Goal: Task Accomplishment & Management: Manage account settings

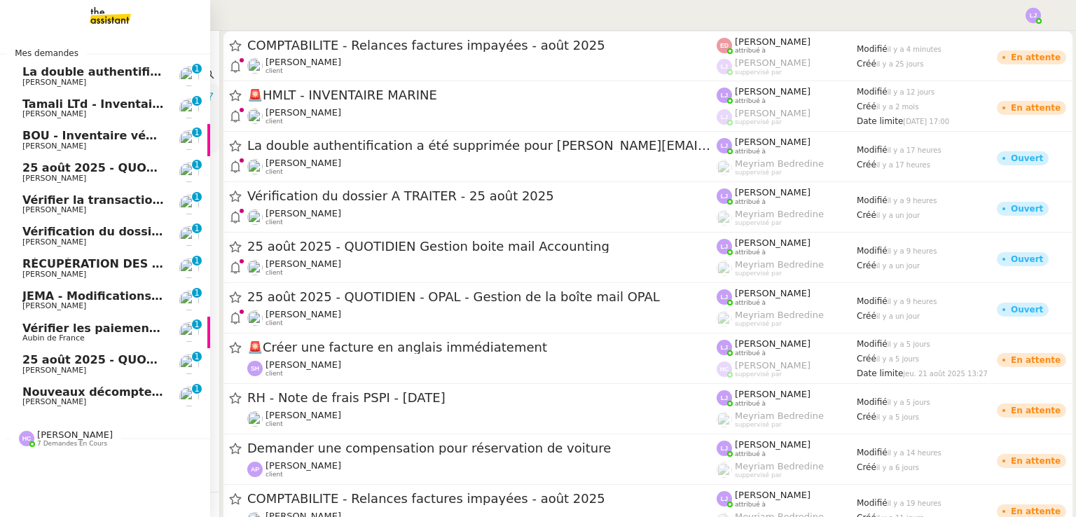
click at [146, 387] on span "Nouveaux décomptes de commissions" at bounding box center [142, 391] width 240 height 13
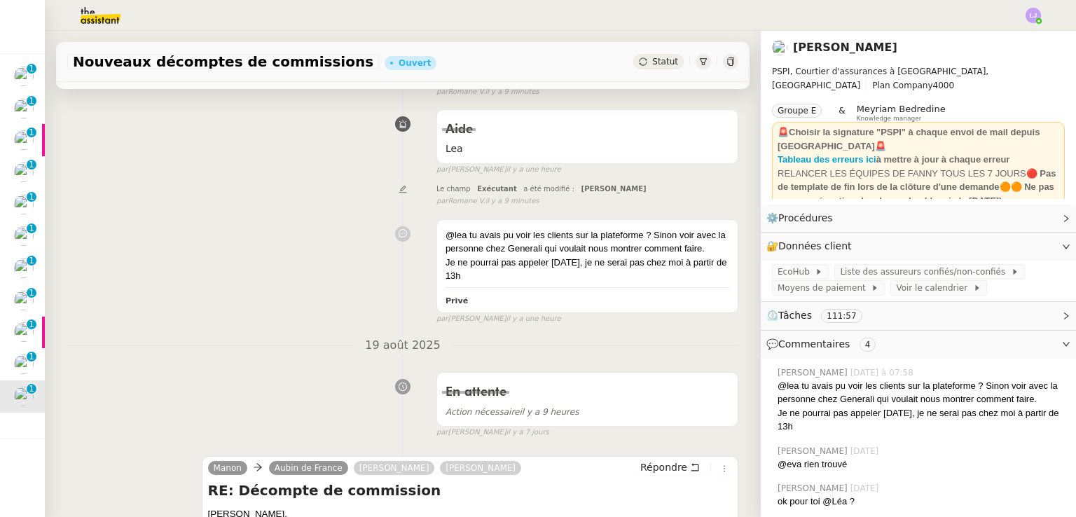
scroll to position [153, 0]
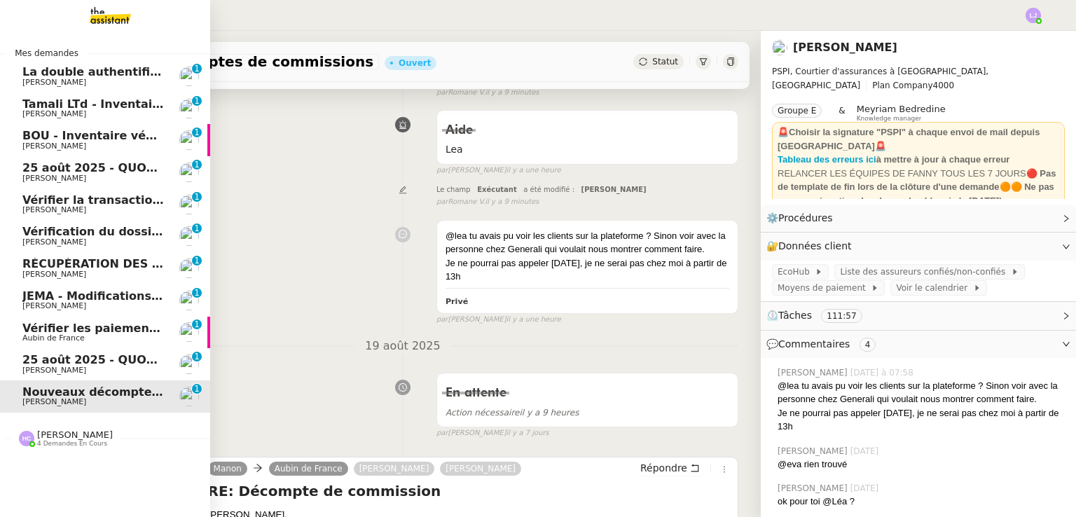
click at [132, 356] on span "25 août 2025 - QUOTIDIEN Gestion boite mail Accounting" at bounding box center [202, 359] width 360 height 13
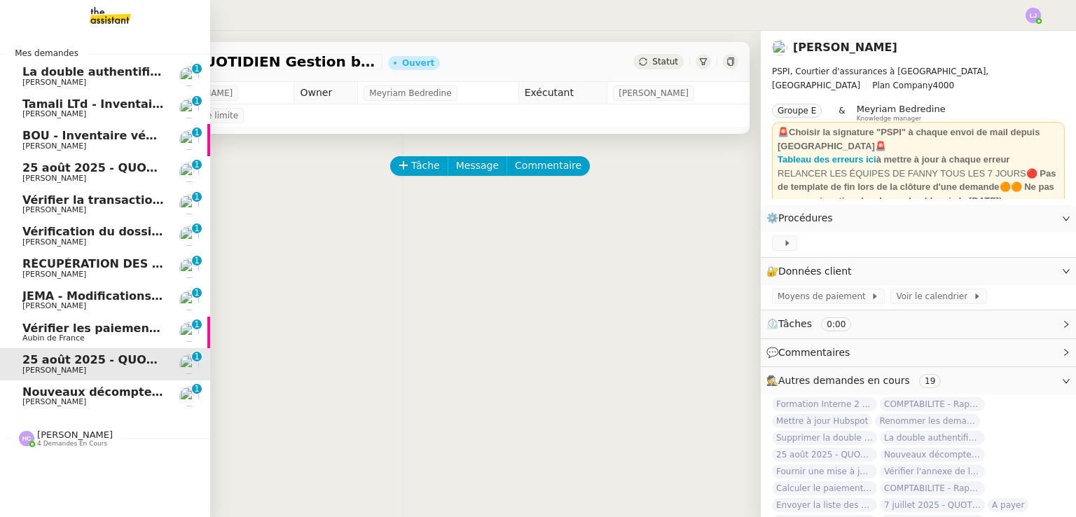
click at [57, 394] on span "Nouveaux décomptes de commissions" at bounding box center [142, 391] width 240 height 13
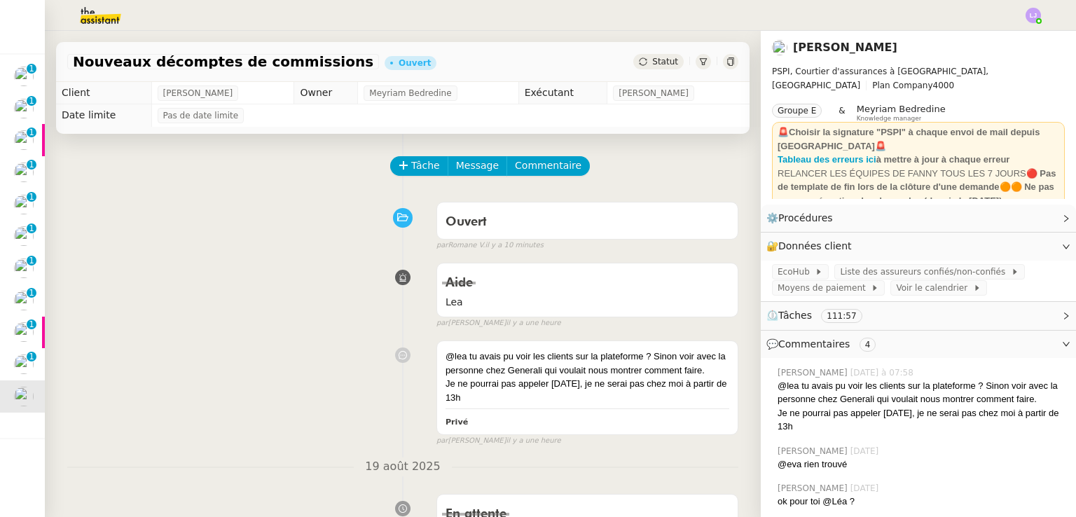
click at [345, 396] on div "@lea tu avais pu voir les clients sur la plateforme ? Sinon voir avec la person…" at bounding box center [402, 390] width 671 height 112
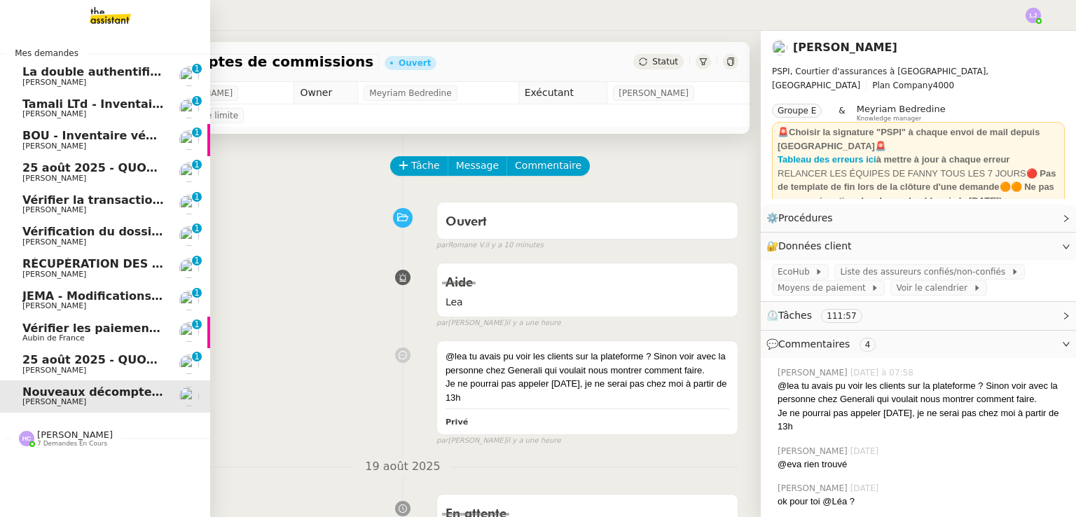
click at [148, 371] on span "[PERSON_NAME]" at bounding box center [92, 370] width 141 height 8
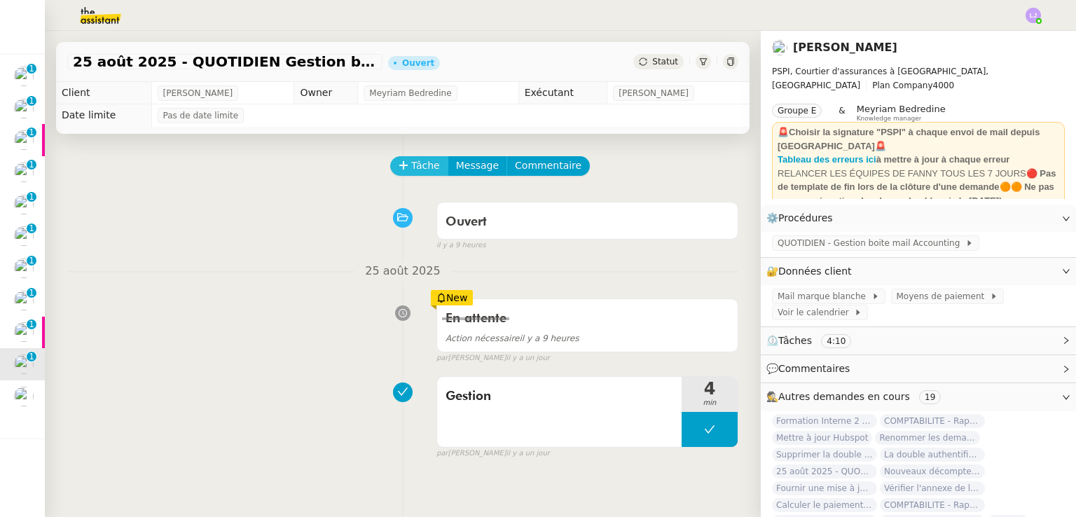
click at [411, 167] on span "Tâche" at bounding box center [425, 166] width 29 height 16
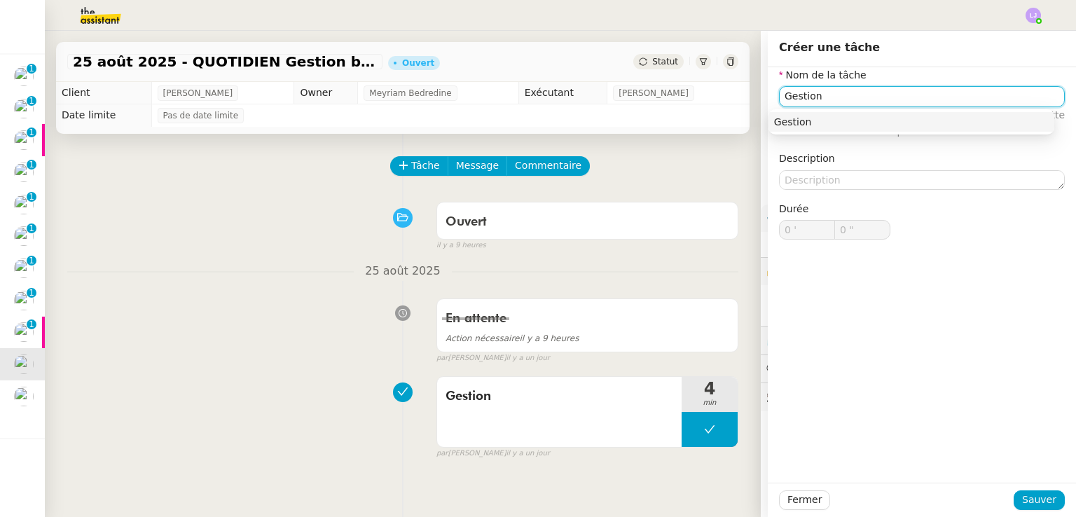
type input "Gestion"
click at [1007, 501] on div at bounding box center [921, 500] width 183 height 20
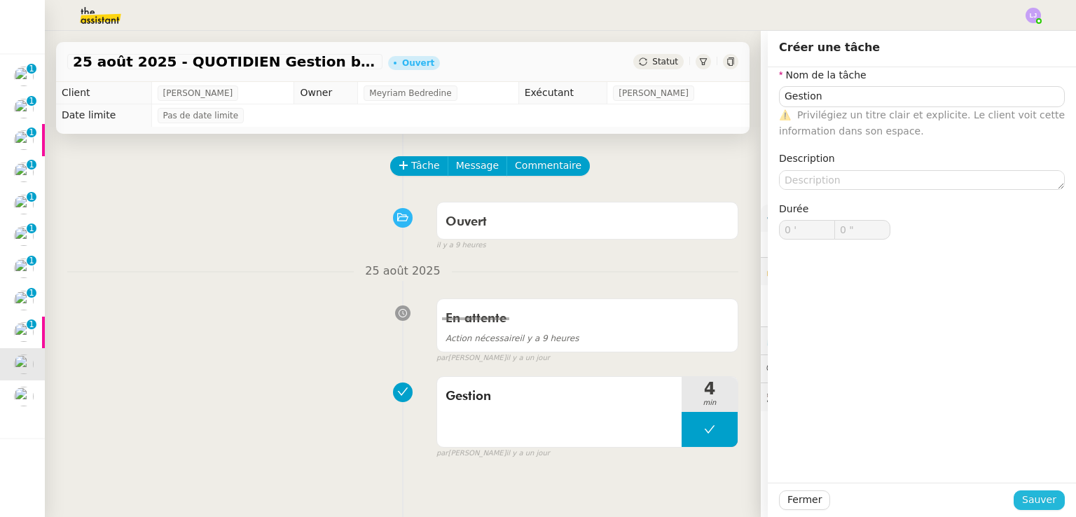
click at [1022, 501] on span "Sauver" at bounding box center [1039, 500] width 34 height 16
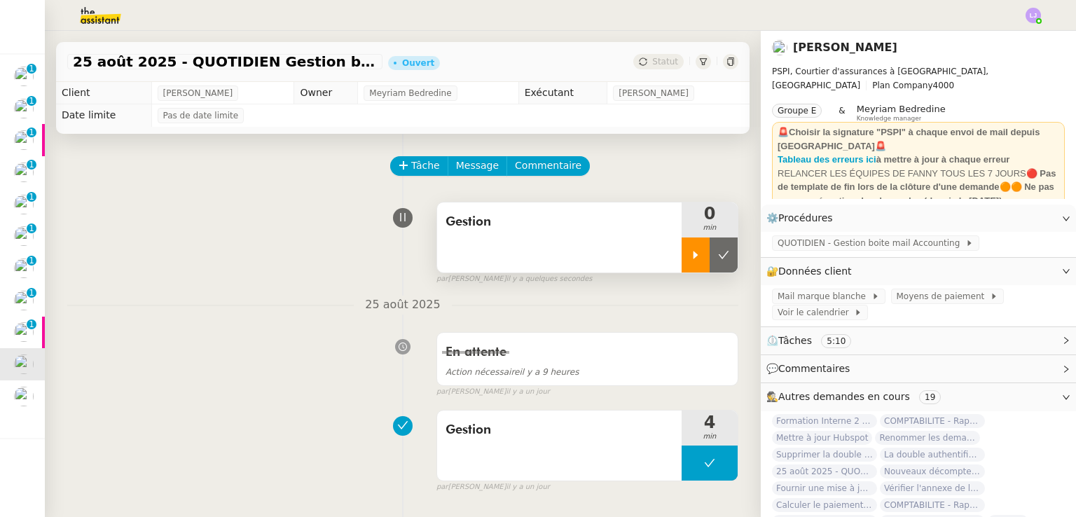
click at [690, 255] on icon at bounding box center [695, 254] width 11 height 11
click at [683, 261] on div at bounding box center [709, 254] width 56 height 35
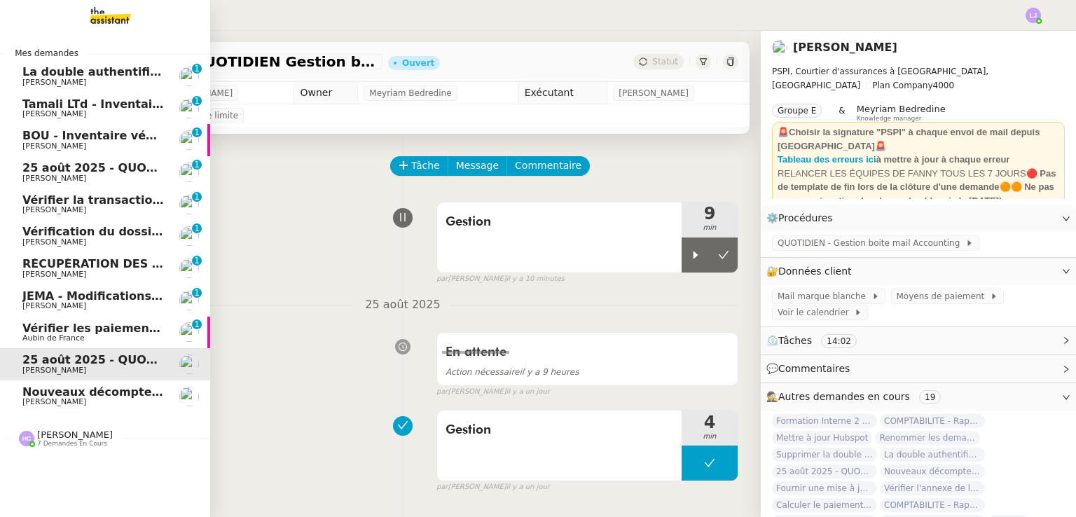
click at [110, 327] on span "Vérifier les paiements reçus" at bounding box center [110, 327] width 177 height 13
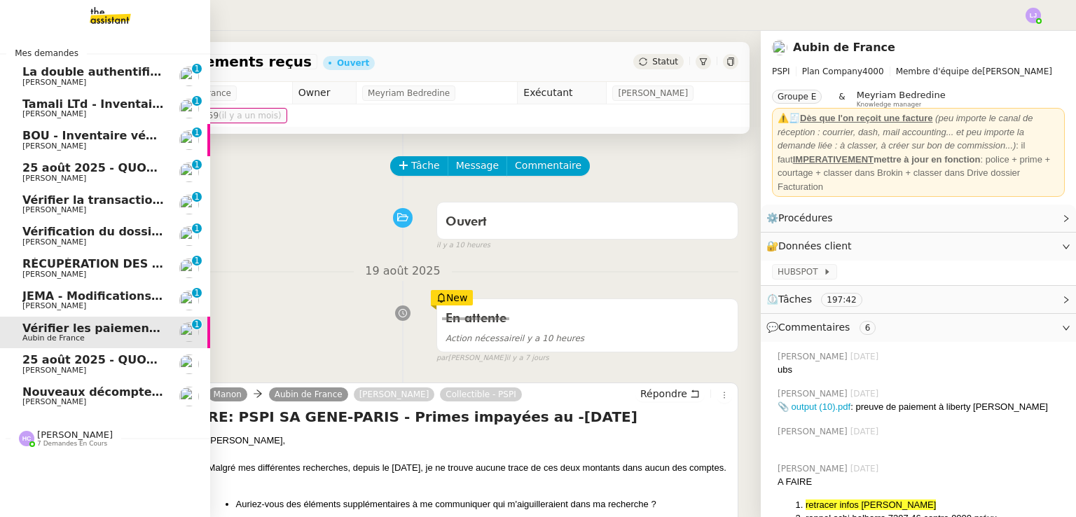
click at [146, 393] on span "Nouveaux décomptes de commissions" at bounding box center [142, 391] width 240 height 13
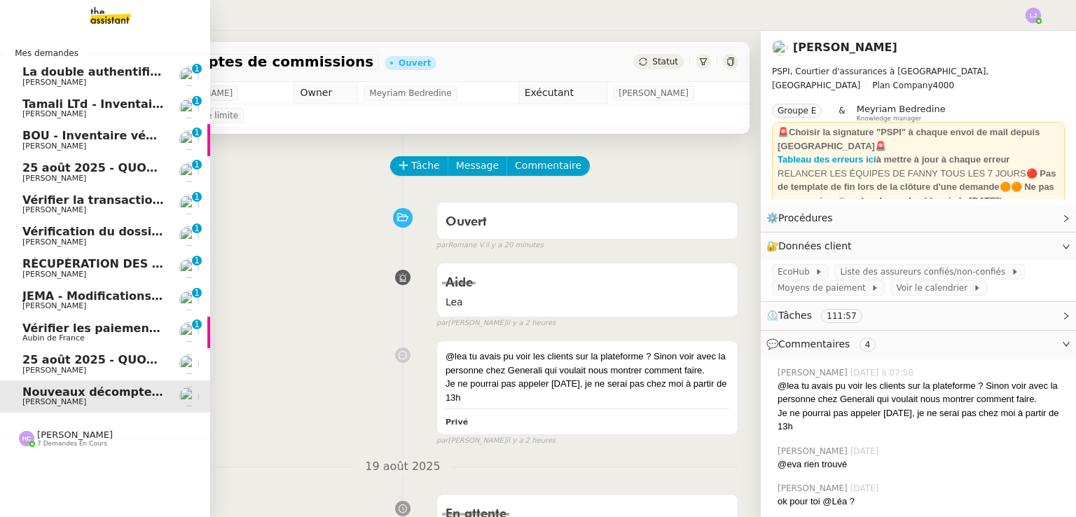
click at [123, 338] on span "Aubin de France" at bounding box center [92, 338] width 141 height 8
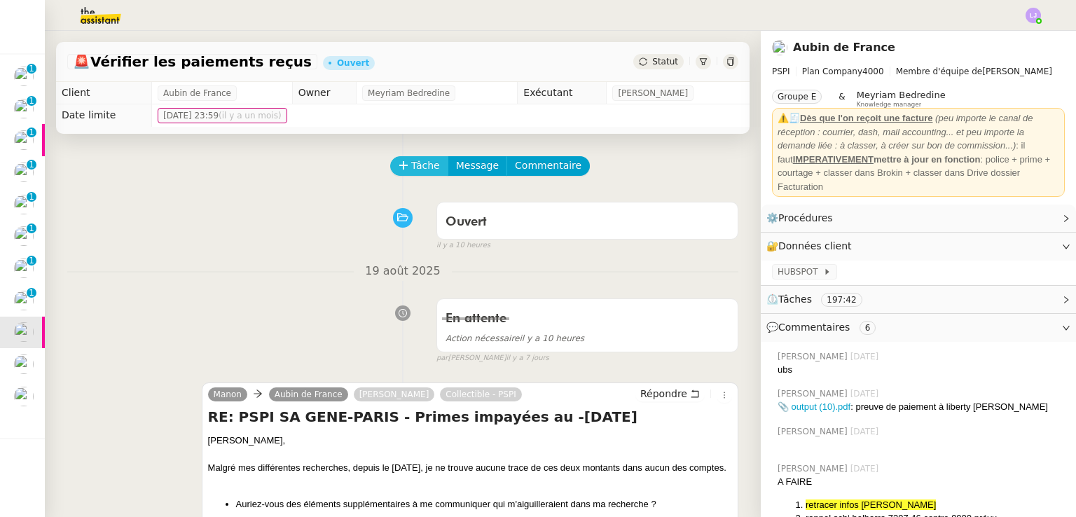
click at [411, 169] on span "Tâche" at bounding box center [425, 166] width 29 height 16
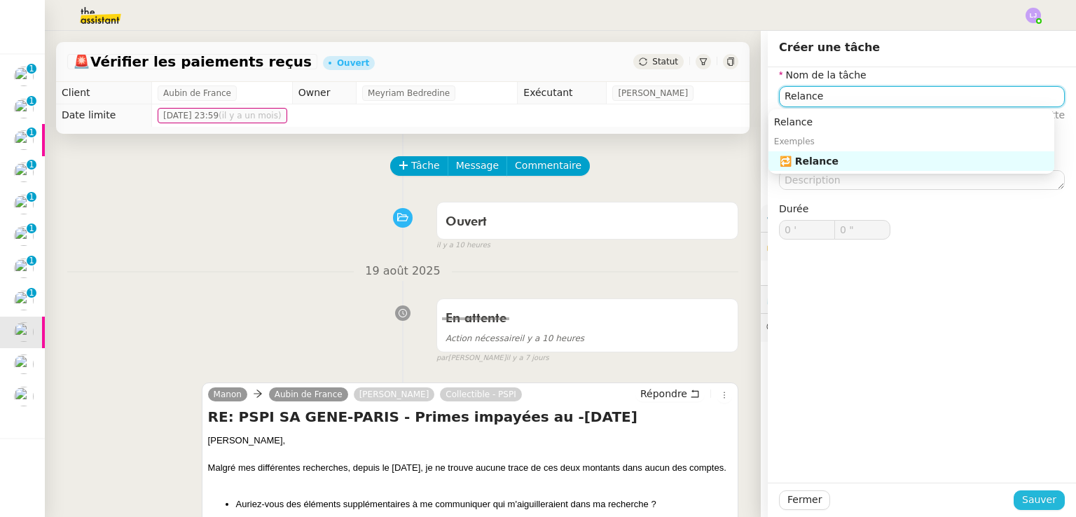
type input "Relance"
click at [1022, 496] on span "Sauver" at bounding box center [1039, 500] width 34 height 16
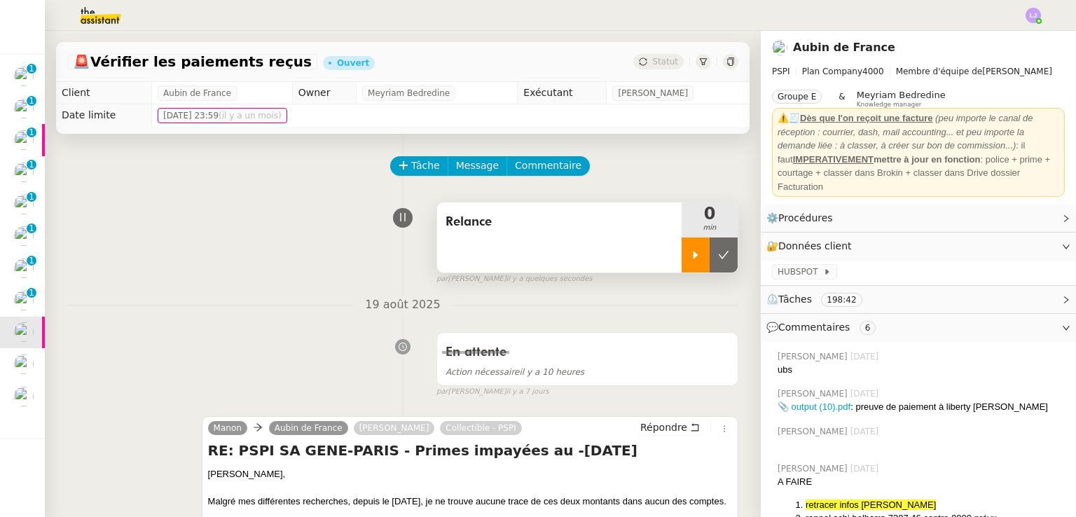
click at [689, 253] on div at bounding box center [695, 254] width 28 height 35
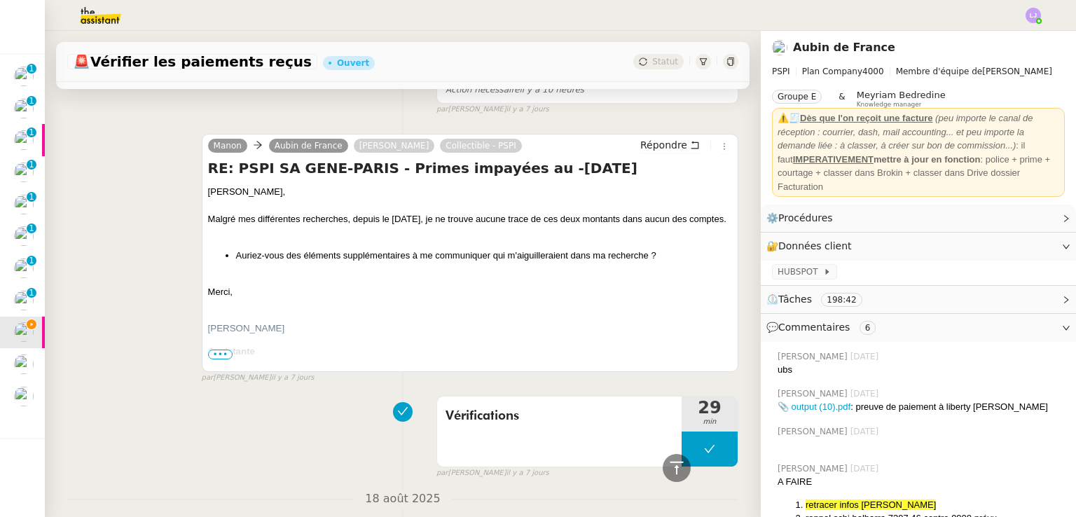
scroll to position [280, 0]
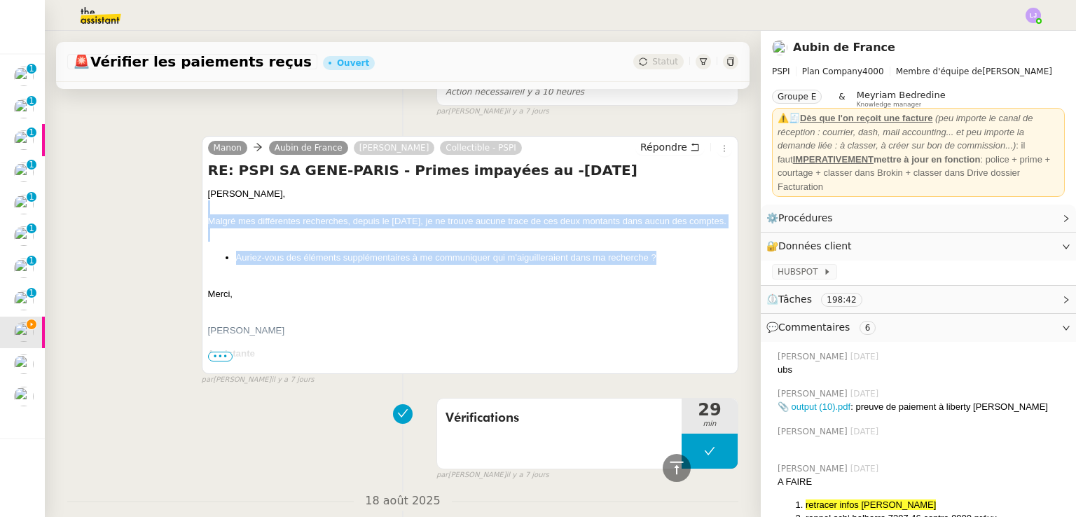
drag, startPoint x: 241, startPoint y: 207, endPoint x: 657, endPoint y: 270, distance: 420.7
copy div "Malgré mes différentes recherches, depuis le [DATE], je ne trouve aucune trace …"
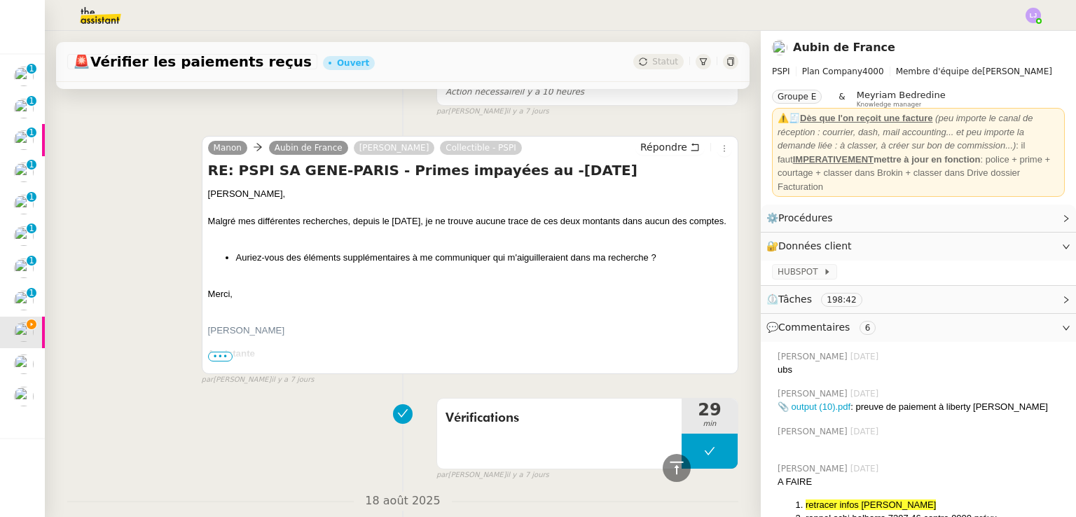
click at [660, 135] on div "[PERSON_NAME] de France [PERSON_NAME] Collectible - PSPI Répondre RE: PSPI SA G…" at bounding box center [402, 254] width 671 height 263
click at [665, 141] on span "Répondre" at bounding box center [663, 147] width 47 height 14
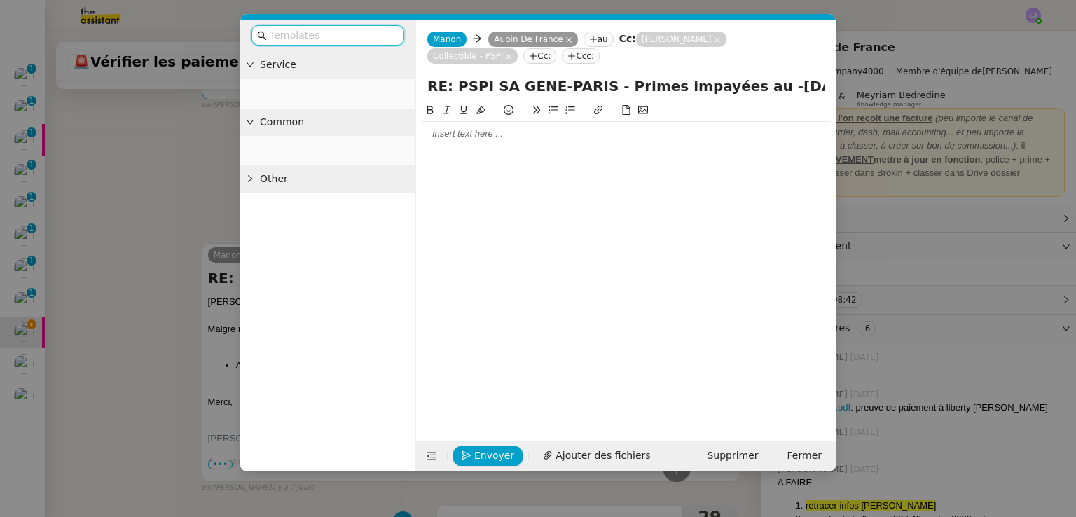
scroll to position [388, 0]
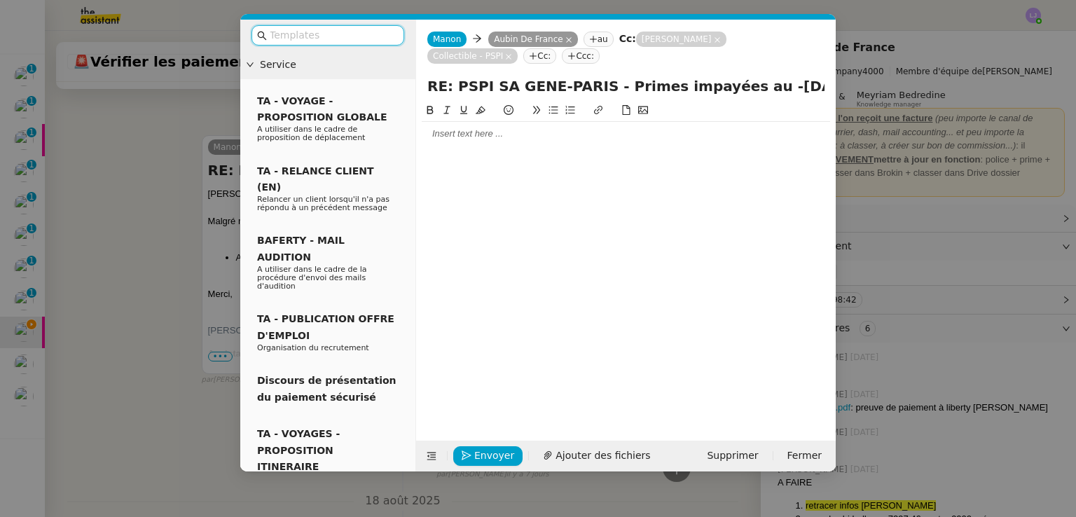
click at [337, 34] on input "text" at bounding box center [333, 35] width 126 height 16
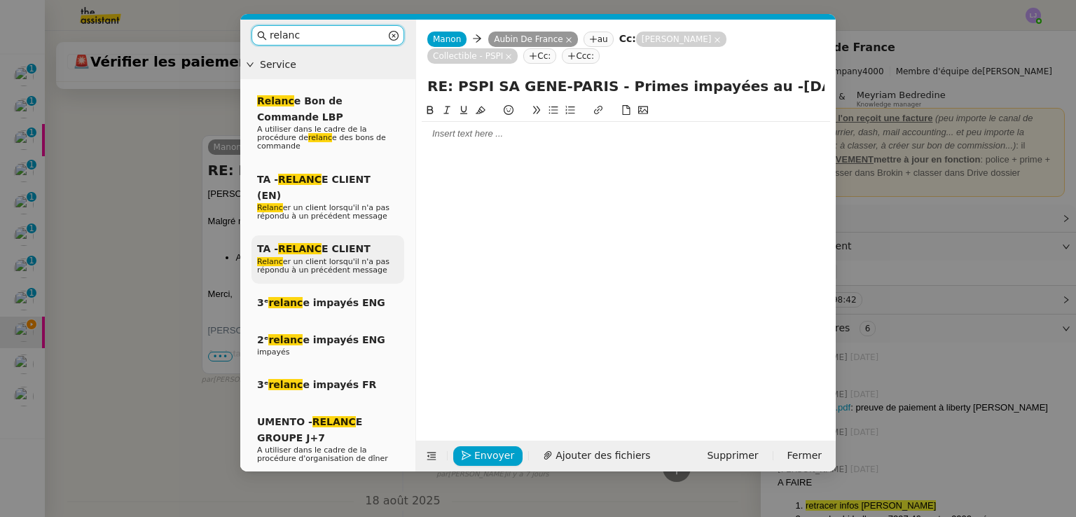
type input "relanc"
click at [340, 257] on span "Relanc er un client lorsqu'il n'a pas répondu à un précédent message" at bounding box center [323, 266] width 132 height 18
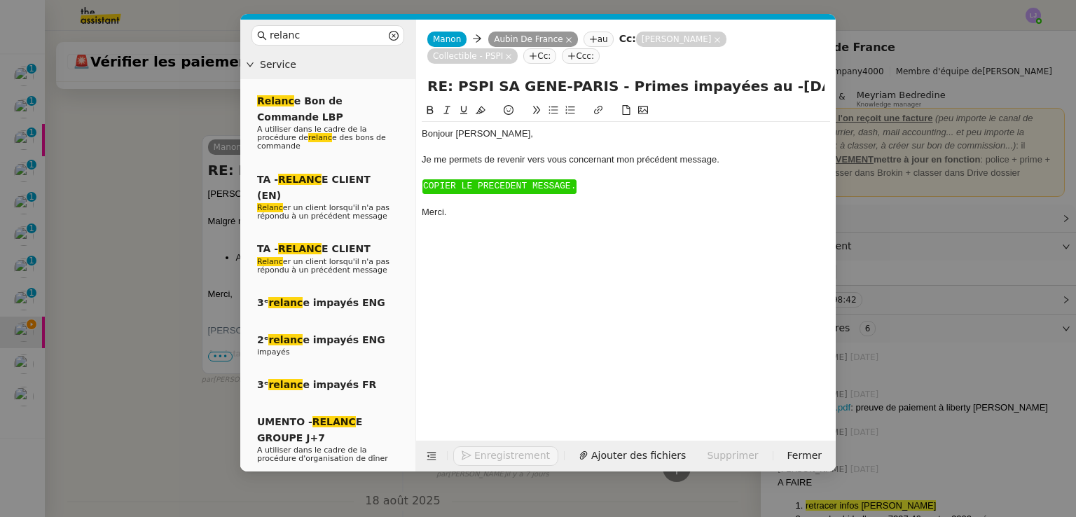
scroll to position [484, 0]
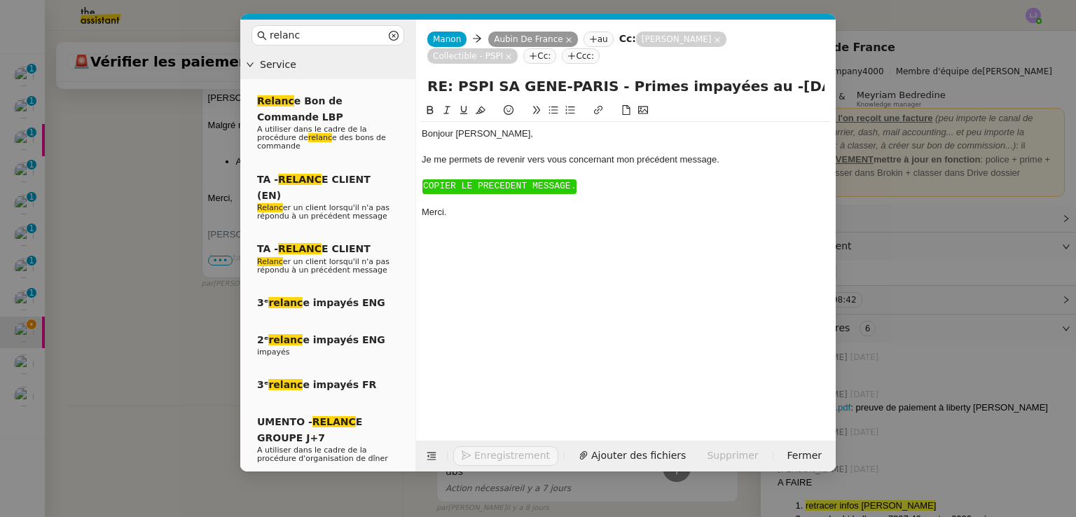
click at [531, 186] on span "COPIER LE PRECEDENT MESSAGE." at bounding box center [499, 186] width 153 height 11
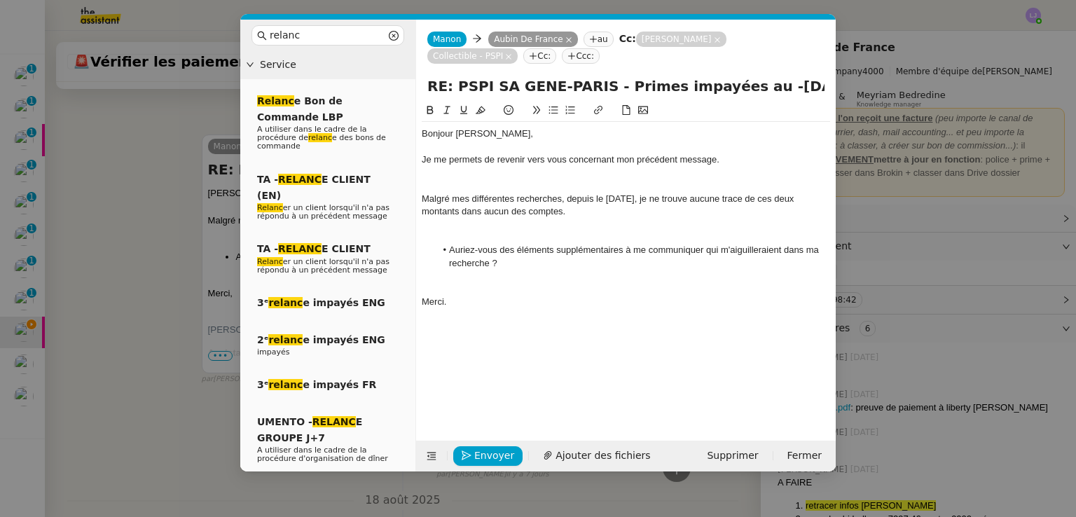
scroll to position [0, 0]
click at [505, 181] on div at bounding box center [626, 185] width 408 height 13
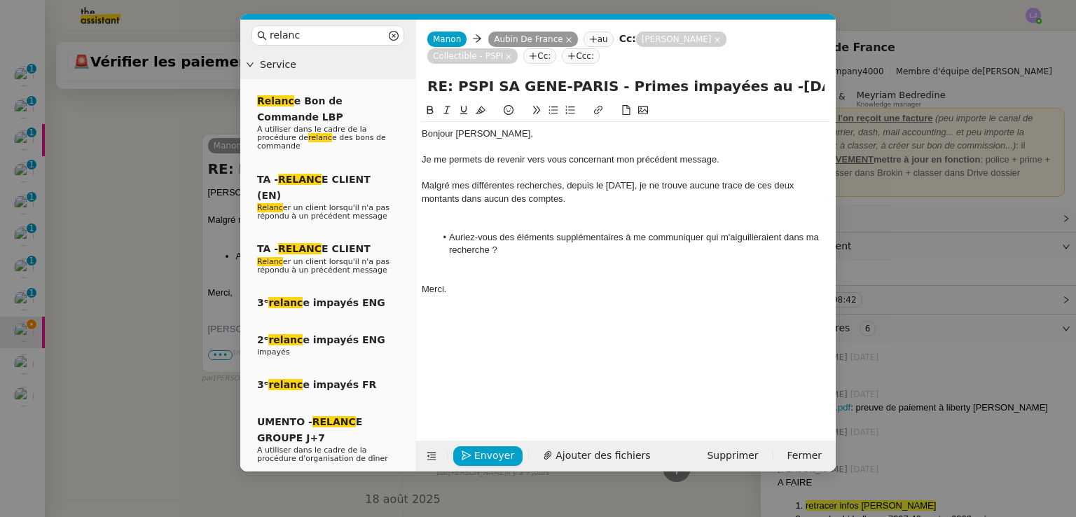
scroll to position [570, 0]
click at [519, 211] on div at bounding box center [626, 211] width 408 height 13
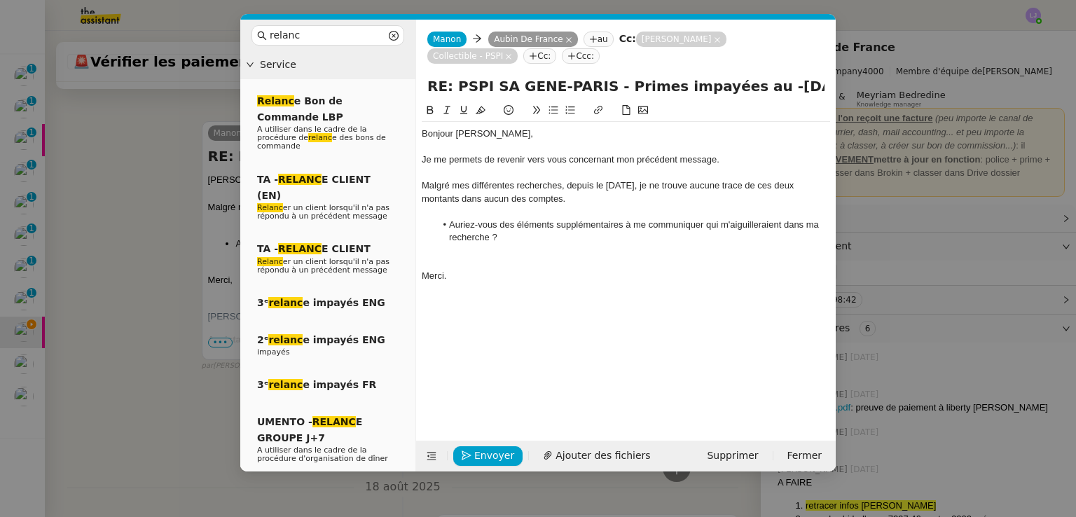
scroll to position [557, 0]
click at [536, 261] on div at bounding box center [626, 263] width 408 height 13
click at [496, 457] on span "Envoyer" at bounding box center [494, 455] width 40 height 16
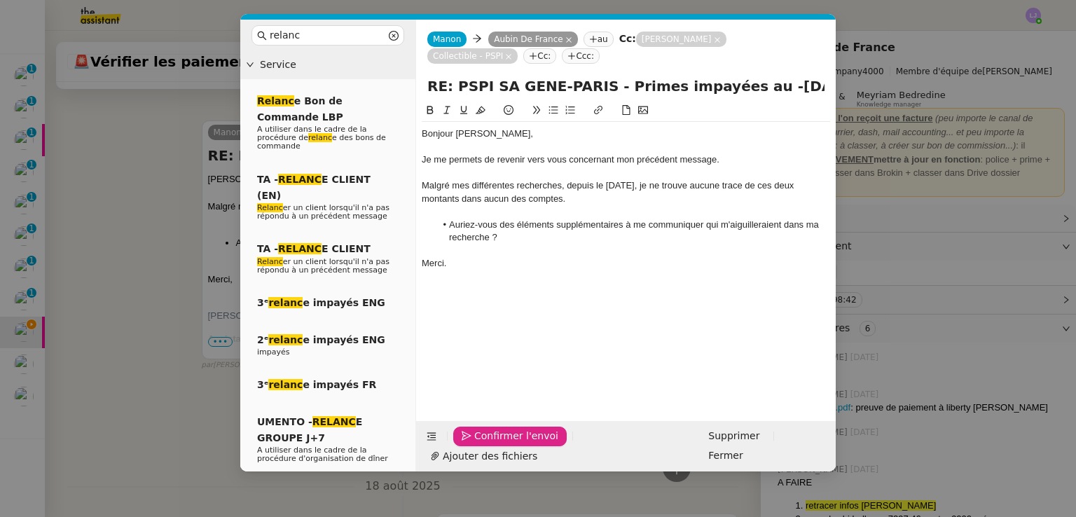
click at [496, 444] on span "Confirmer l'envoi" at bounding box center [516, 436] width 84 height 16
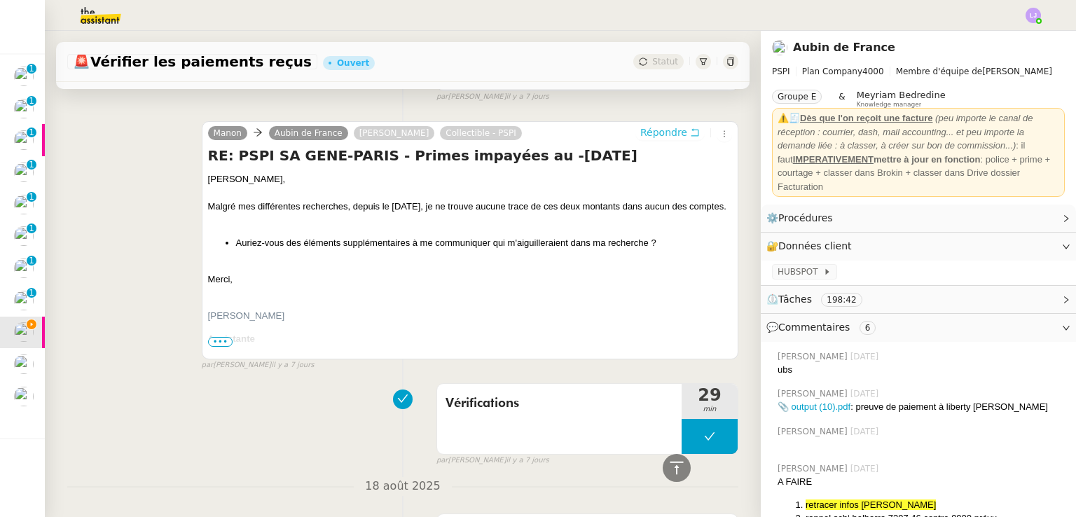
scroll to position [0, 0]
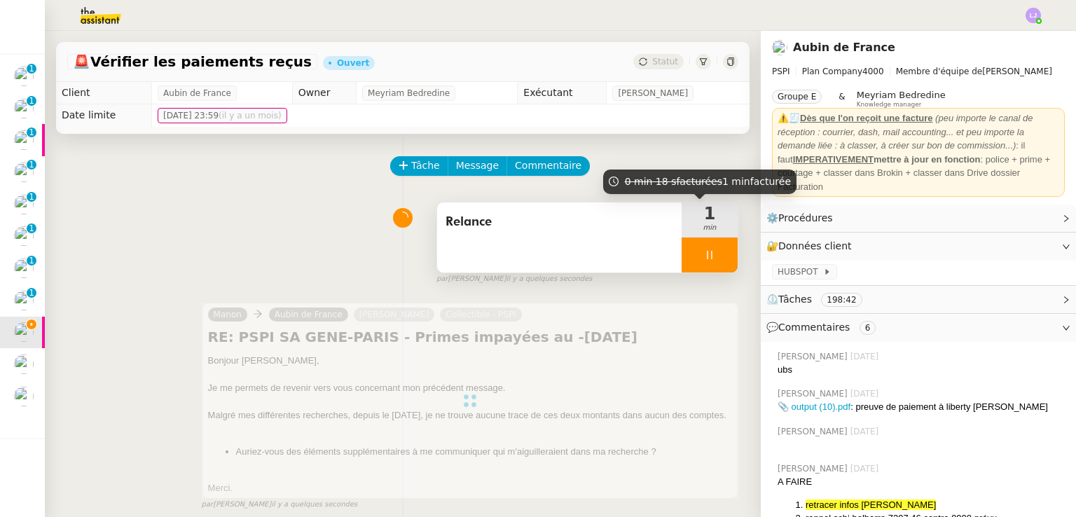
click at [697, 249] on div at bounding box center [709, 254] width 56 height 35
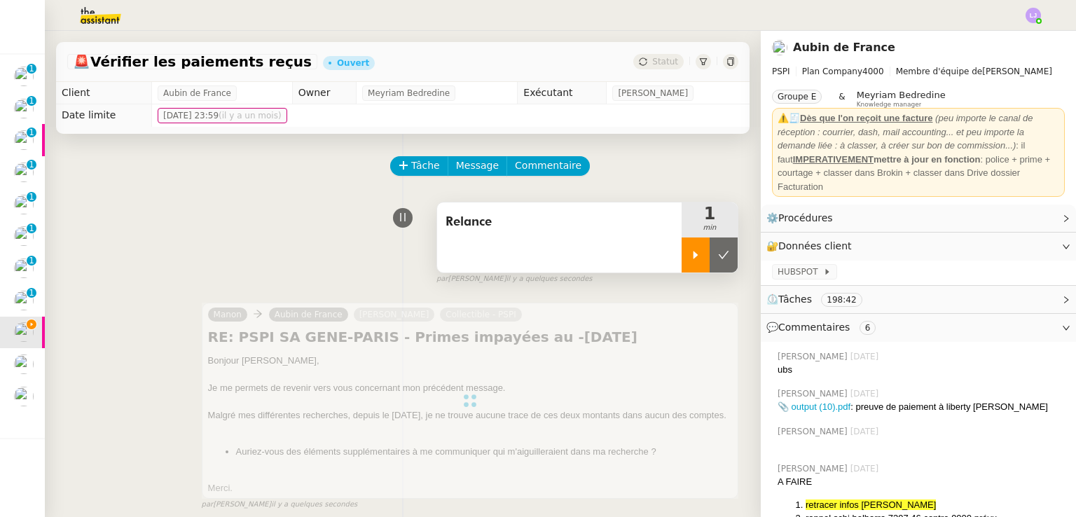
click at [709, 249] on button at bounding box center [723, 254] width 28 height 35
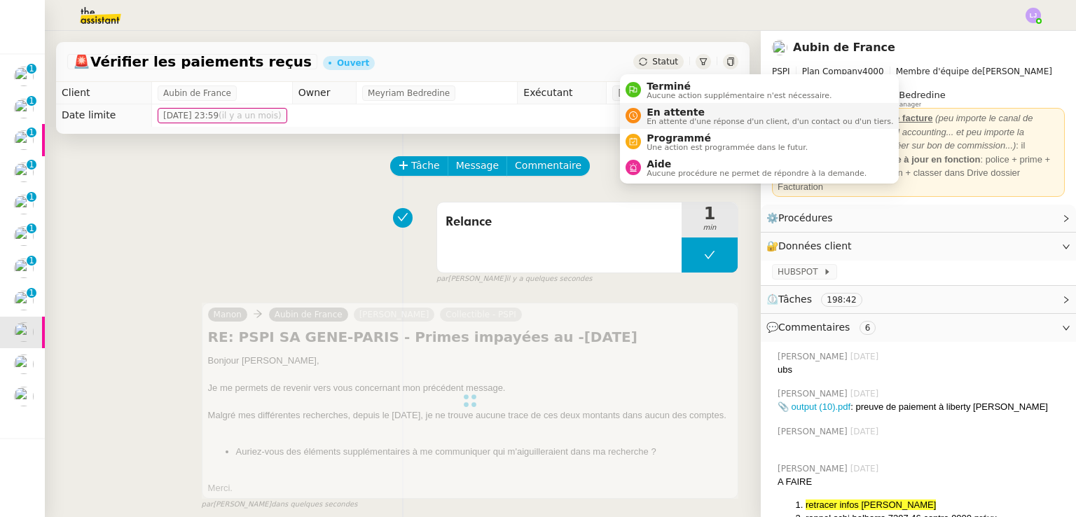
click at [664, 113] on span "En attente" at bounding box center [769, 111] width 246 height 11
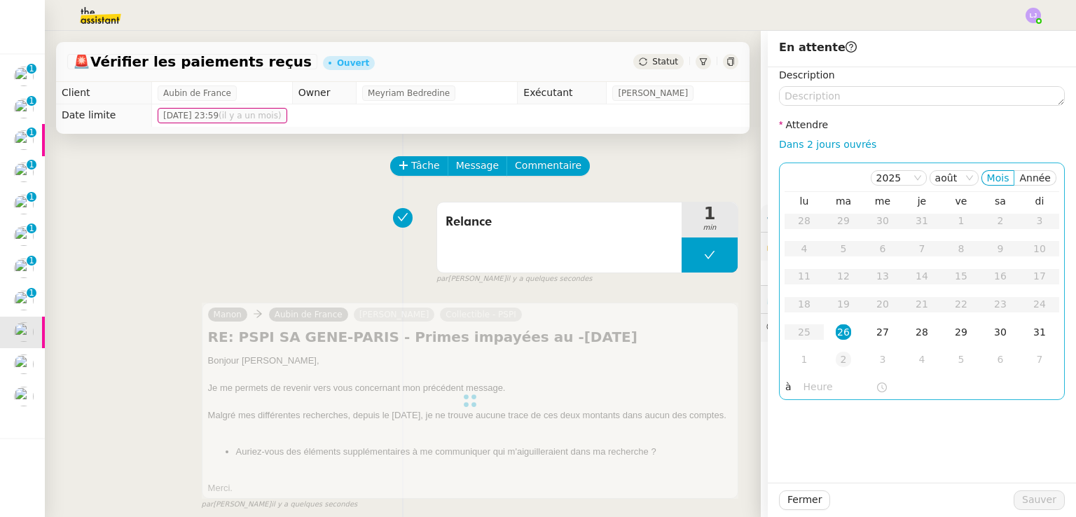
click at [835, 365] on div "2" at bounding box center [842, 359] width 15 height 15
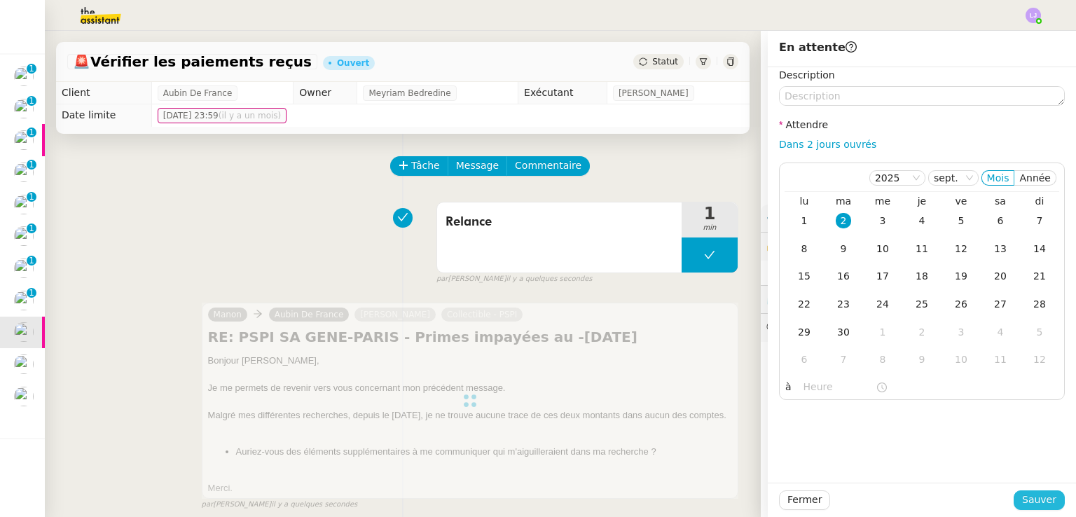
click at [1031, 499] on span "Sauver" at bounding box center [1039, 500] width 34 height 16
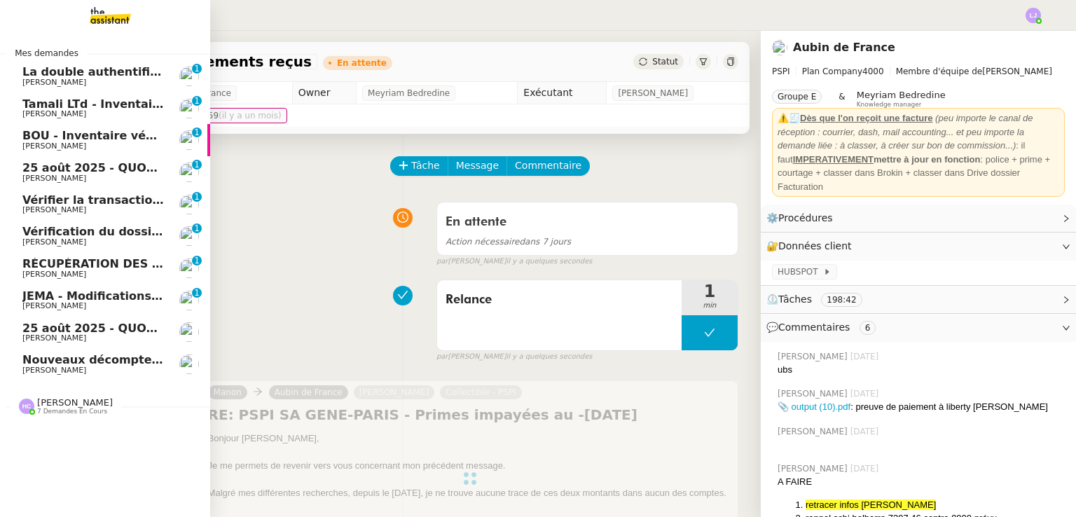
click at [47, 298] on span "JEMA - Modifications procédures" at bounding box center [124, 295] width 204 height 13
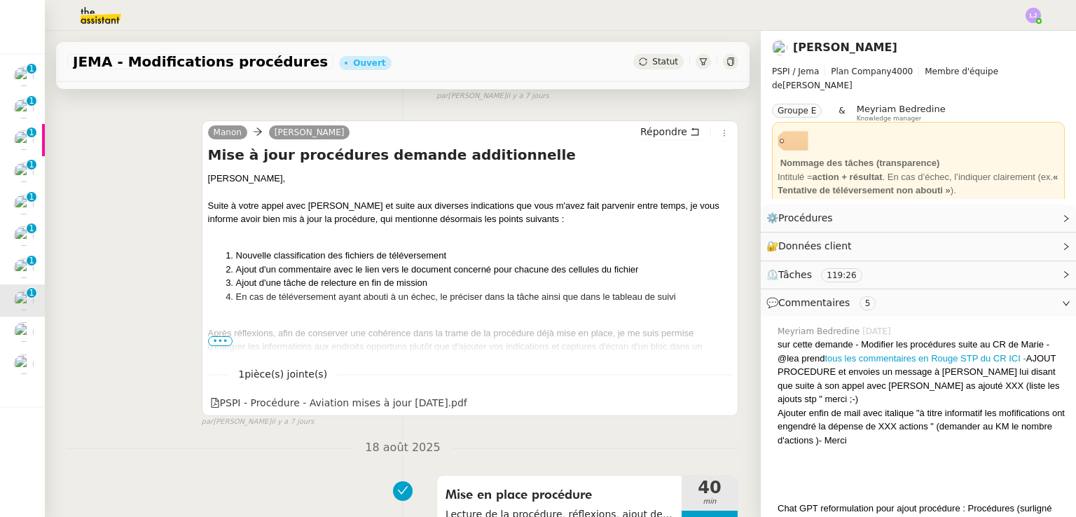
scroll to position [263, 0]
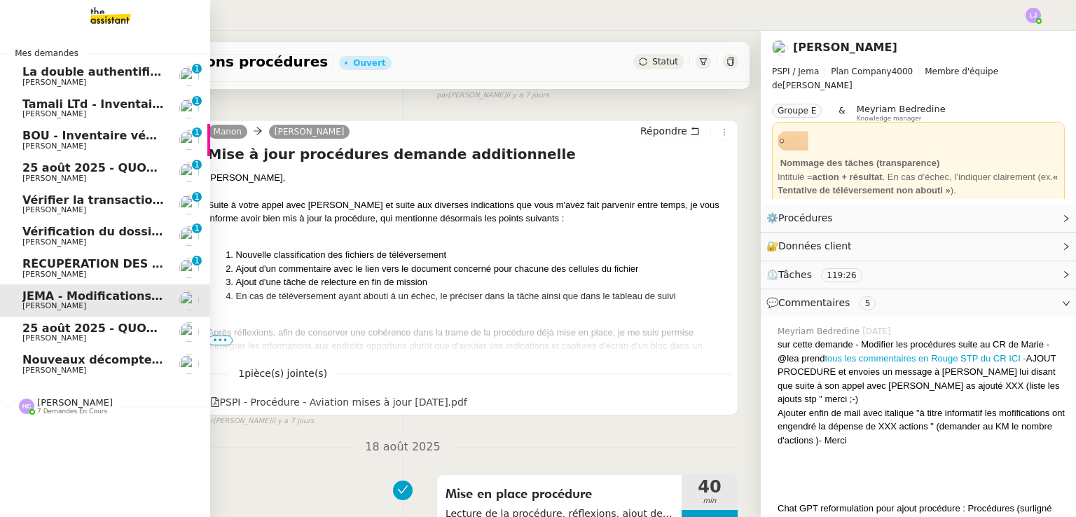
click at [109, 272] on span "[PERSON_NAME]" at bounding box center [92, 274] width 141 height 8
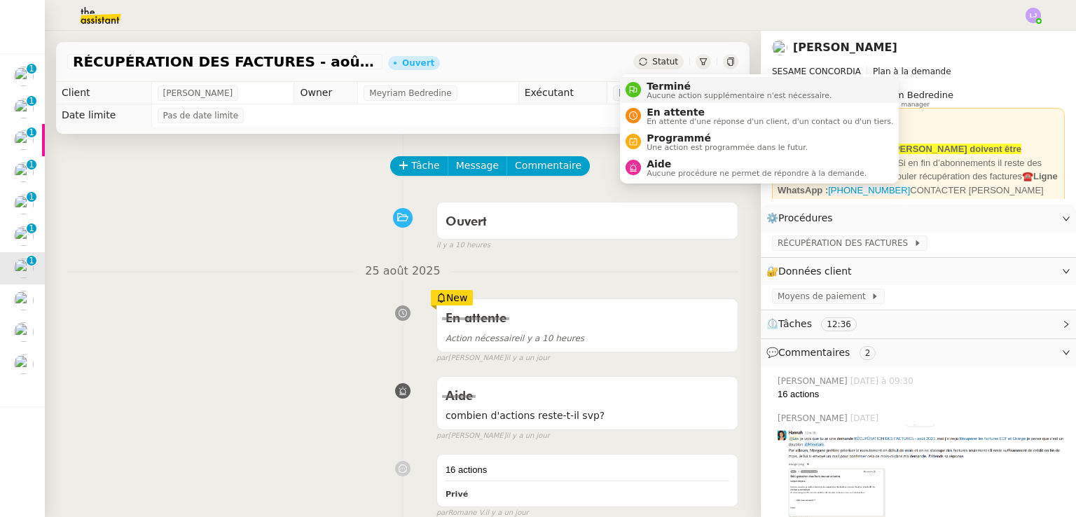
click at [652, 86] on span "Terminé" at bounding box center [738, 86] width 185 height 11
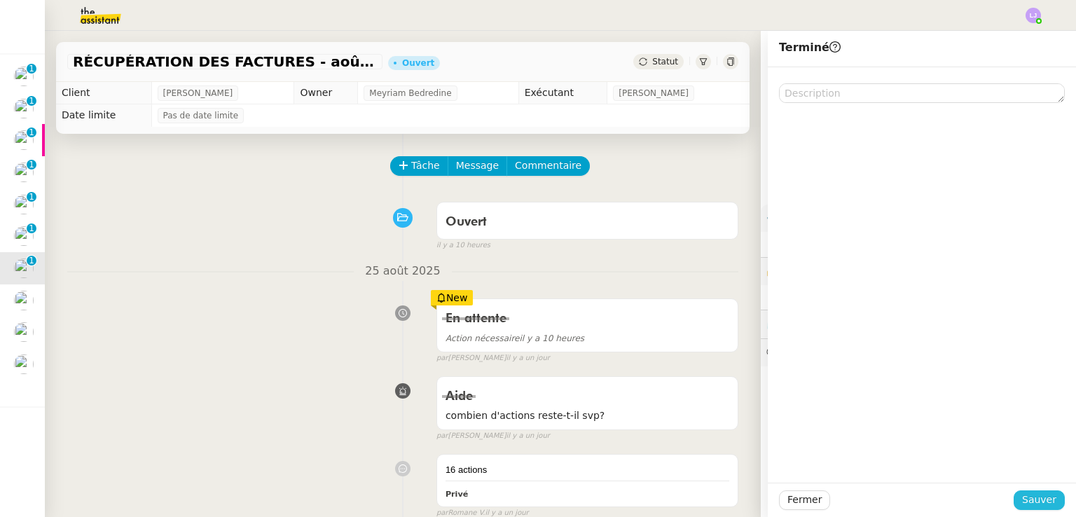
click at [1023, 493] on span "Sauver" at bounding box center [1039, 500] width 34 height 16
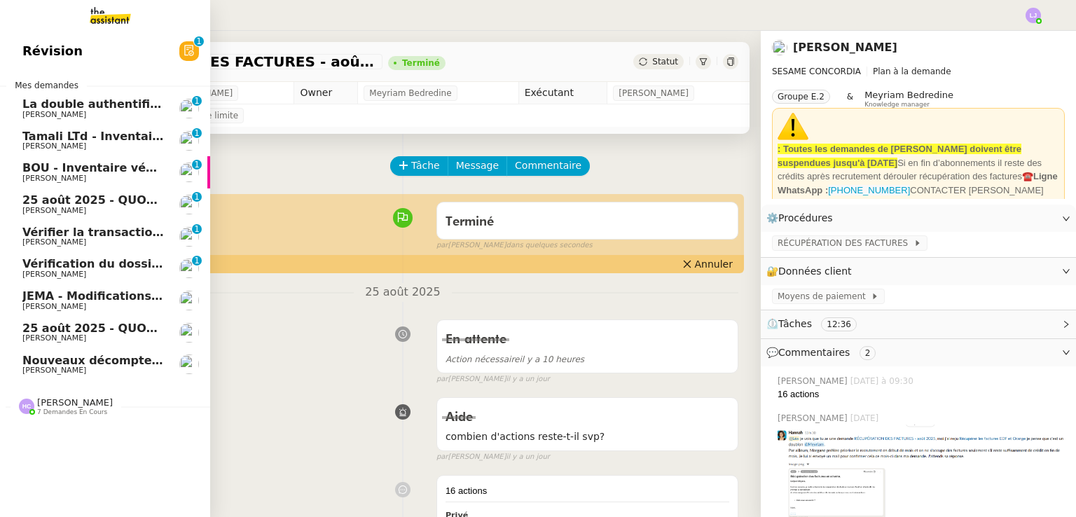
click at [99, 258] on span "Vérification du dossier A TRAITER - 25 août 2025" at bounding box center [175, 263] width 307 height 13
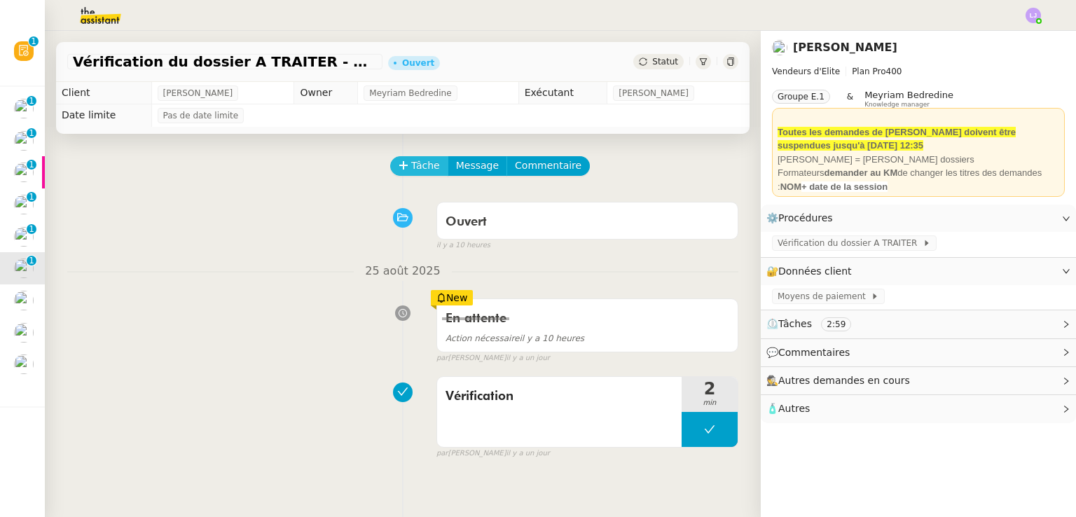
click at [398, 169] on icon at bounding box center [403, 165] width 10 height 10
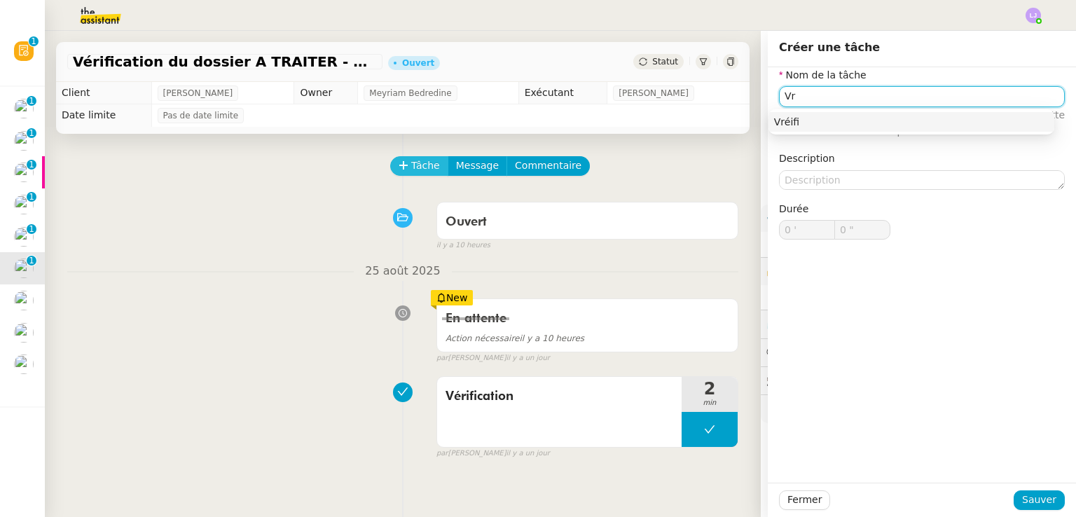
type input "V"
type input "Vérification"
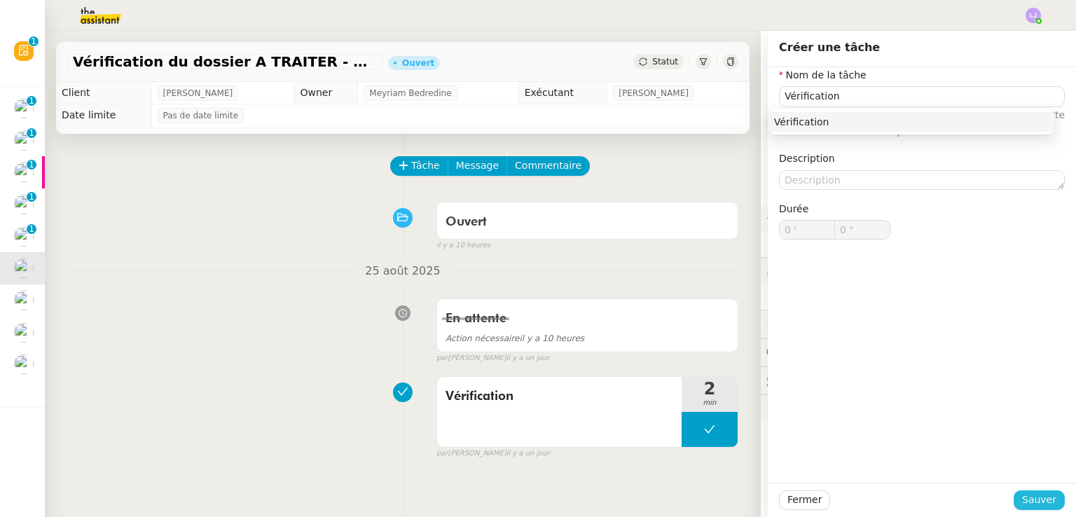
click at [1022, 499] on span "Sauver" at bounding box center [1039, 500] width 34 height 16
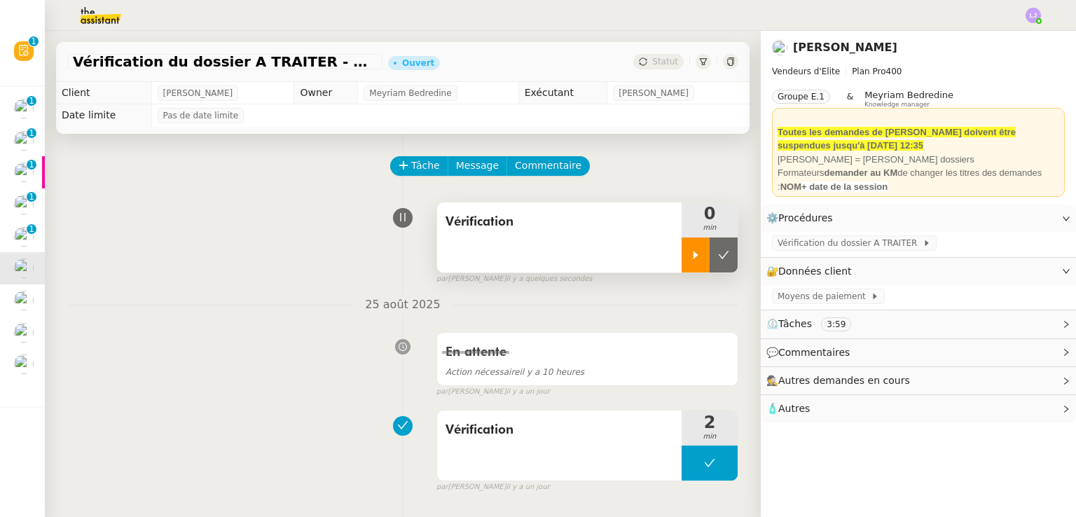
click at [690, 253] on icon at bounding box center [695, 254] width 11 height 11
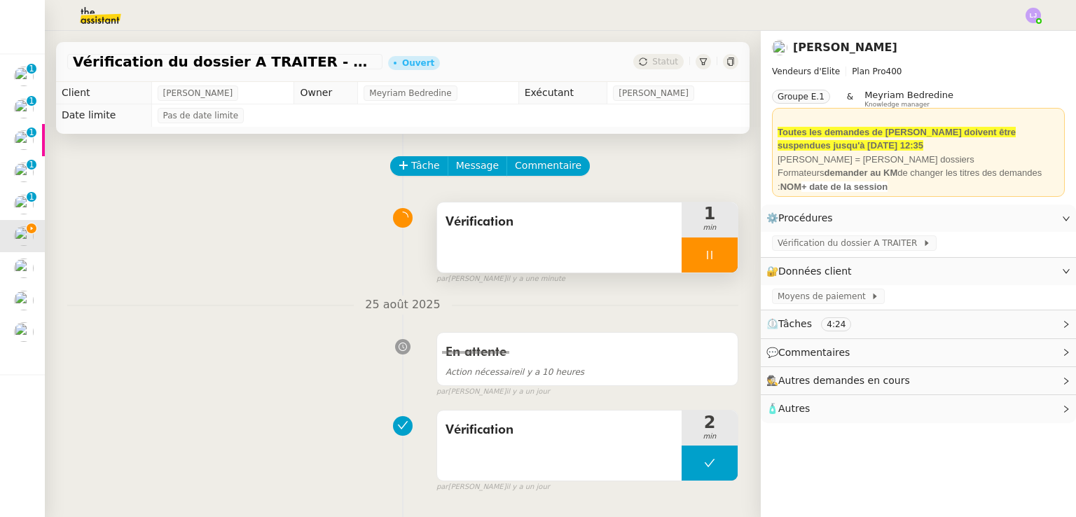
click at [711, 255] on div at bounding box center [709, 254] width 56 height 35
click at [711, 255] on button at bounding box center [723, 254] width 28 height 35
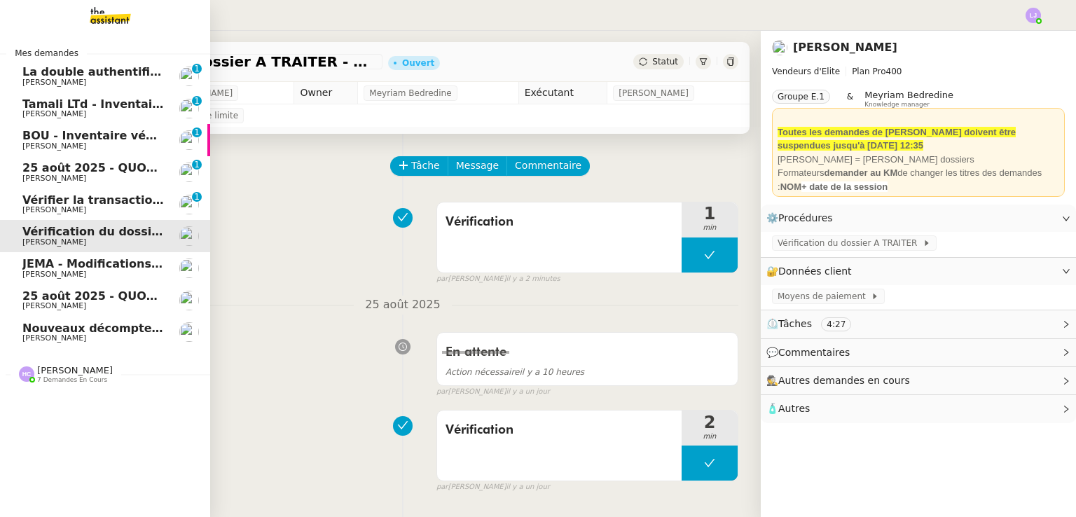
click at [162, 299] on span "25 août 2025 - QUOTIDIEN Gestion boite mail Accounting" at bounding box center [202, 295] width 360 height 13
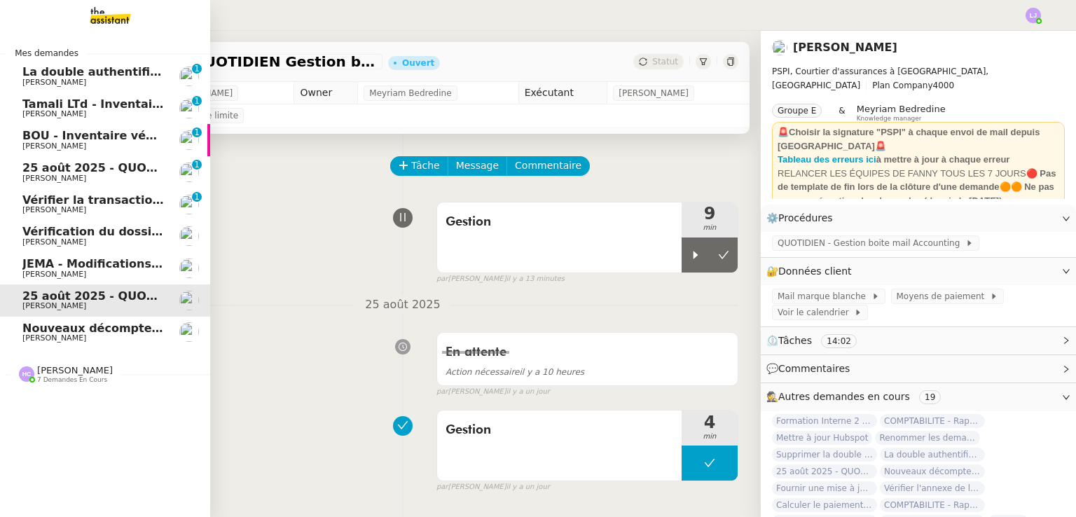
click at [151, 365] on nz-divider "[PERSON_NAME] 7 demandes en cours" at bounding box center [111, 374] width 210 height 18
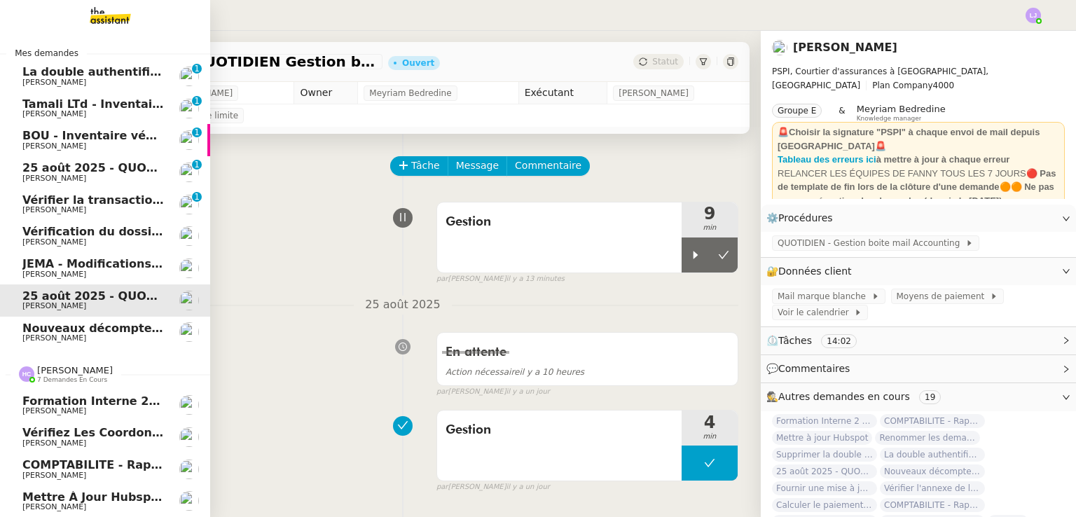
click at [162, 401] on span "Formation Interne 2 - [PERSON_NAME]" at bounding box center [143, 400] width 243 height 13
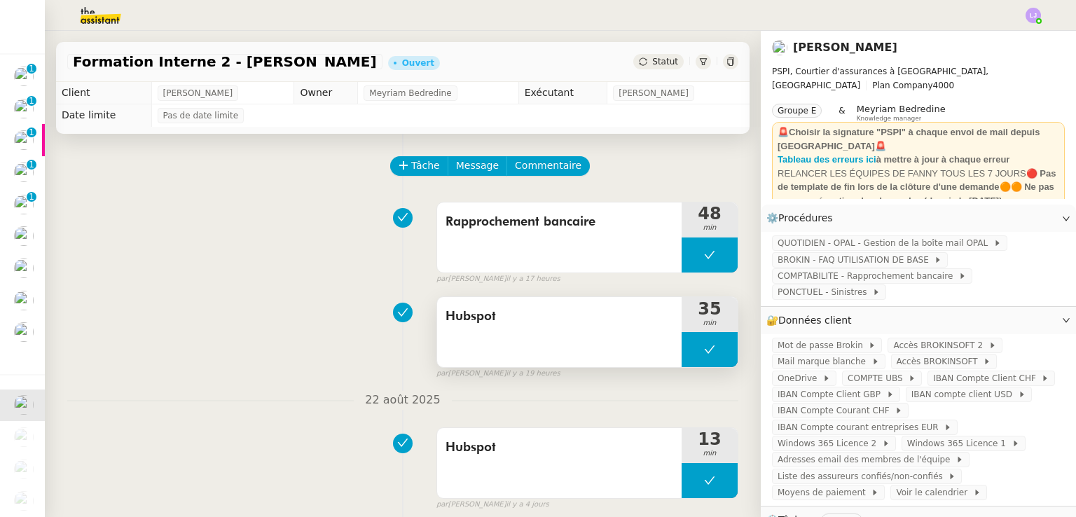
click at [681, 348] on button at bounding box center [709, 349] width 56 height 35
click at [690, 348] on icon at bounding box center [695, 349] width 11 height 11
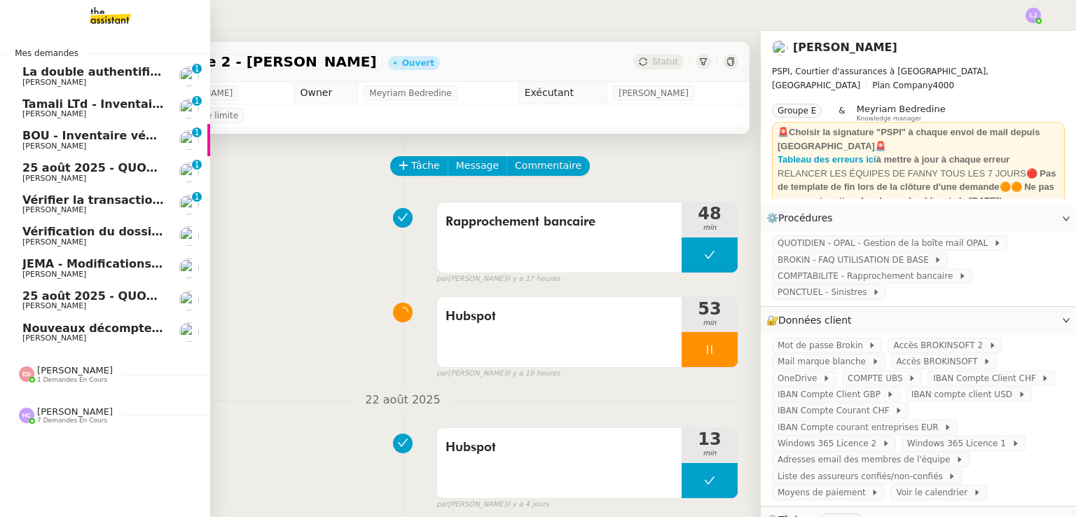
click at [106, 195] on span "Vérifier la transaction ADC" at bounding box center [106, 199] width 168 height 13
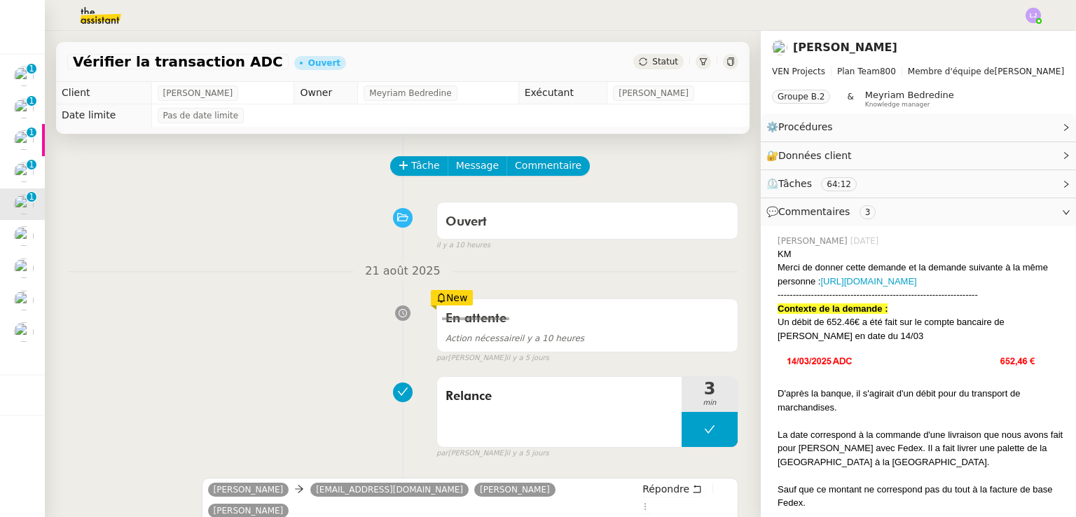
click at [417, 180] on div "Tâche Message Commentaire" at bounding box center [564, 173] width 347 height 34
click at [411, 174] on span "Tâche" at bounding box center [425, 166] width 29 height 16
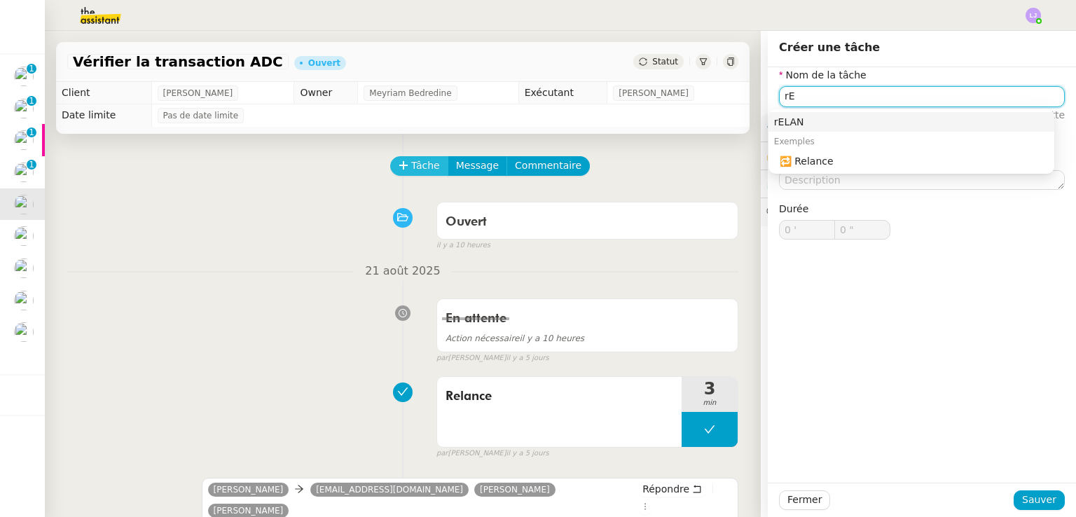
type input "r"
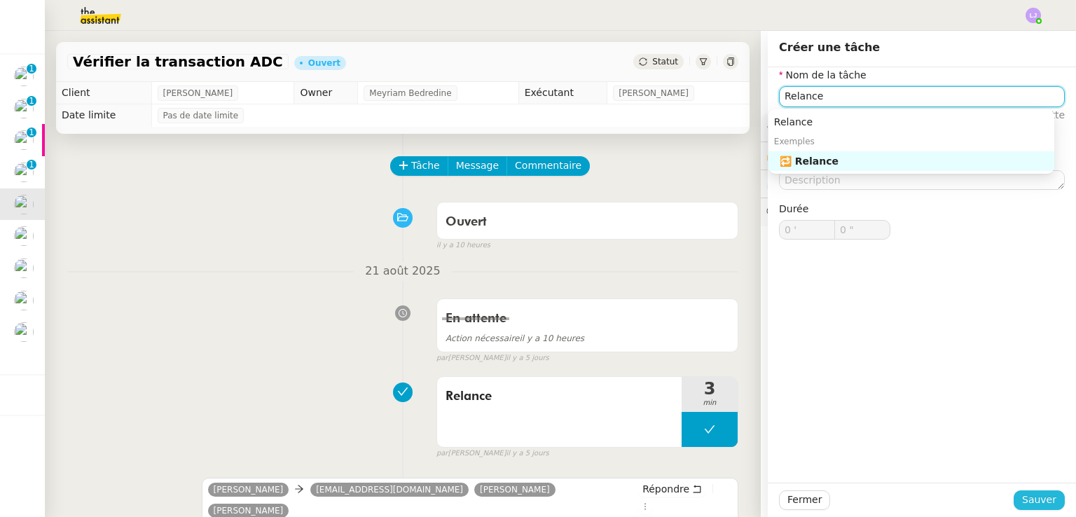
type input "Relance"
click at [1029, 500] on span "Sauver" at bounding box center [1039, 500] width 34 height 16
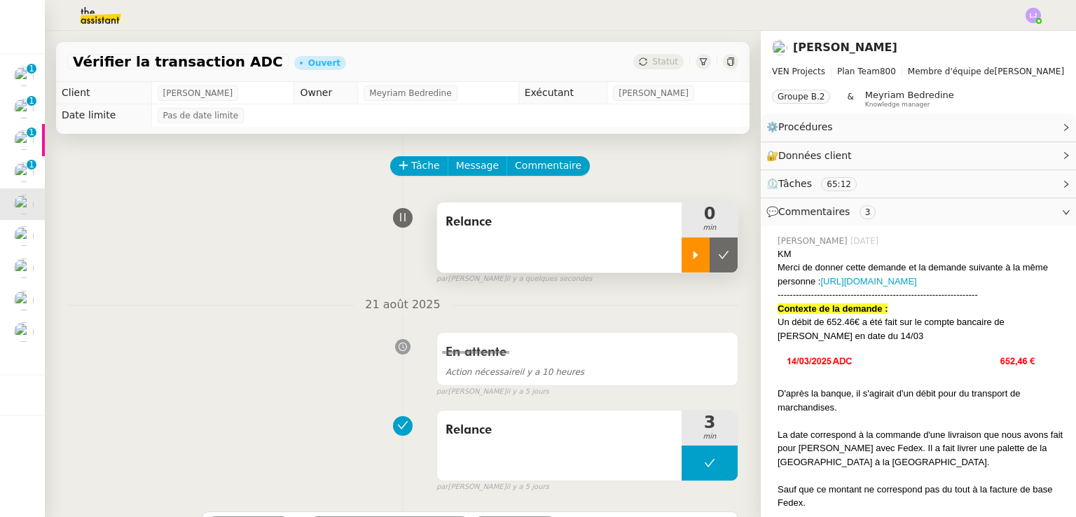
click at [690, 258] on icon at bounding box center [695, 254] width 11 height 11
click at [235, 318] on div "[DATE] En attente Action nécessaire il y a 10 heures false par [PERSON_NAME] [D…" at bounding box center [402, 347] width 671 height 102
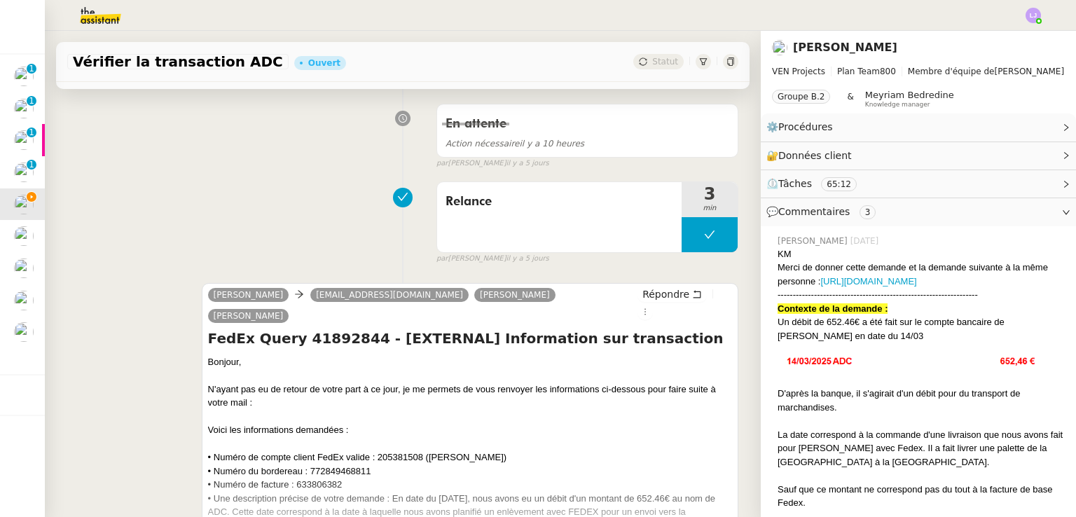
scroll to position [387, 0]
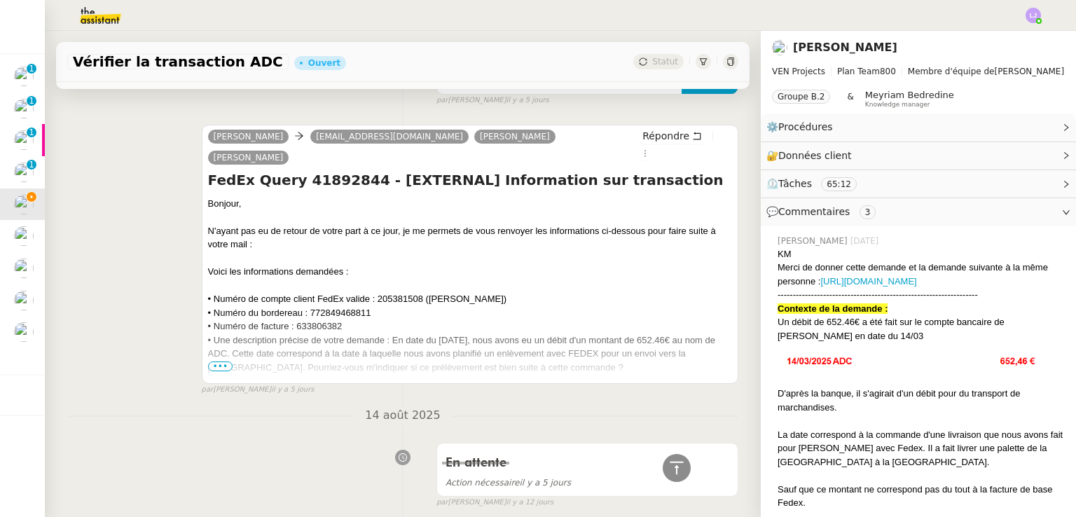
click at [216, 361] on span "•••" at bounding box center [220, 366] width 25 height 10
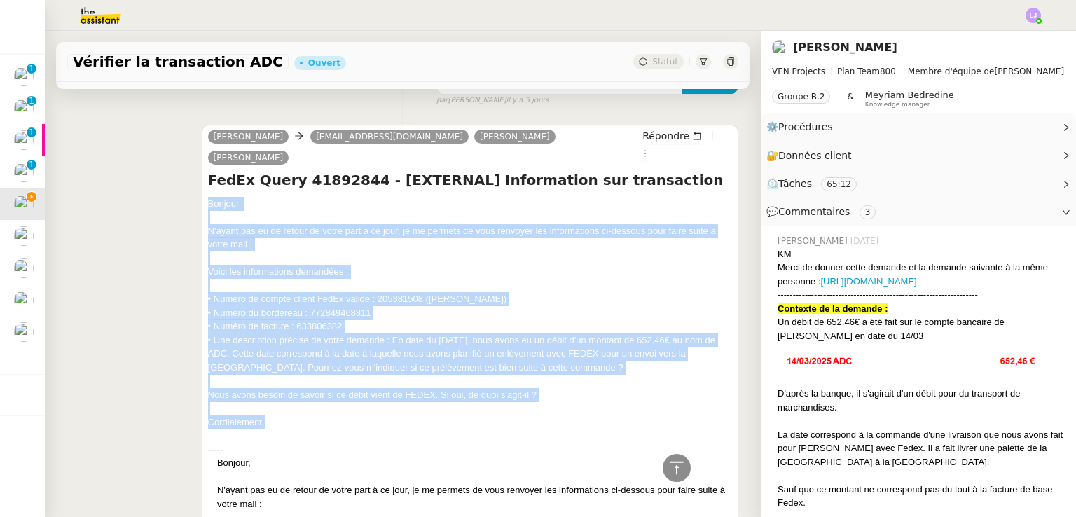
drag, startPoint x: 206, startPoint y: 190, endPoint x: 313, endPoint y: 406, distance: 240.8
copy div "Bonjour, N'ayant pas eu de retour de votre part à ce jour, je me permets de vou…"
click at [647, 140] on span "Répondre" at bounding box center [665, 136] width 47 height 14
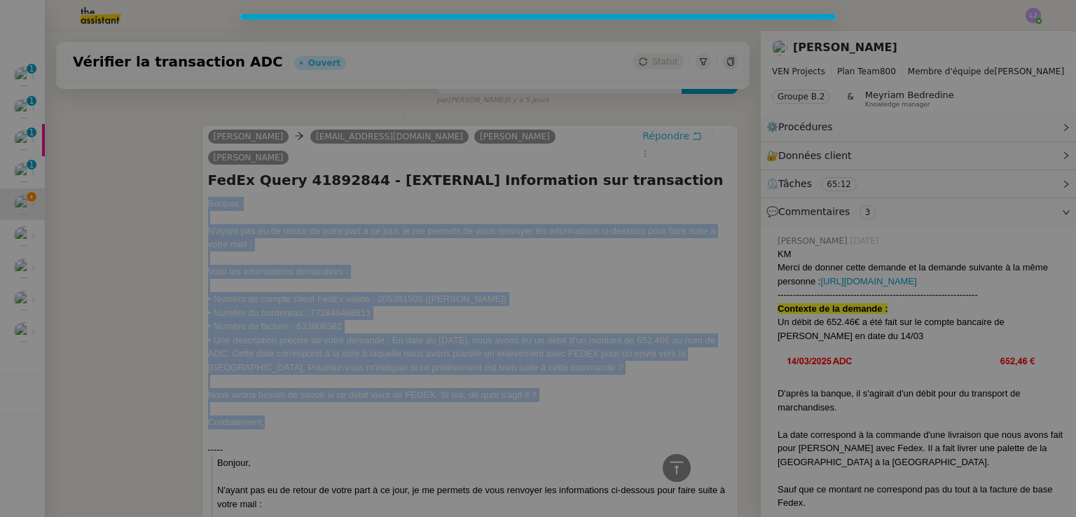
scroll to position [494, 0]
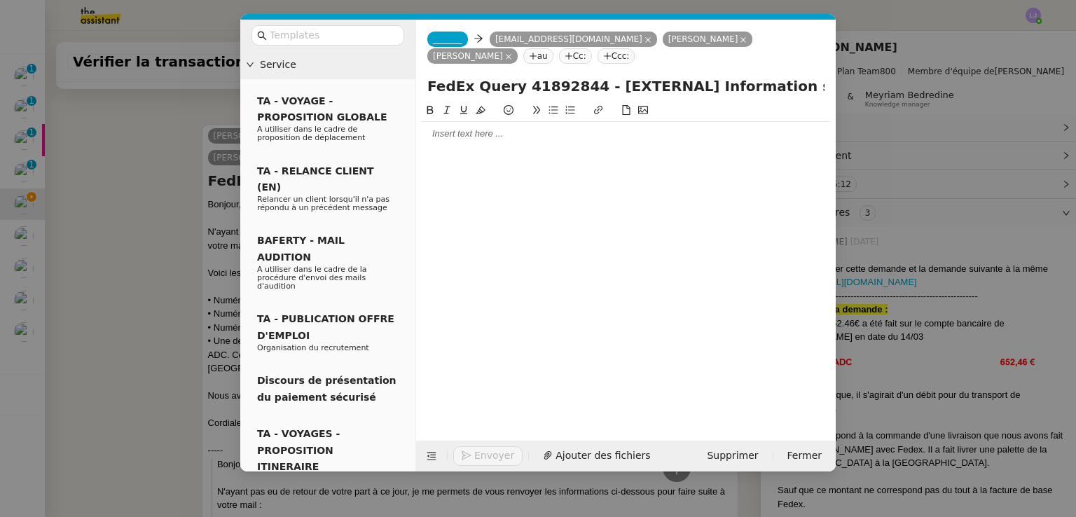
click at [529, 137] on div at bounding box center [626, 133] width 408 height 13
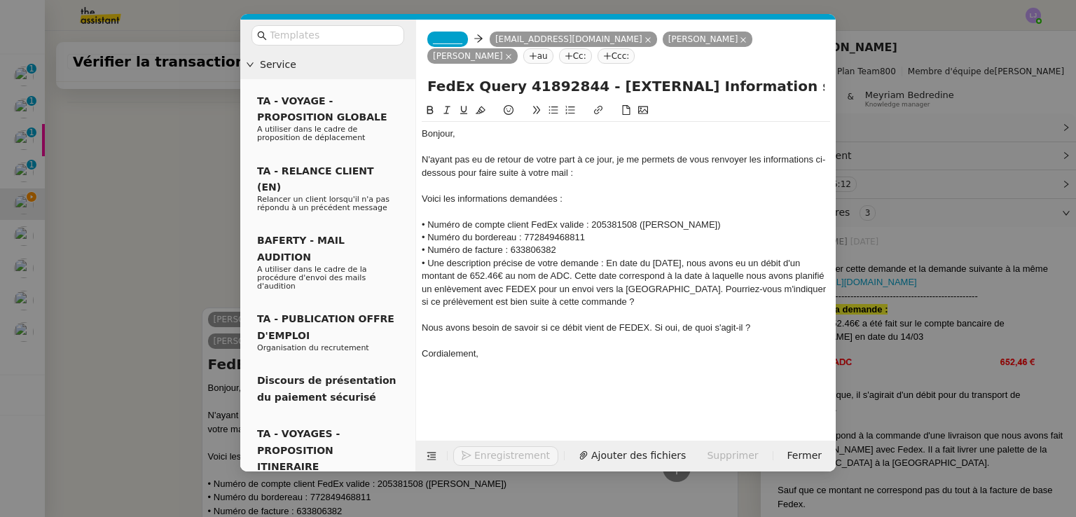
scroll to position [678, 0]
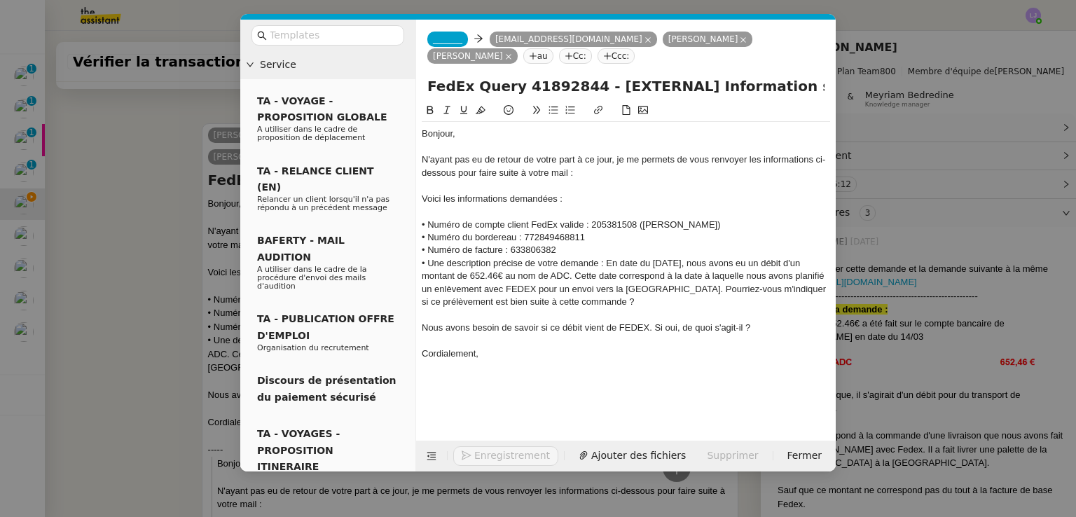
click at [451, 39] on span "_______" at bounding box center [447, 39] width 29 height 10
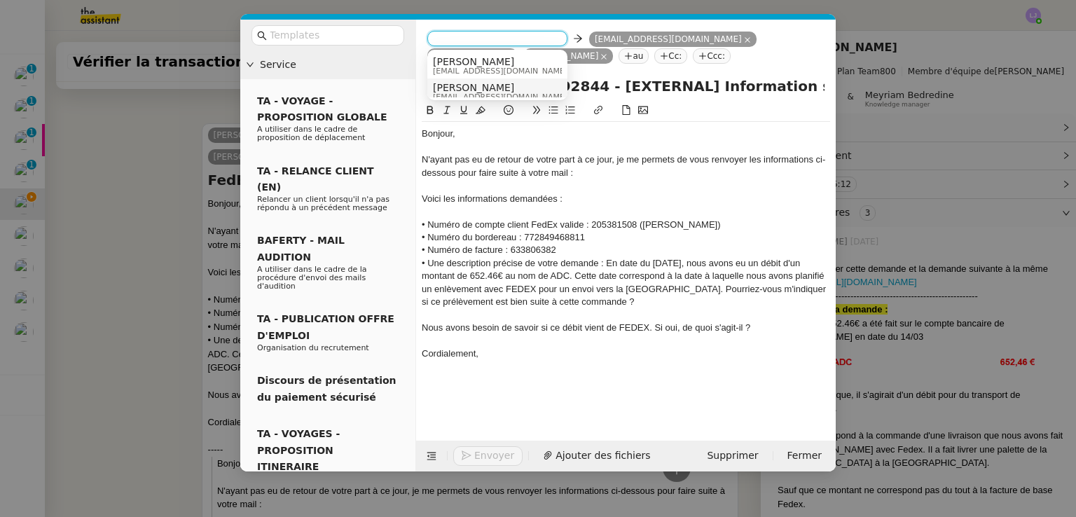
click at [501, 93] on span "[EMAIL_ADDRESS][DOMAIN_NAME]" at bounding box center [500, 97] width 134 height 8
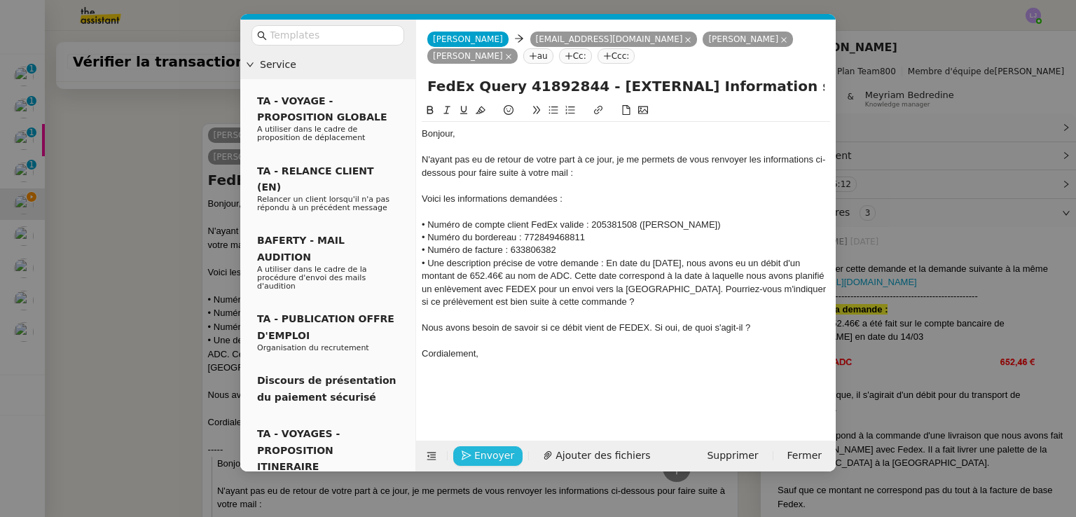
click at [492, 452] on span "Envoyer" at bounding box center [494, 455] width 40 height 16
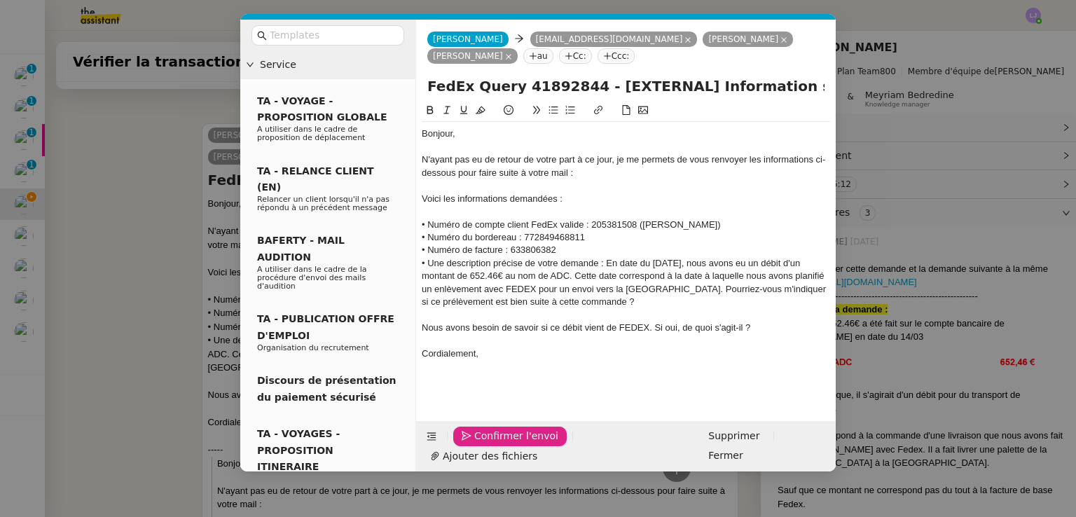
click at [492, 444] on span "Confirmer l'envoi" at bounding box center [516, 436] width 84 height 16
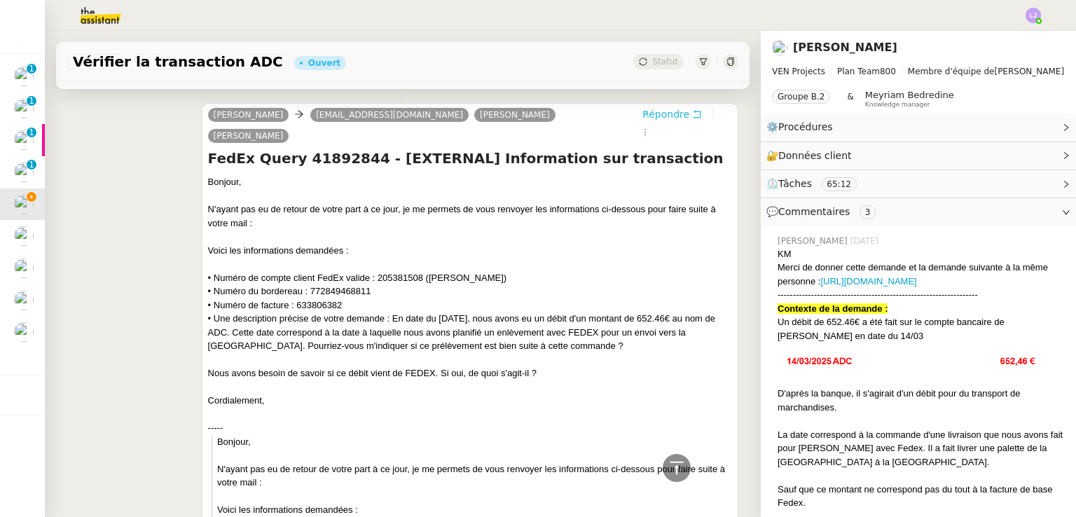
scroll to position [0, 0]
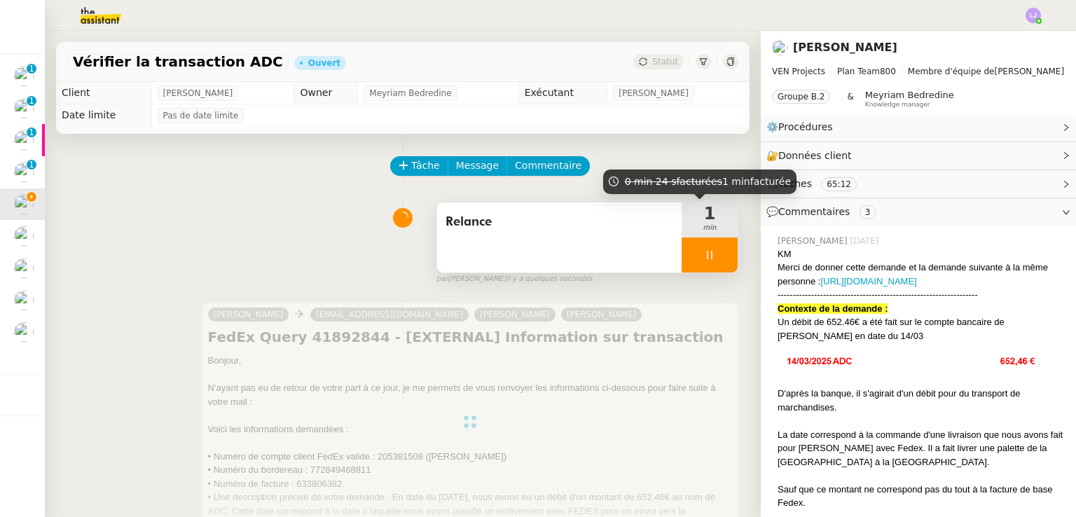
click at [708, 268] on div at bounding box center [709, 254] width 56 height 35
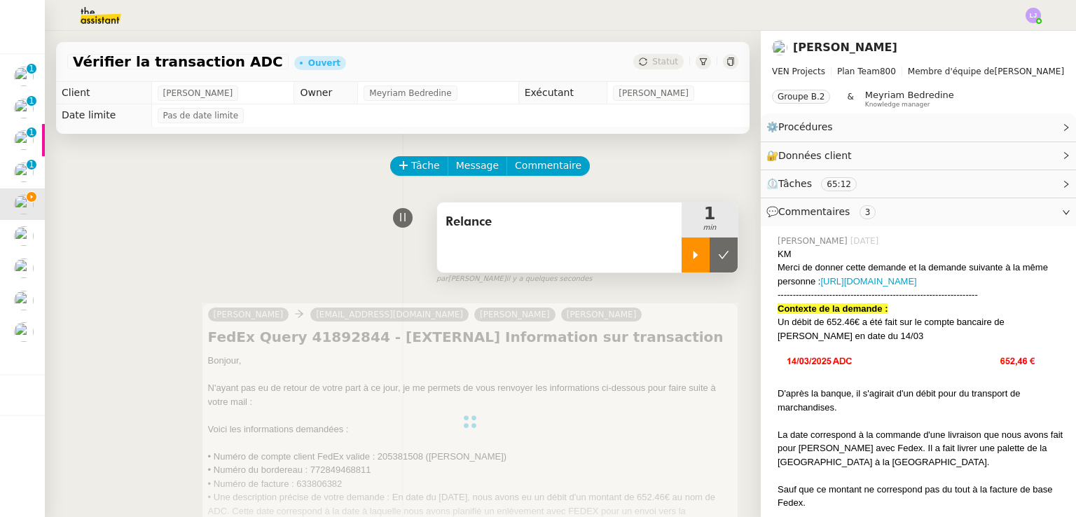
click at [709, 268] on button at bounding box center [723, 254] width 28 height 35
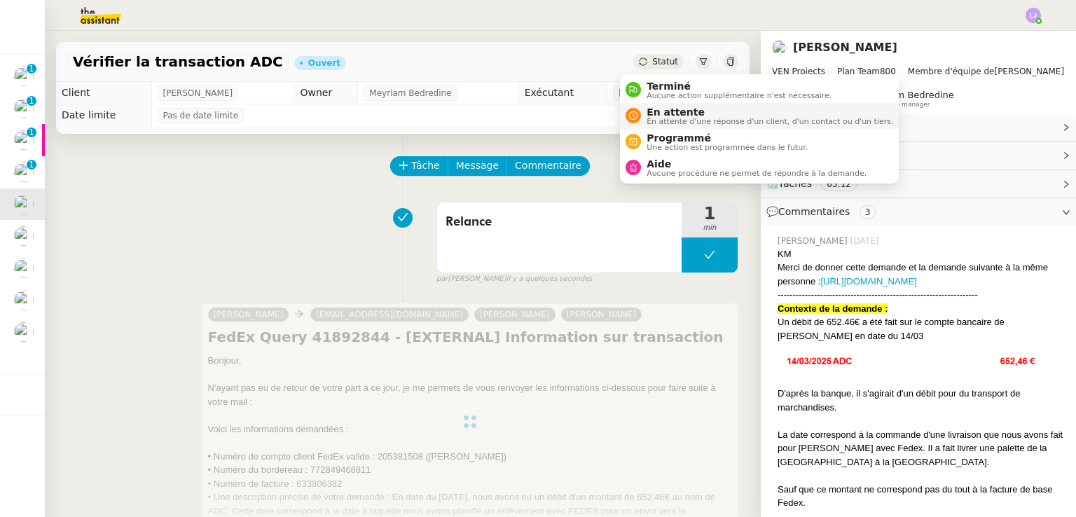
click at [658, 120] on span "En attente d'une réponse d'un client, d'un contact ou d'un tiers." at bounding box center [769, 122] width 246 height 8
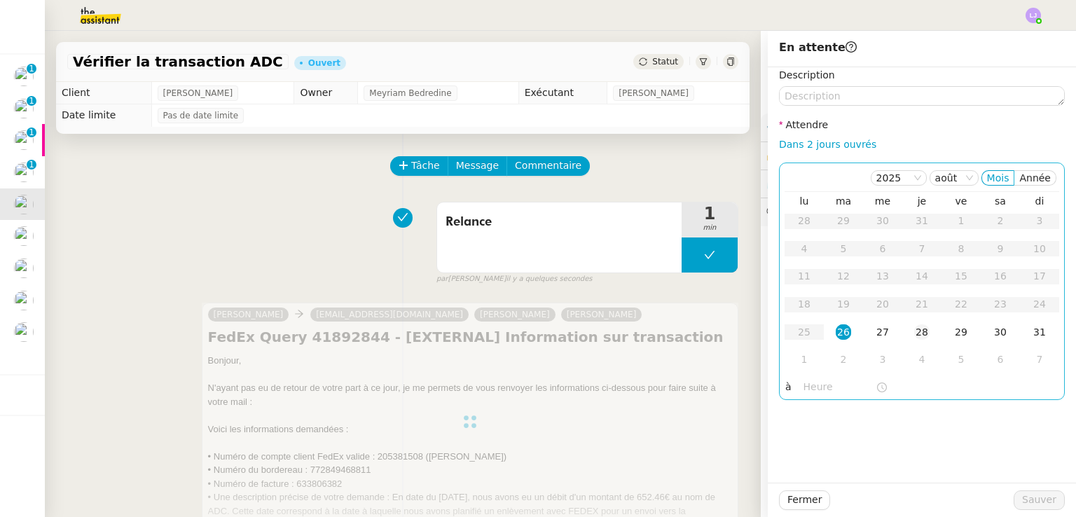
click at [916, 337] on div "28" at bounding box center [921, 331] width 15 height 15
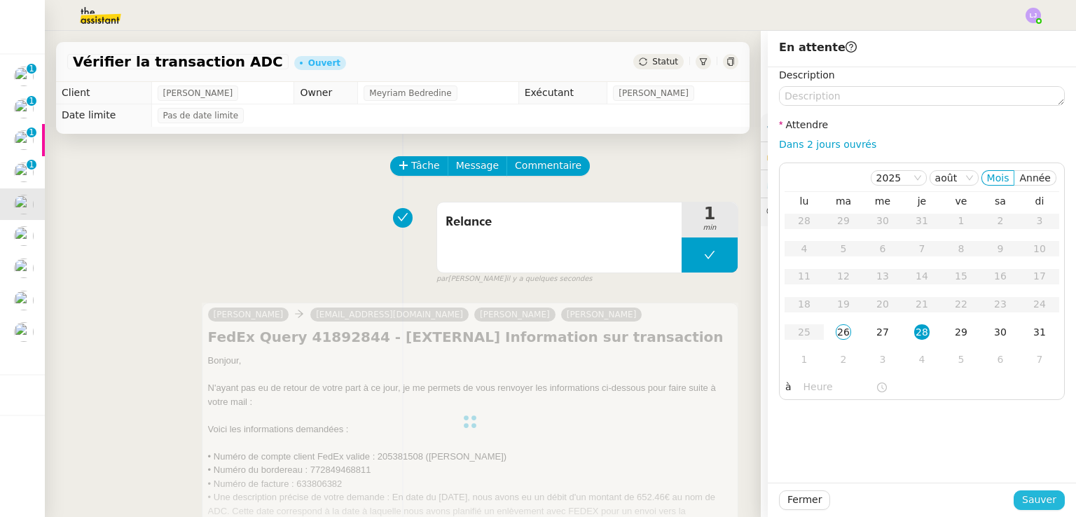
click at [1029, 492] on span "Sauver" at bounding box center [1039, 500] width 34 height 16
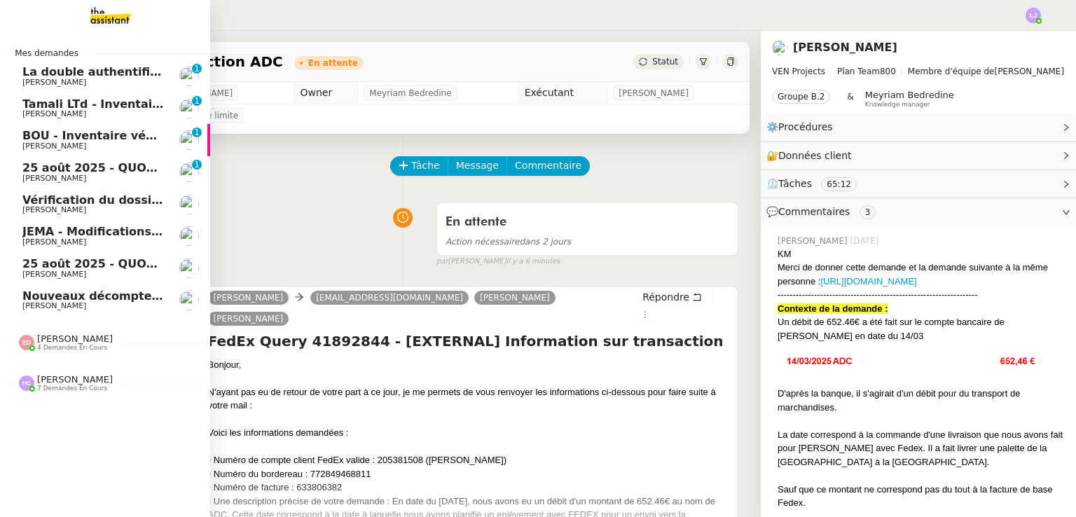
click at [90, 388] on span "7 demandes en cours" at bounding box center [72, 388] width 70 height 8
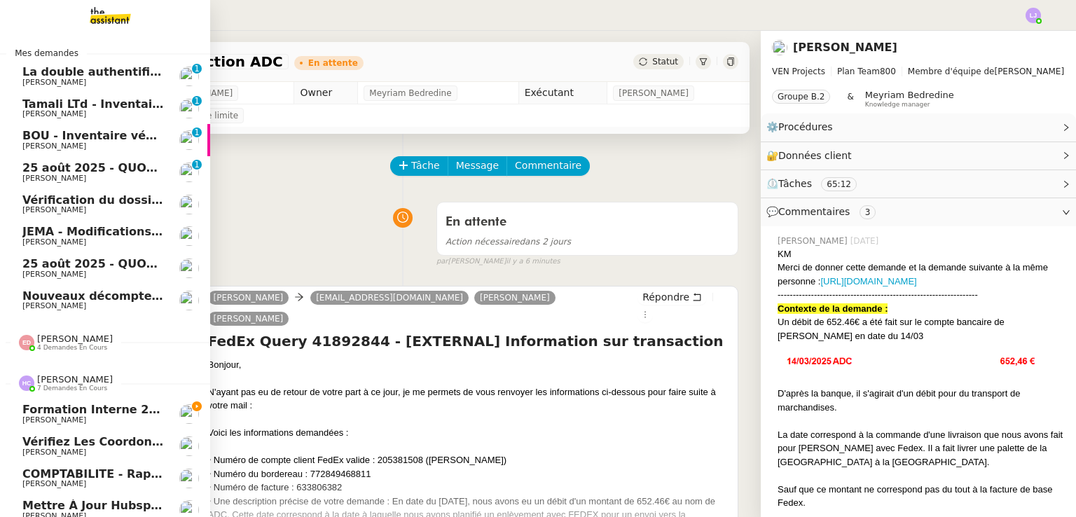
scroll to position [112, 0]
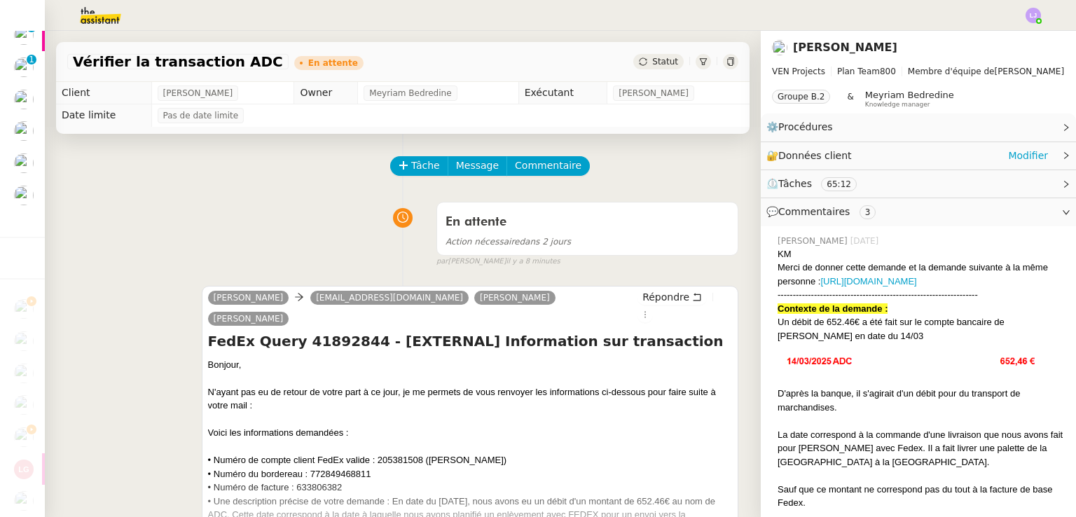
click at [924, 148] on div "🔐 Données client Modifier" at bounding box center [907, 156] width 282 height 16
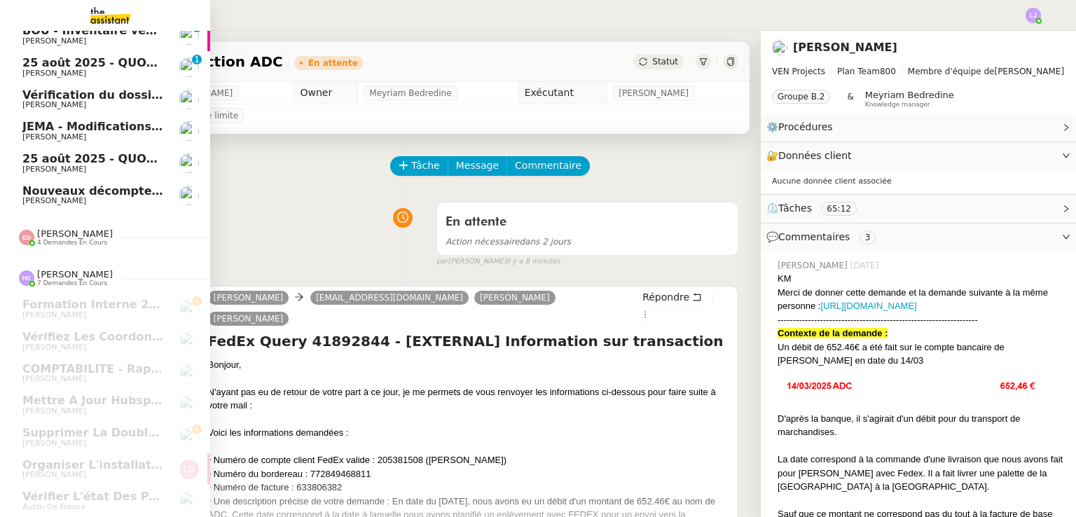
click at [74, 197] on span "[PERSON_NAME]" at bounding box center [92, 201] width 141 height 8
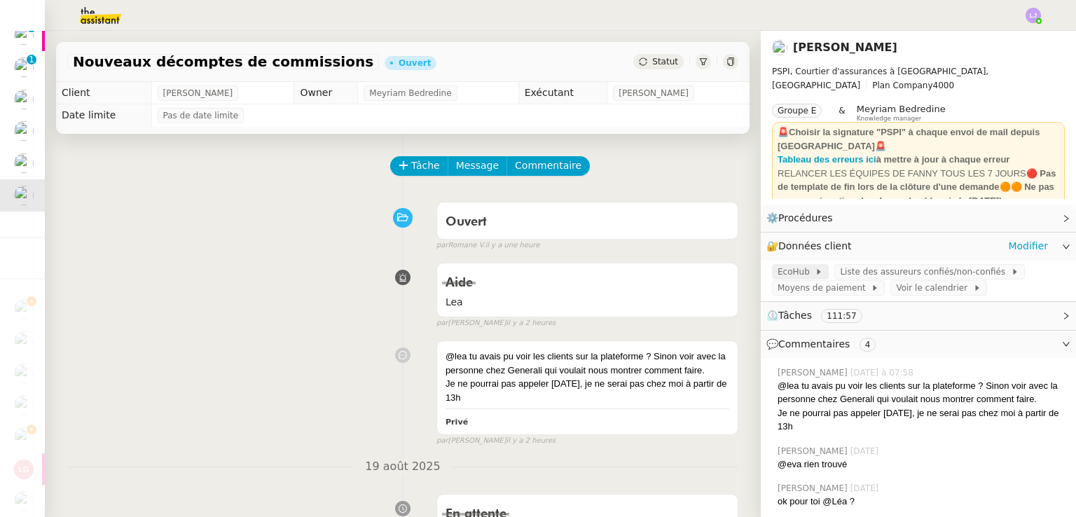
click at [781, 275] on span "EcoHub" at bounding box center [795, 272] width 37 height 14
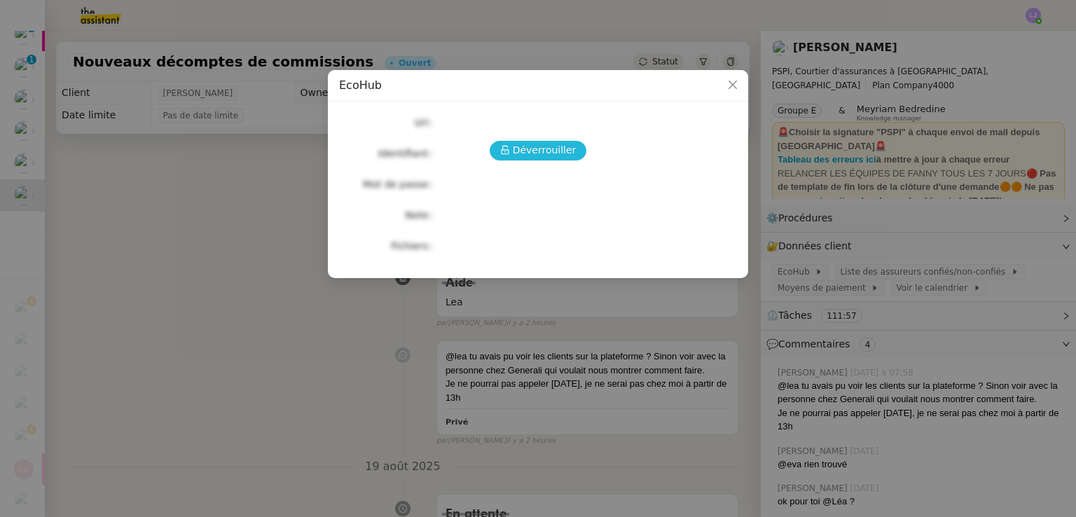
click at [513, 148] on button "Déverrouiller" at bounding box center [537, 151] width 97 height 20
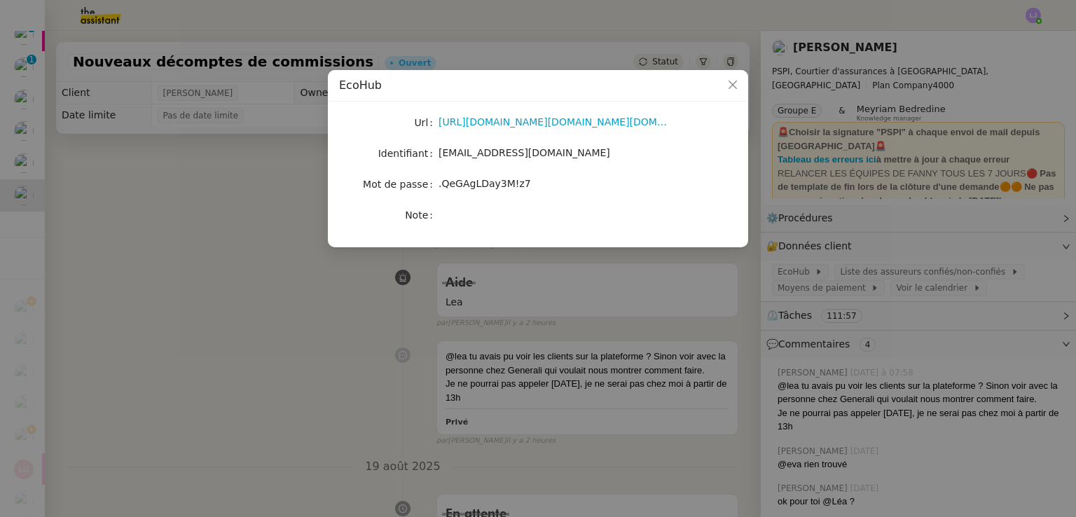
click at [493, 181] on span ".QeGAgLDay3M!z7" at bounding box center [484, 183] width 92 height 11
click at [918, 262] on nz-modal-container "EcoHub Url [URL][DOMAIN_NAME][DOMAIN_NAME][DOMAIN_NAME] Identifiant [EMAIL_ADDR…" at bounding box center [538, 258] width 1076 height 517
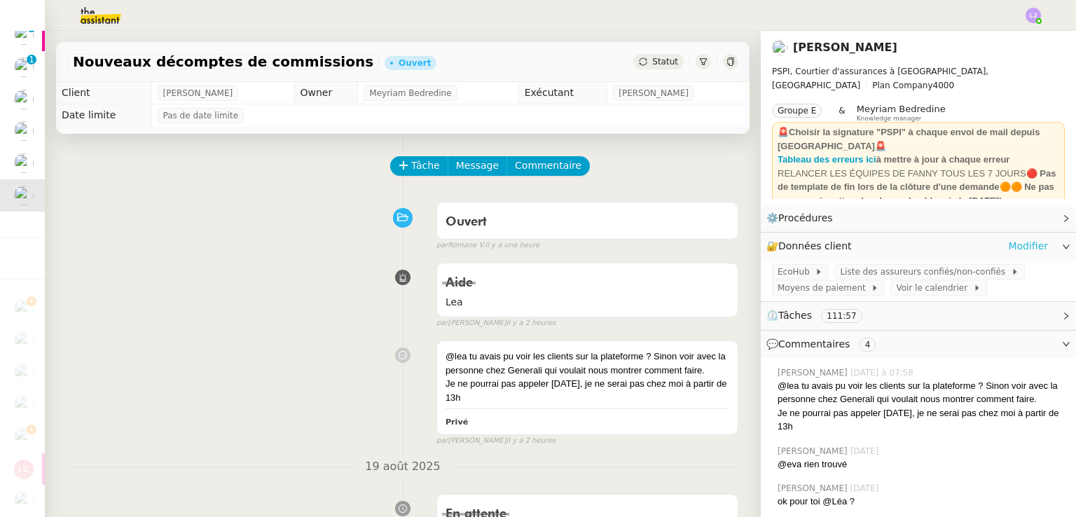
click at [1028, 247] on link "Modifier" at bounding box center [1028, 246] width 40 height 16
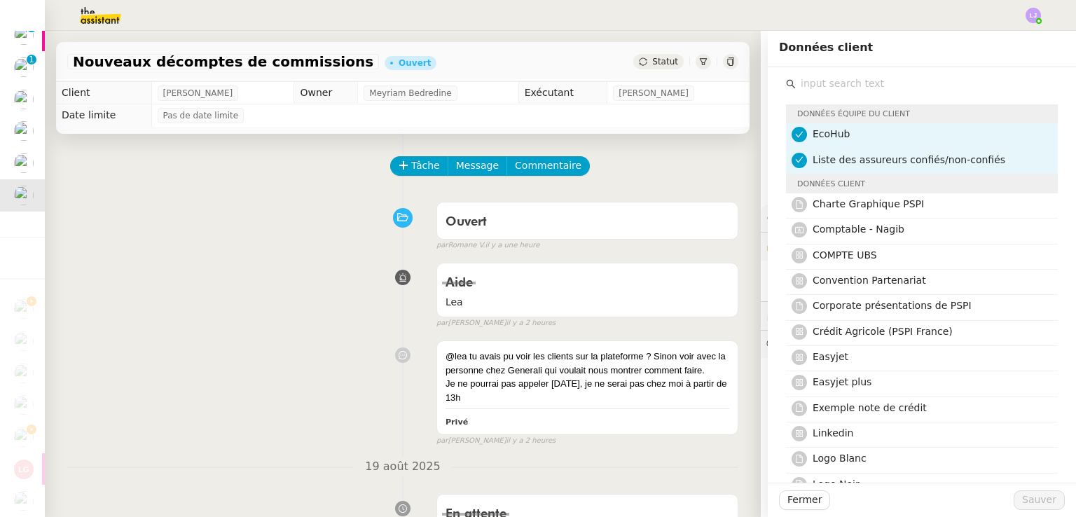
click at [829, 76] on input "text" at bounding box center [926, 83] width 262 height 19
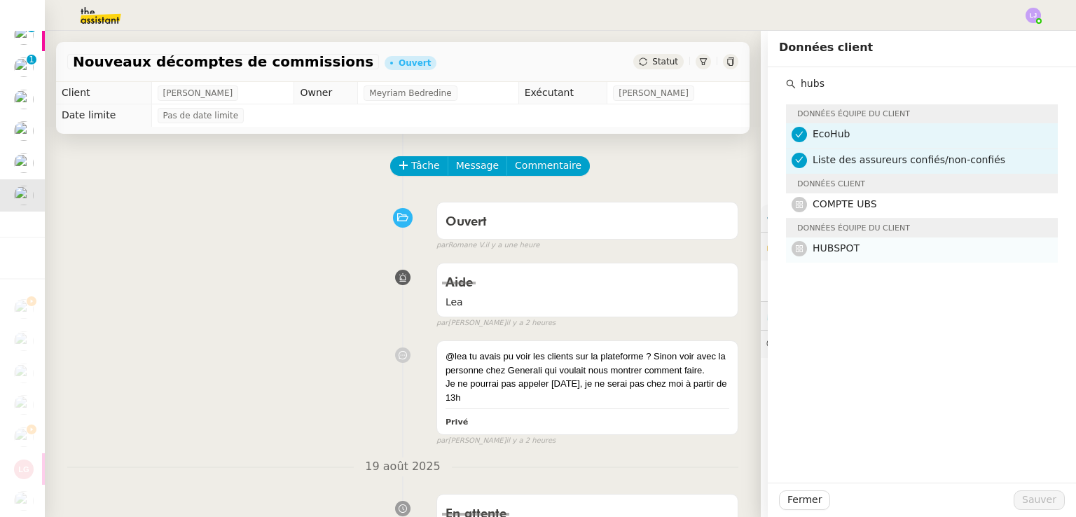
type input "hubs"
click at [852, 242] on h4 "HUBSPOT" at bounding box center [930, 248] width 237 height 16
click at [1038, 501] on span "Sauver" at bounding box center [1039, 500] width 34 height 16
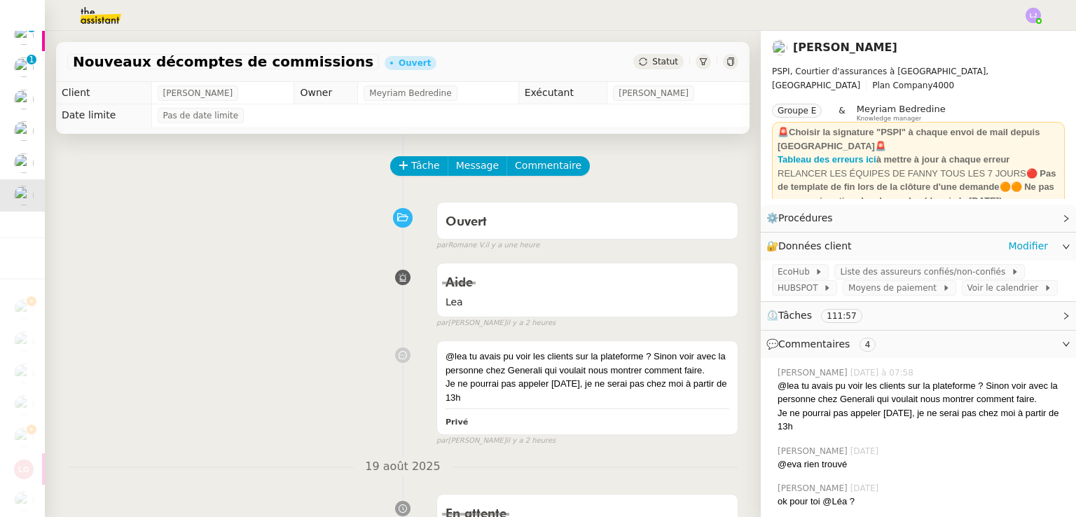
click at [816, 298] on div "EcoHub Liste des assureurs confiés/non-confiés HUBSPOT Moyens de paiement Voir …" at bounding box center [917, 280] width 315 height 41
click at [817, 289] on span at bounding box center [820, 288] width 6 height 10
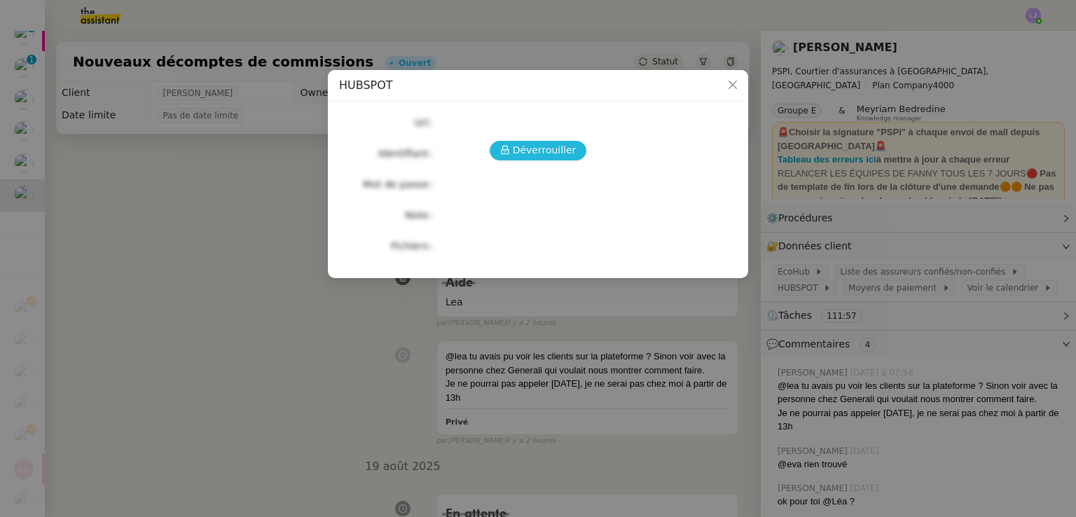
click at [551, 146] on span "Déverrouiller" at bounding box center [545, 150] width 64 height 16
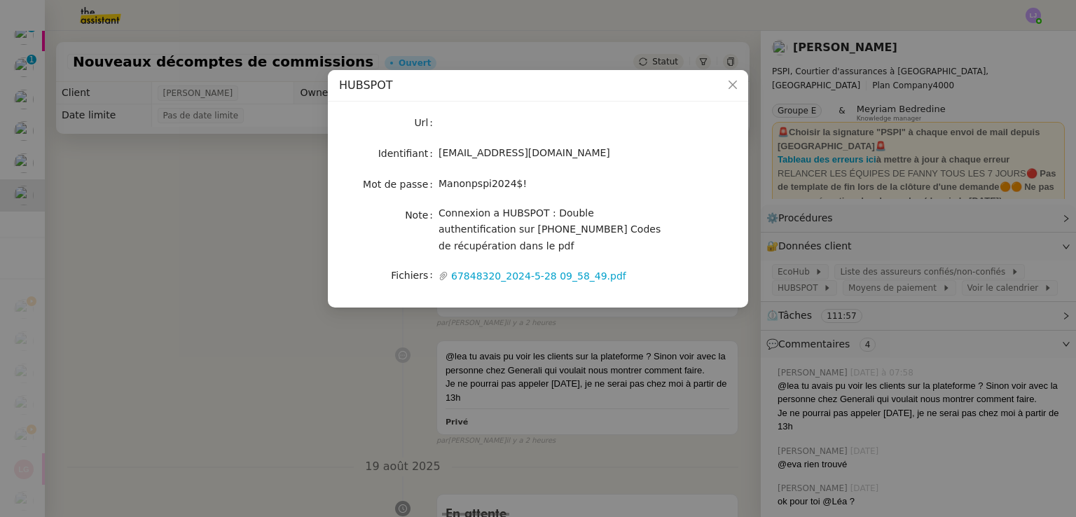
click at [487, 183] on span "Manonpspi2024$!" at bounding box center [482, 183] width 88 height 11
copy span "Manonpspi2024$!"
click at [431, 412] on nz-modal-container "HUBSPOT Url Identifiant [EMAIL_ADDRESS][DOMAIN_NAME] Mot de passe [SECURITY_DAT…" at bounding box center [538, 258] width 1076 height 517
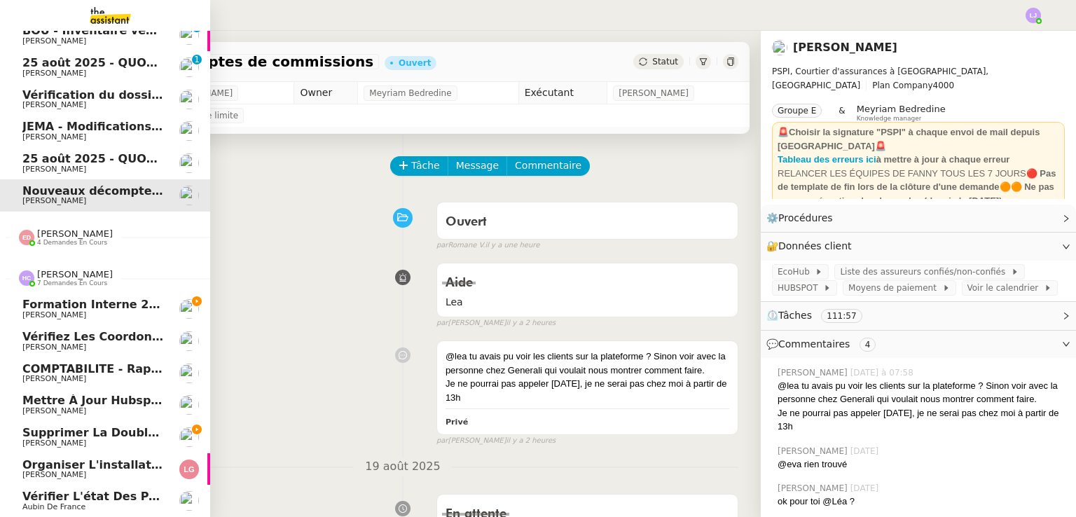
click at [99, 298] on span "Formation Interne 2 - [PERSON_NAME]" at bounding box center [143, 304] width 243 height 13
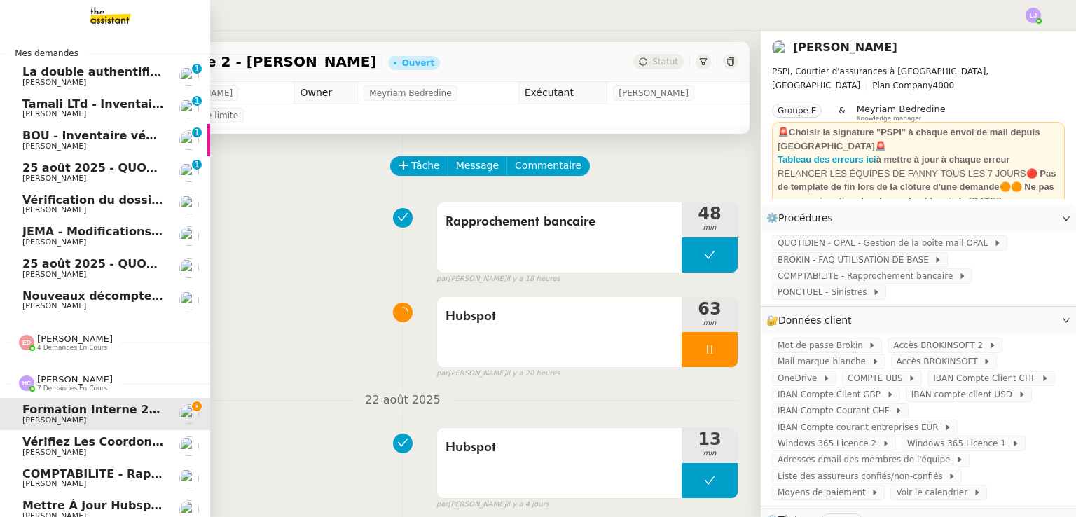
scroll to position [112, 0]
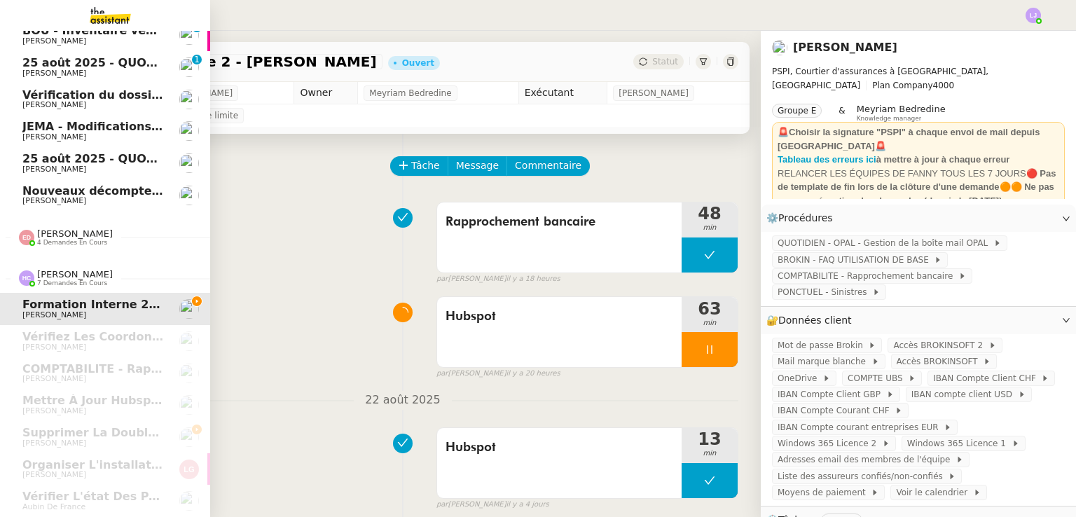
click at [106, 184] on span "Nouveaux décomptes de commissions" at bounding box center [142, 190] width 240 height 13
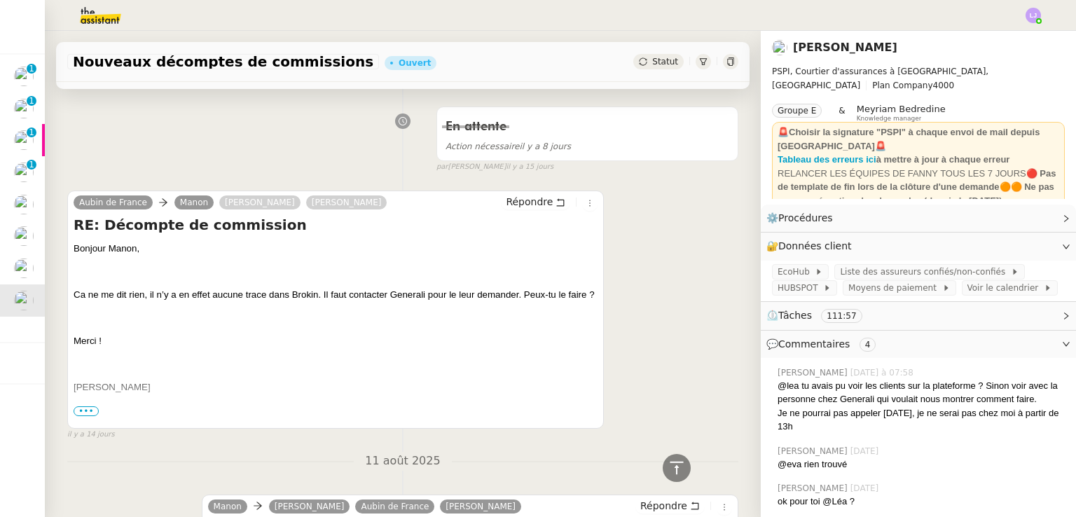
scroll to position [3831, 0]
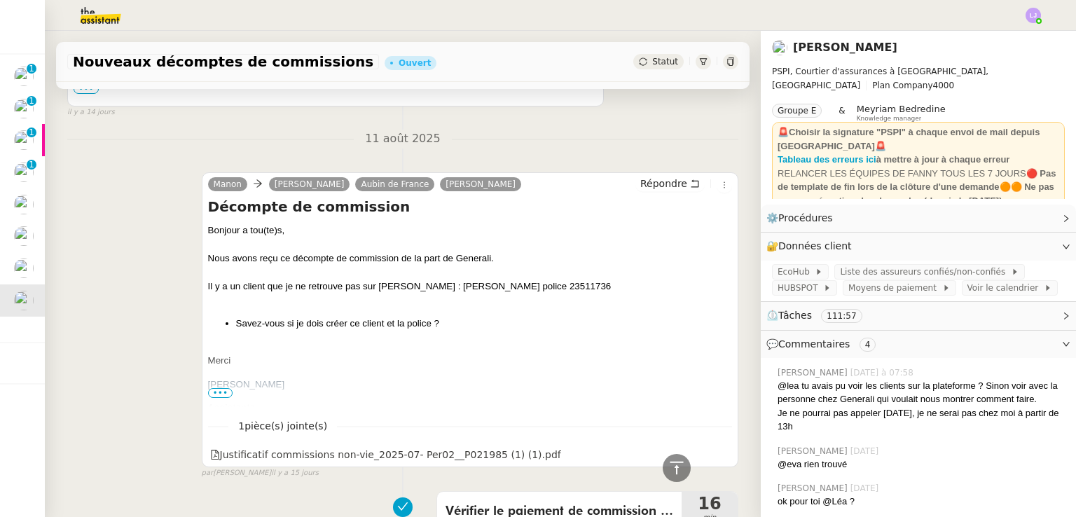
click at [465, 286] on div "Il y a un client que je ne retrouve pas sur [PERSON_NAME] : [PERSON_NAME] polic…" at bounding box center [470, 286] width 524 height 14
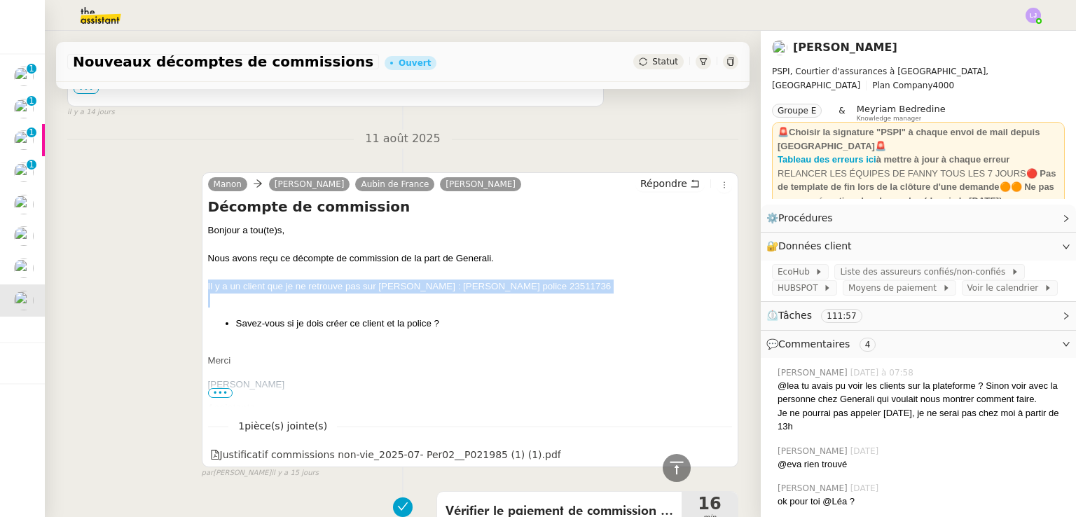
click at [465, 286] on div "Il y a un client que je ne retrouve pas sur [PERSON_NAME] : [PERSON_NAME] polic…" at bounding box center [470, 286] width 524 height 14
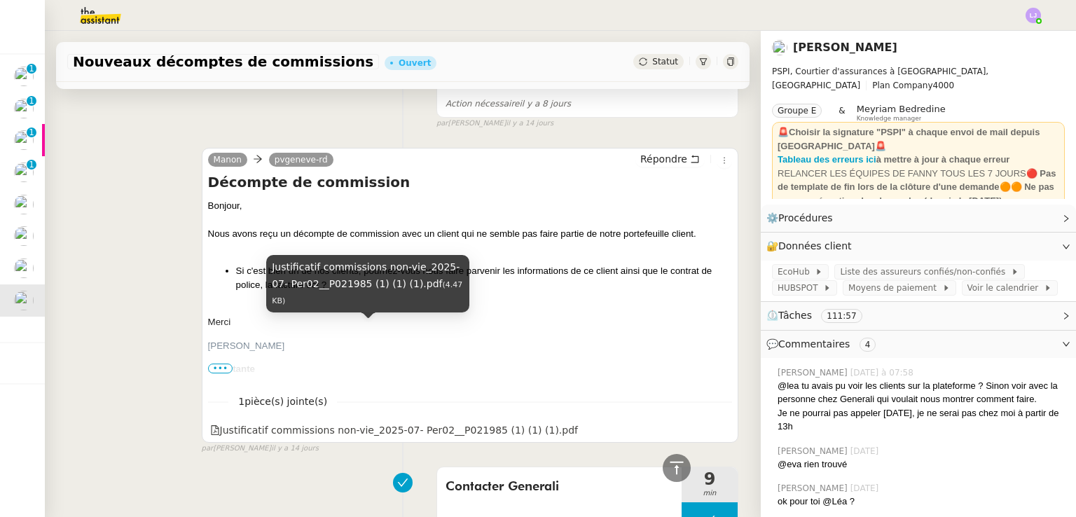
scroll to position [2966, 0]
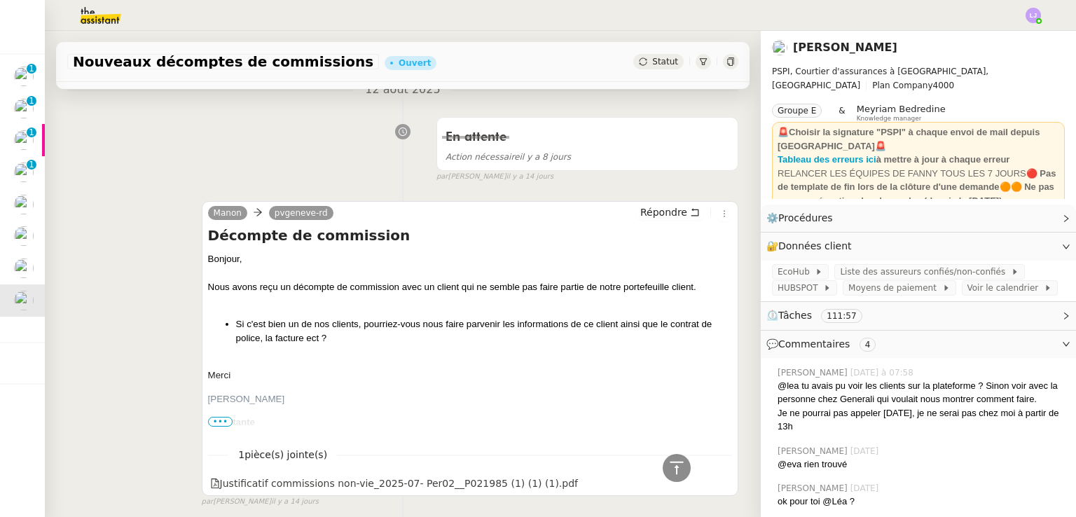
click at [132, 267] on div "Manon pvgeneve-rd Répondre Décompte de commission Bonjour, Nous avons reçu un d…" at bounding box center [402, 347] width 671 height 319
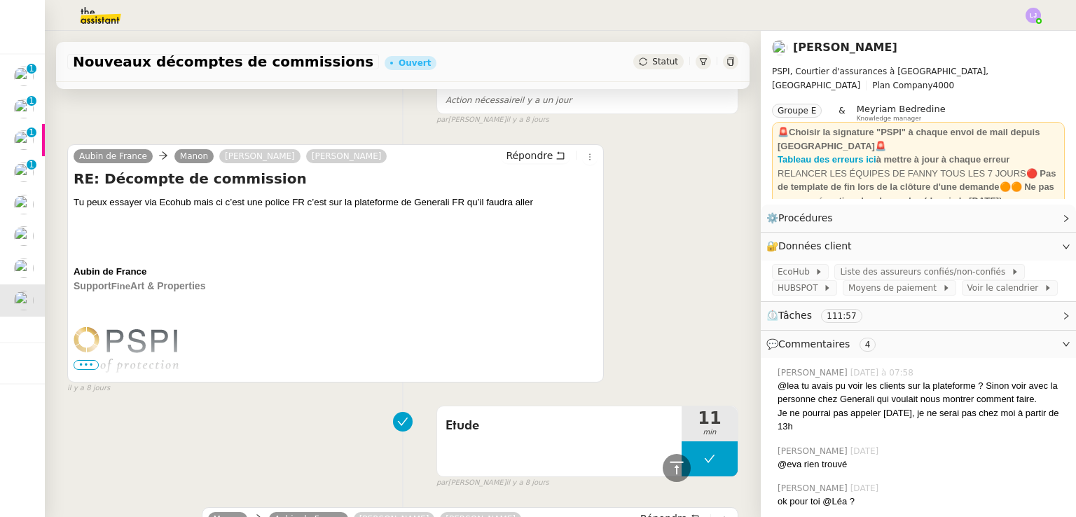
scroll to position [1514, 0]
click at [85, 359] on span "•••" at bounding box center [86, 364] width 25 height 10
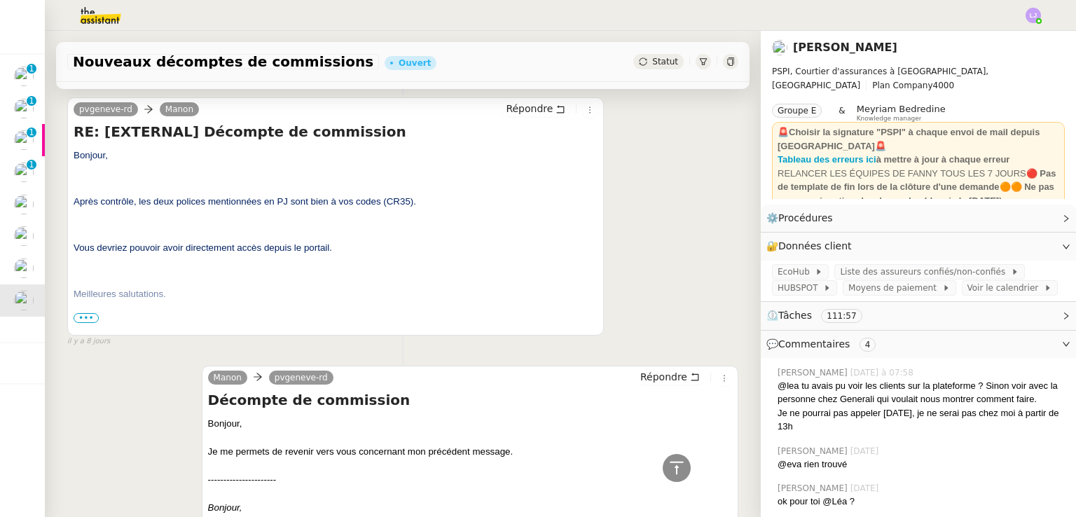
scroll to position [5202, 0]
click at [91, 314] on span "•••" at bounding box center [86, 319] width 25 height 10
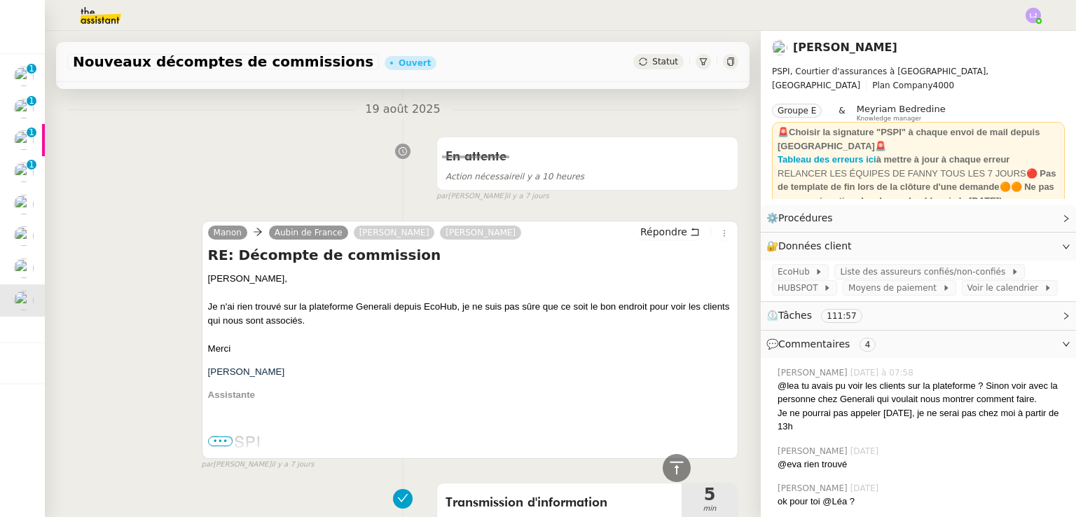
scroll to position [0, 0]
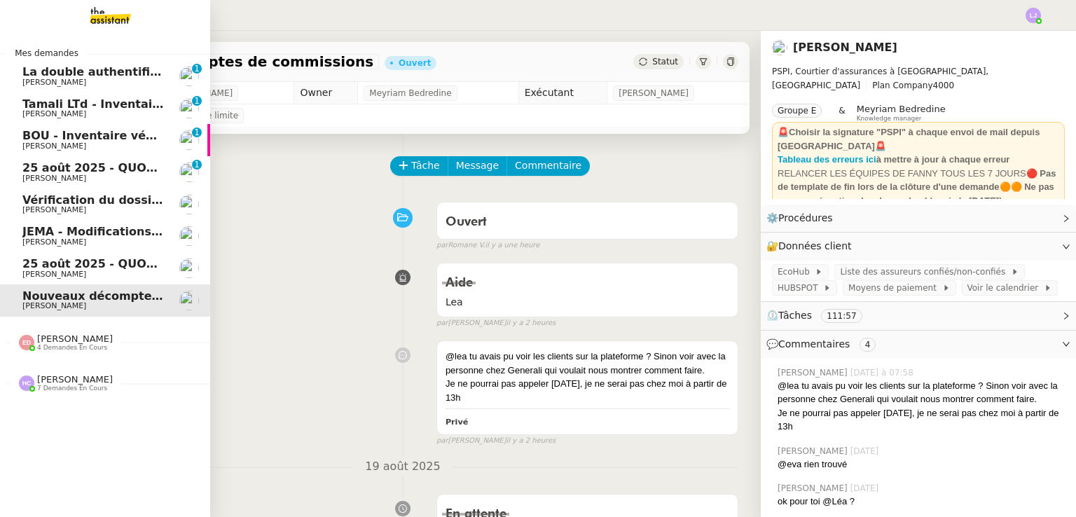
click at [47, 351] on span "4 demandes en cours" at bounding box center [72, 348] width 70 height 8
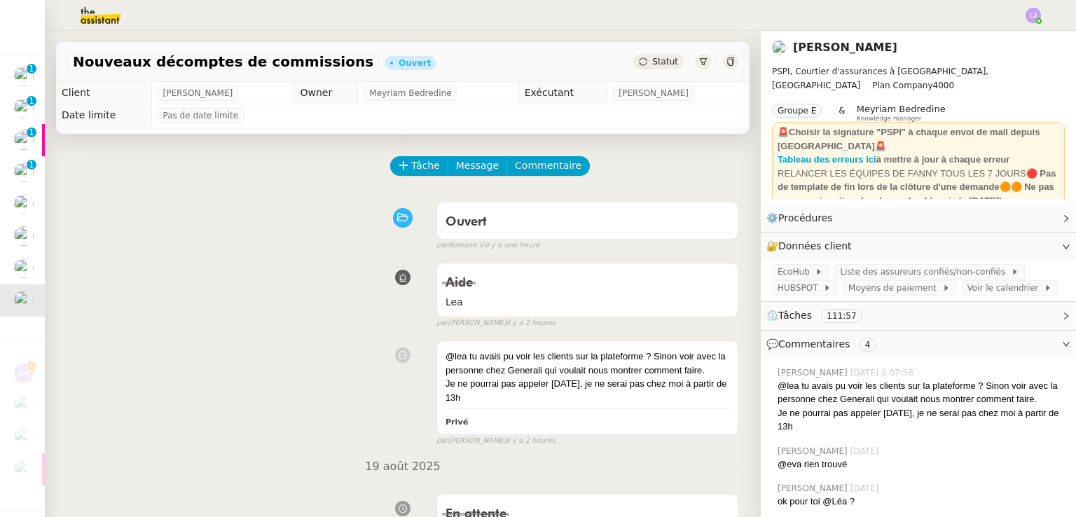
scroll to position [293, 0]
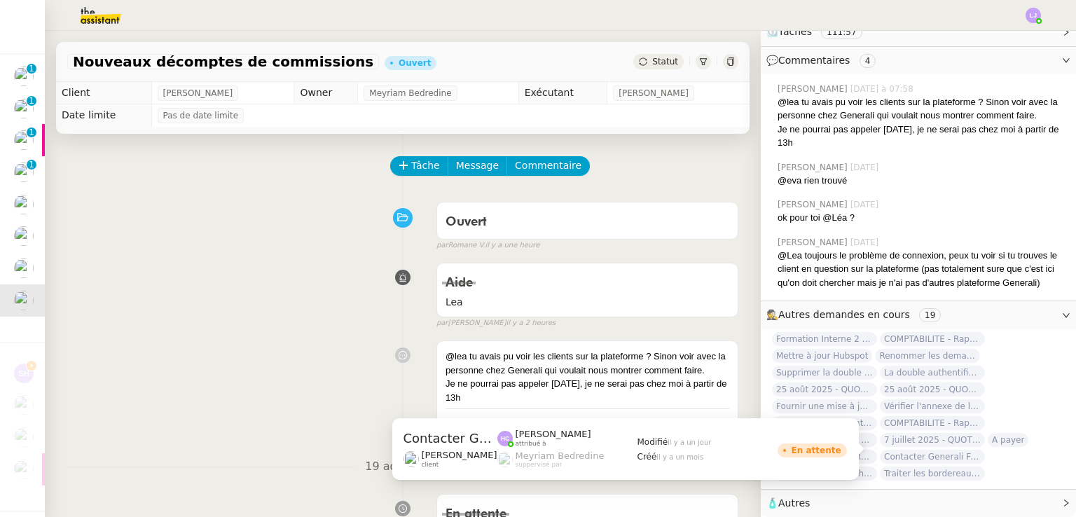
click at [930, 450] on span "Contacter Generali France pour demande AU094424" at bounding box center [932, 457] width 105 height 14
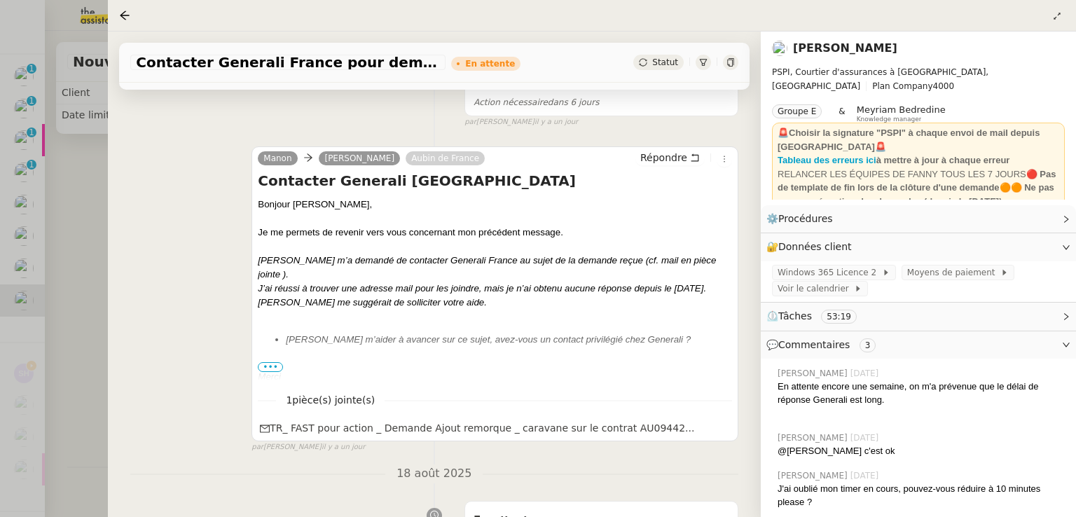
scroll to position [140, 0]
click at [84, 302] on div at bounding box center [538, 258] width 1076 height 517
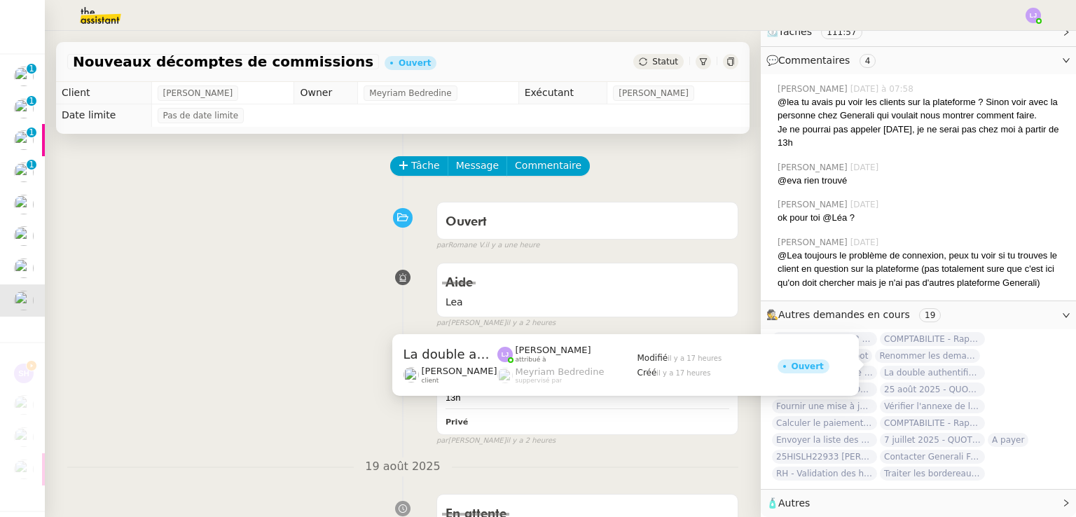
click at [917, 366] on span "La double authentification a été supprimée pour [PERSON_NAME][EMAIL_ADDRESS][DO…" at bounding box center [932, 373] width 105 height 14
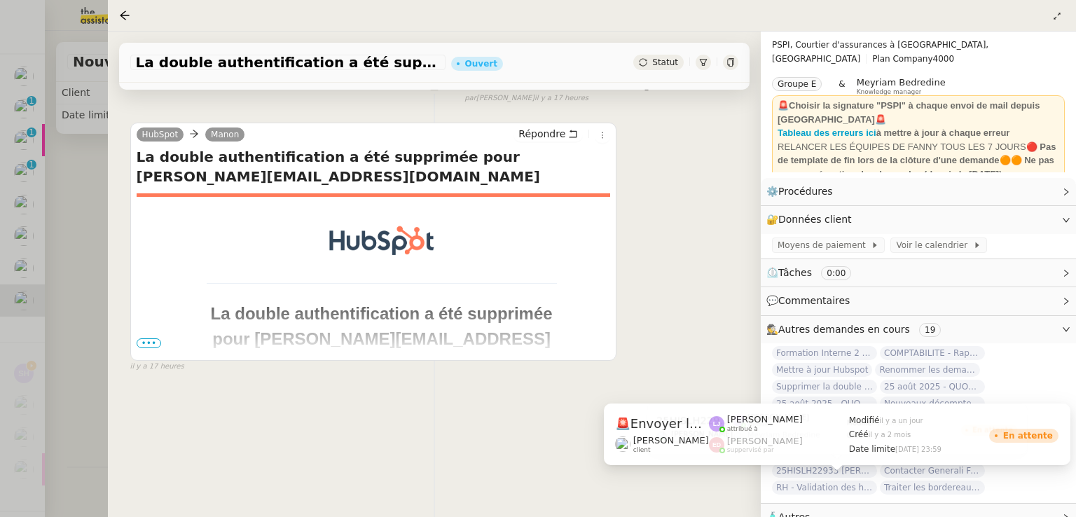
scroll to position [34, 0]
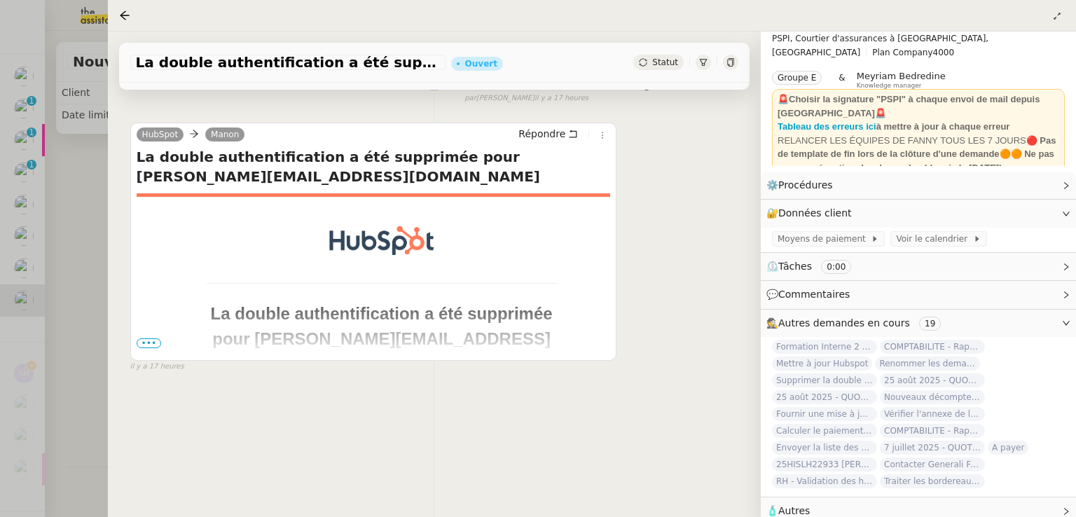
click at [80, 354] on div at bounding box center [538, 258] width 1076 height 517
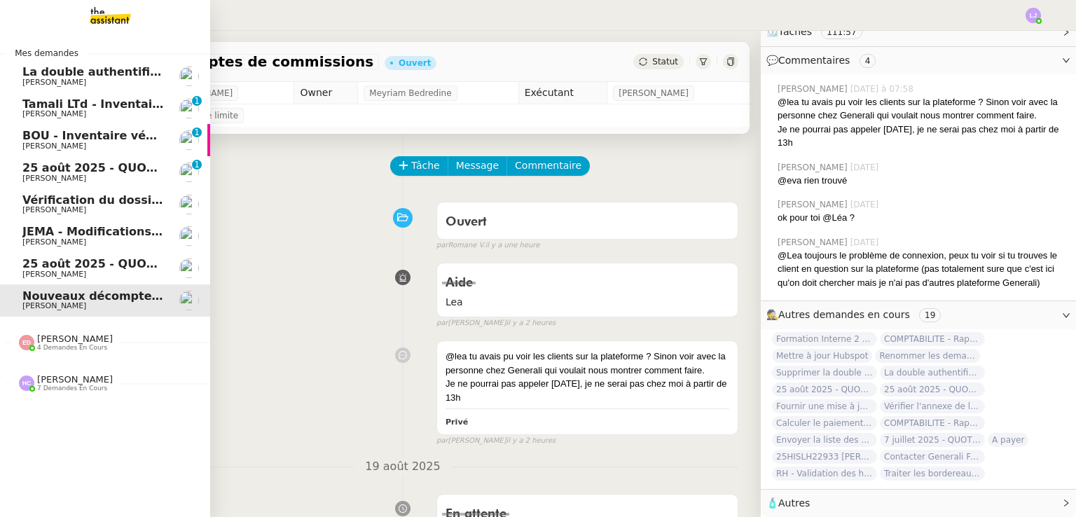
click at [81, 382] on span "[PERSON_NAME]" at bounding box center [75, 379] width 76 height 11
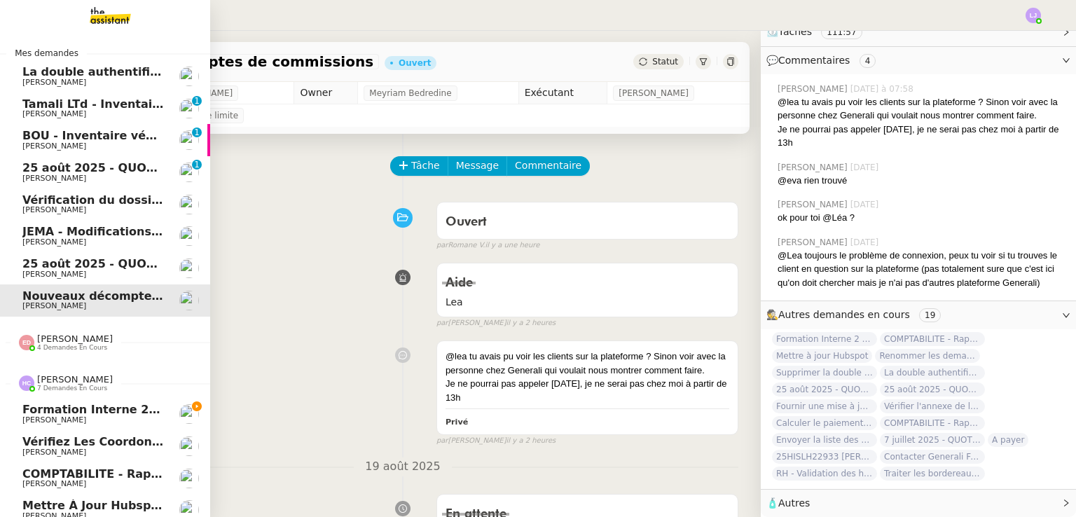
click at [147, 415] on span "Formation Interne 2 - [PERSON_NAME]" at bounding box center [143, 409] width 243 height 13
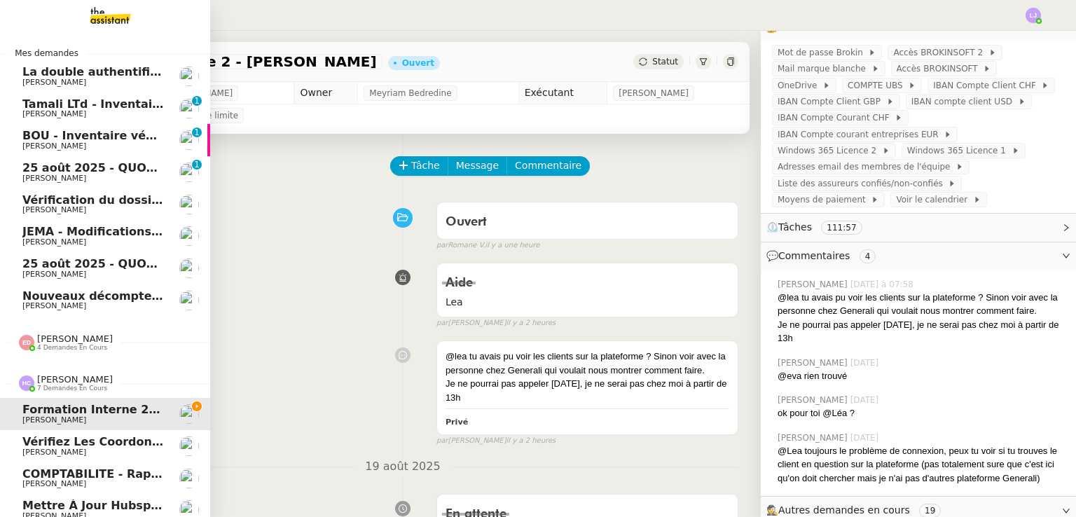
scroll to position [510, 0]
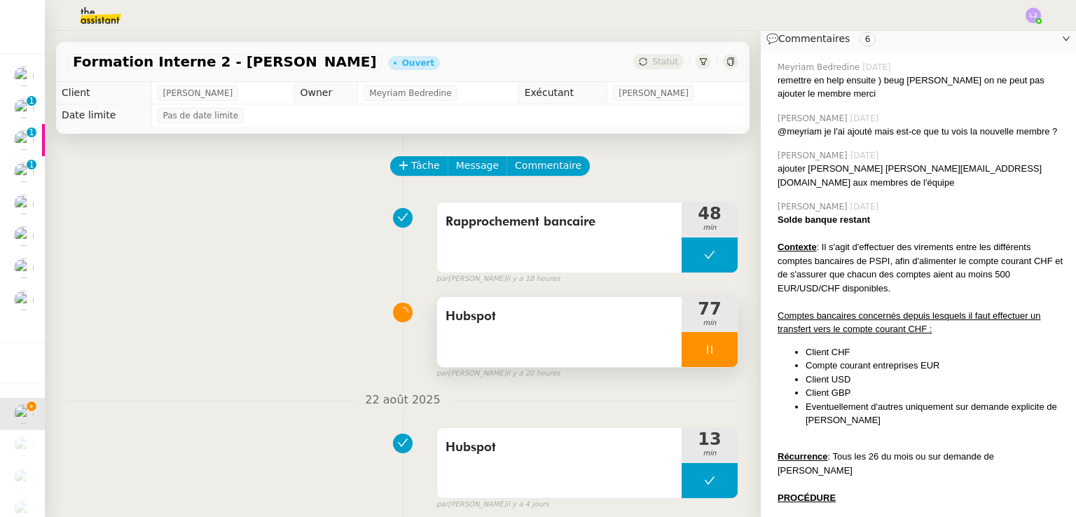
click at [709, 347] on div at bounding box center [709, 349] width 56 height 35
click at [718, 347] on icon at bounding box center [723, 349] width 11 height 11
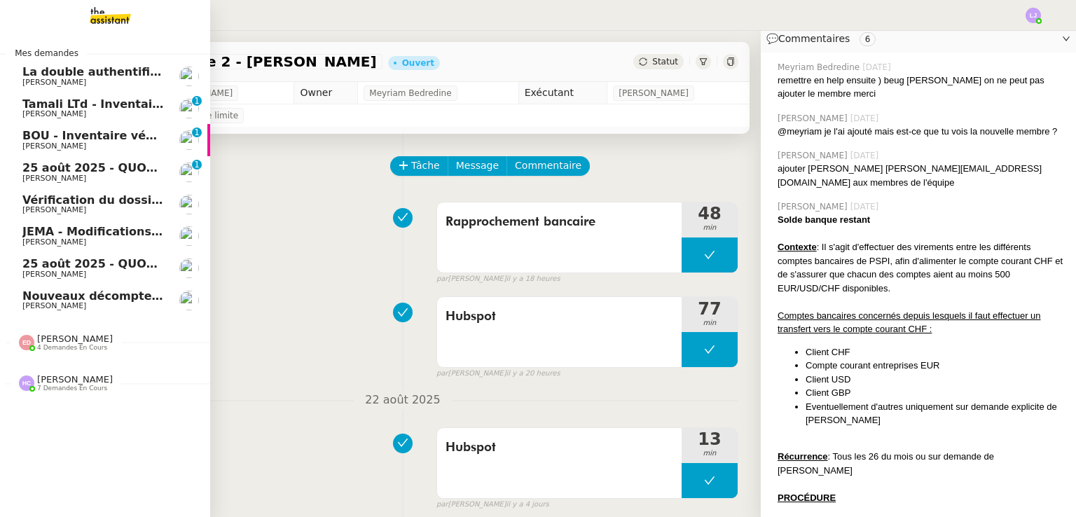
click at [91, 292] on span "Nouveaux décomptes de commissions" at bounding box center [142, 295] width 240 height 13
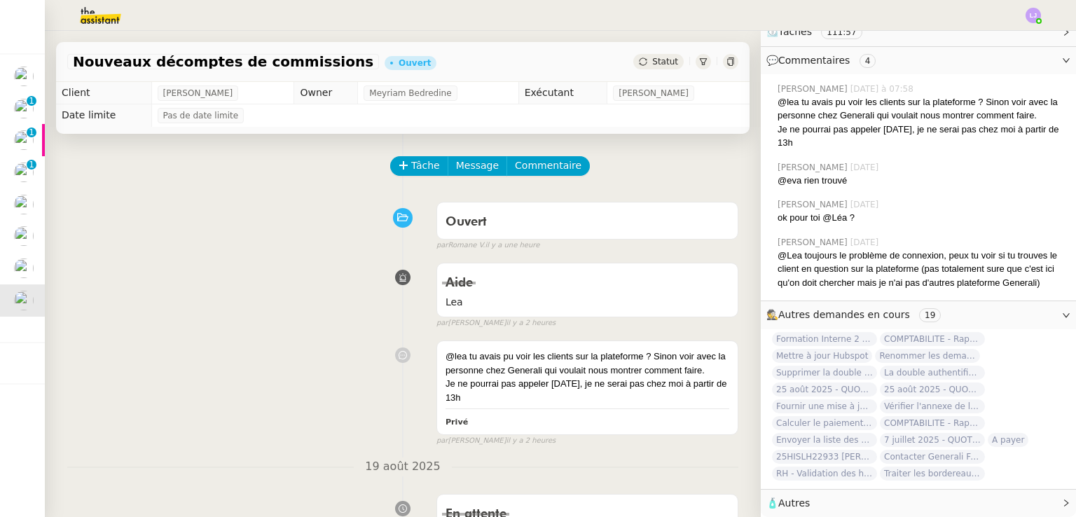
scroll to position [293, 0]
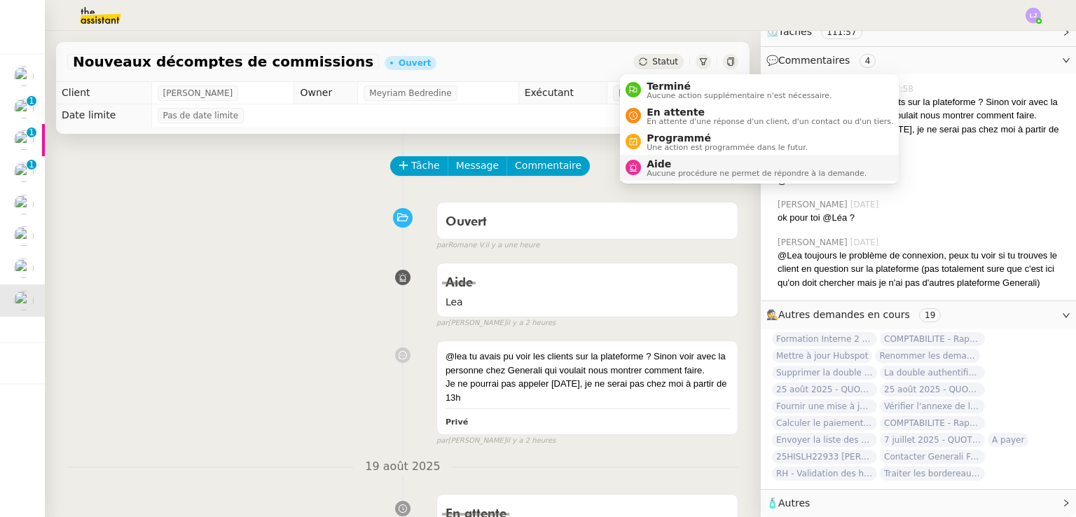
click at [674, 160] on span "Aide" at bounding box center [756, 163] width 220 height 11
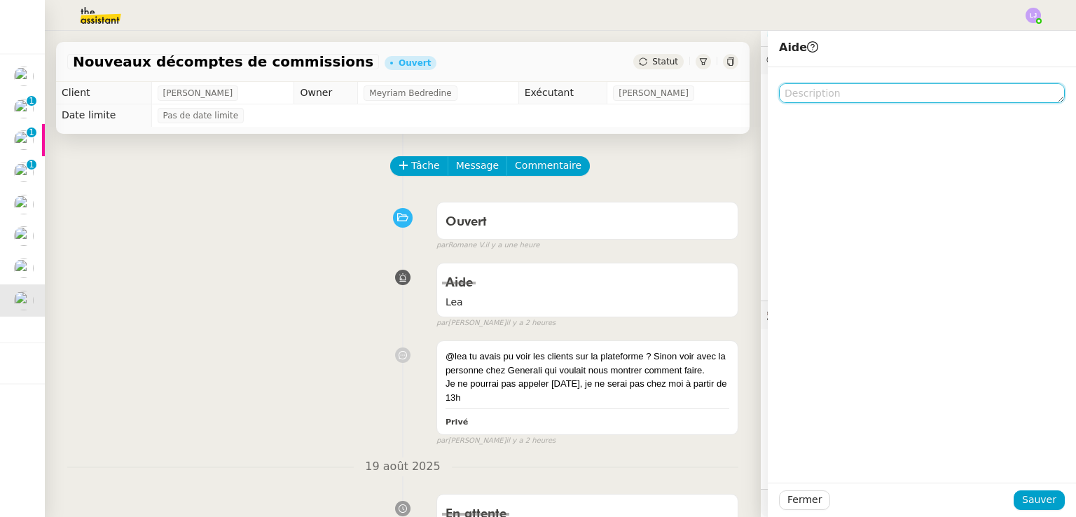
click at [826, 83] on textarea at bounding box center [922, 93] width 286 height 20
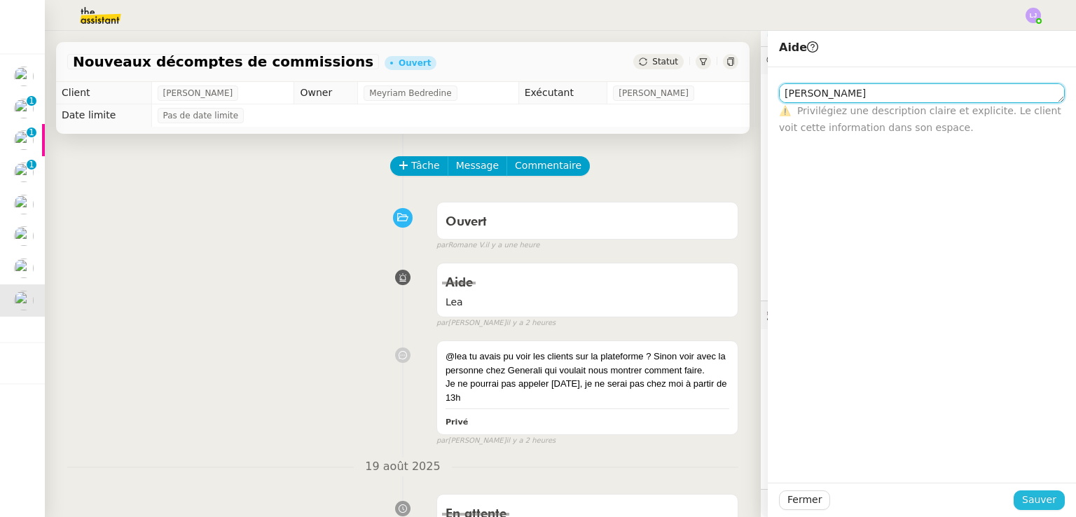
type textarea "[PERSON_NAME]"
click at [1038, 502] on span "Sauver" at bounding box center [1039, 500] width 34 height 16
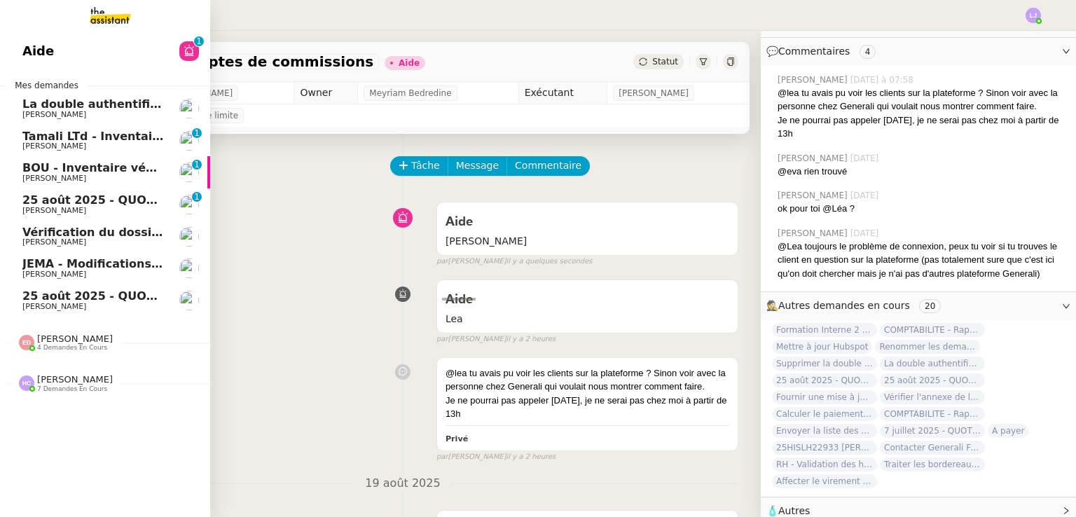
click at [27, 303] on span "[PERSON_NAME]" at bounding box center [54, 306] width 64 height 9
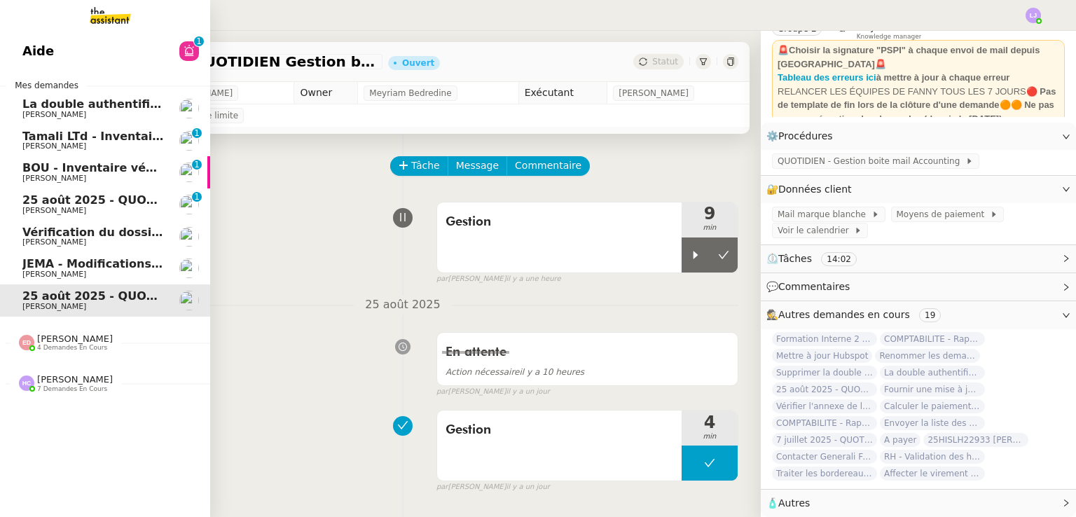
scroll to position [92, 0]
click at [106, 237] on span "Vérification du dossier A TRAITER - 25 août 2025" at bounding box center [175, 231] width 307 height 13
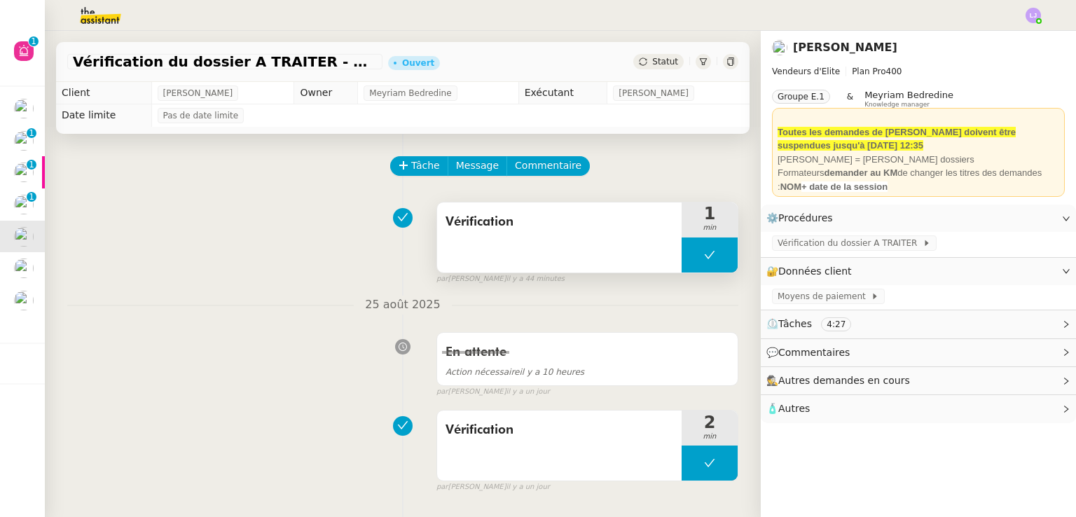
click at [682, 263] on button at bounding box center [709, 254] width 56 height 35
click at [682, 263] on div at bounding box center [695, 254] width 28 height 35
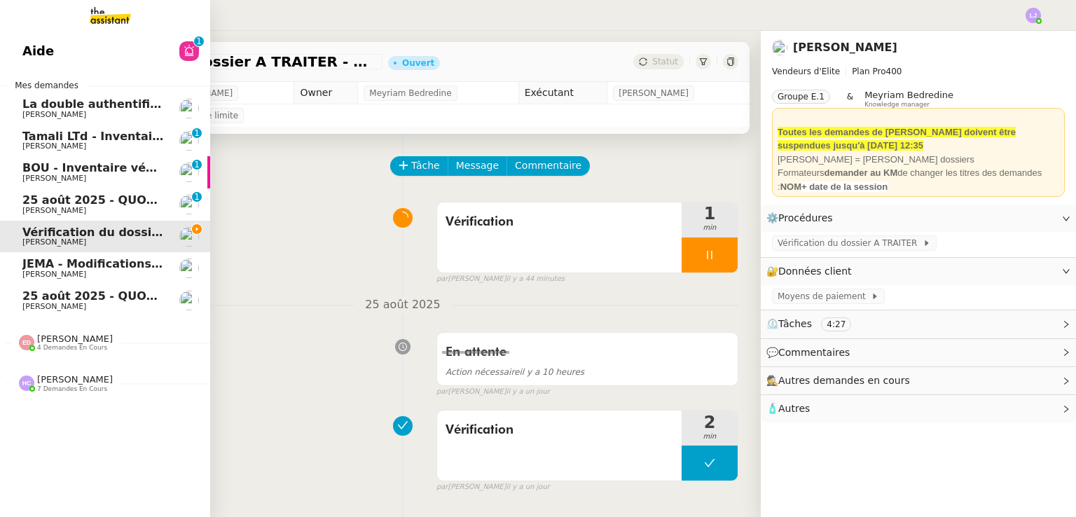
click at [128, 200] on span "25 août 2025 - QUOTIDIEN - OPAL - Gestion de la boîte mail OPAL" at bounding box center [227, 199] width 410 height 13
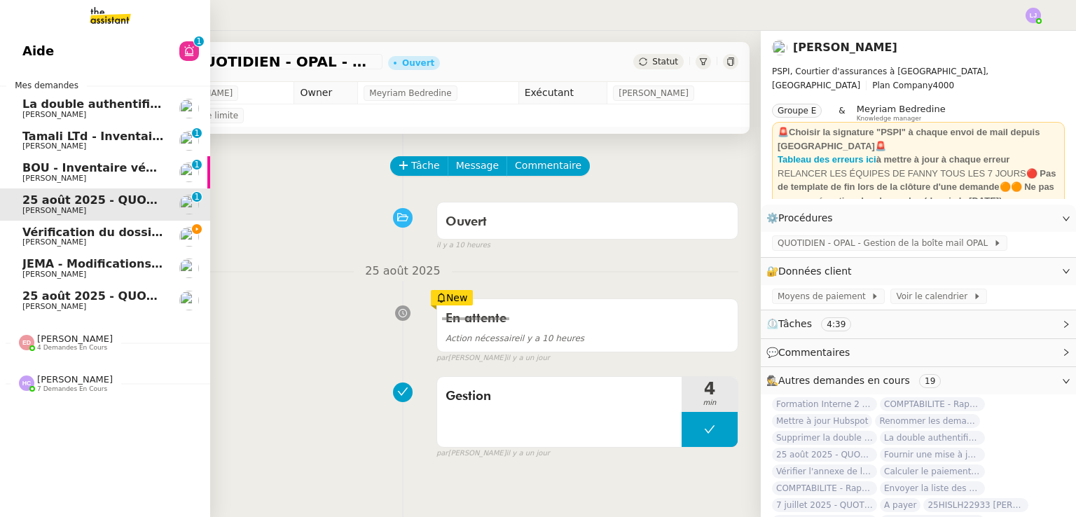
click at [112, 174] on span "BOU - Inventaire véhicule" at bounding box center [102, 167] width 161 height 13
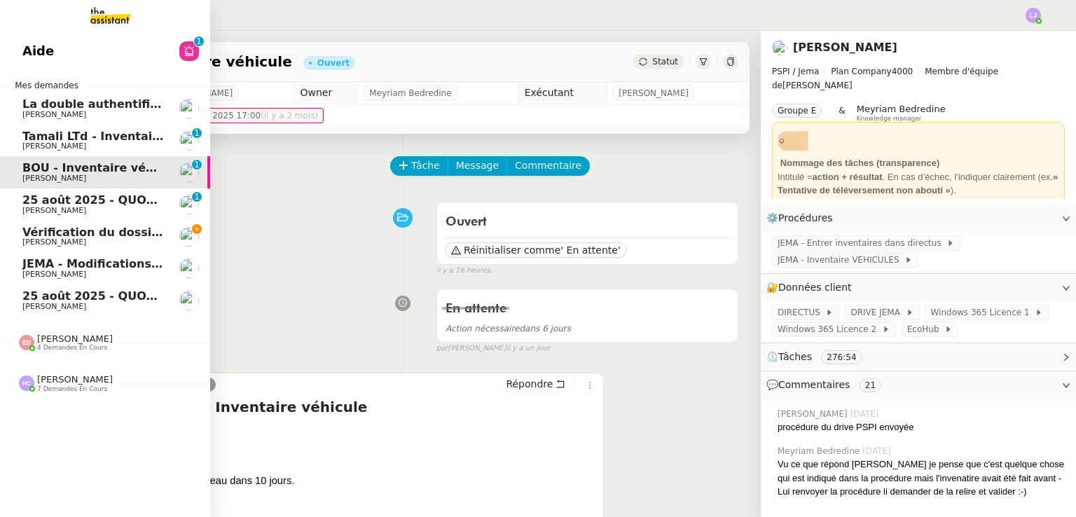
click at [54, 141] on span "Tamali LTd - Inventaire Marine" at bounding box center [117, 136] width 190 height 13
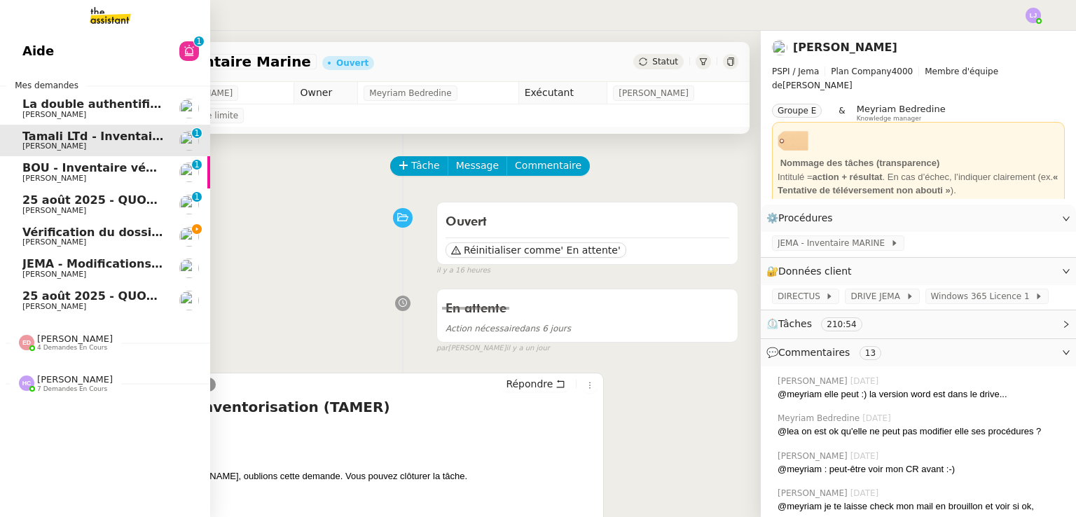
click at [132, 233] on span "Vérification du dossier A TRAITER - 25 août 2025" at bounding box center [175, 231] width 307 height 13
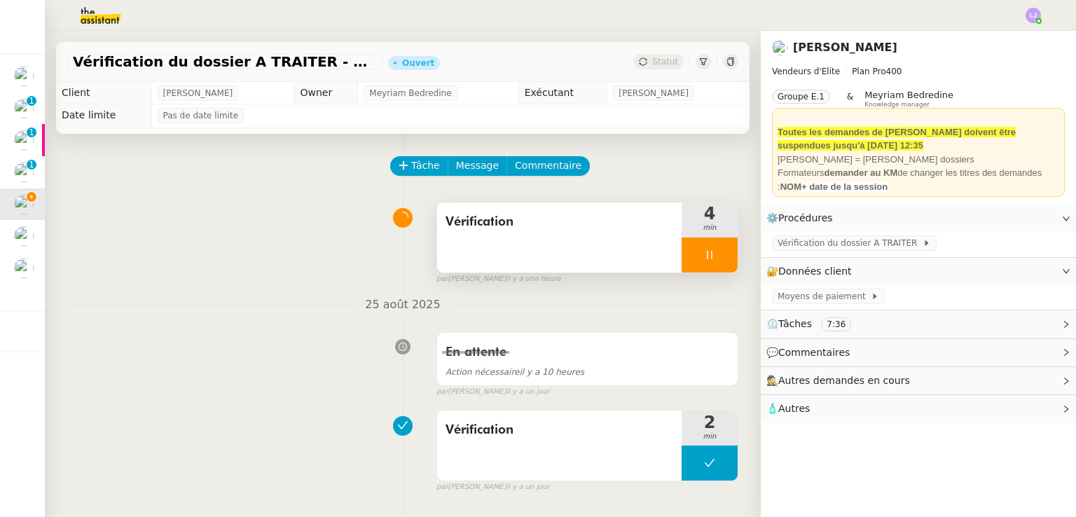
click at [709, 261] on div at bounding box center [709, 254] width 56 height 35
click at [718, 260] on icon at bounding box center [723, 254] width 11 height 11
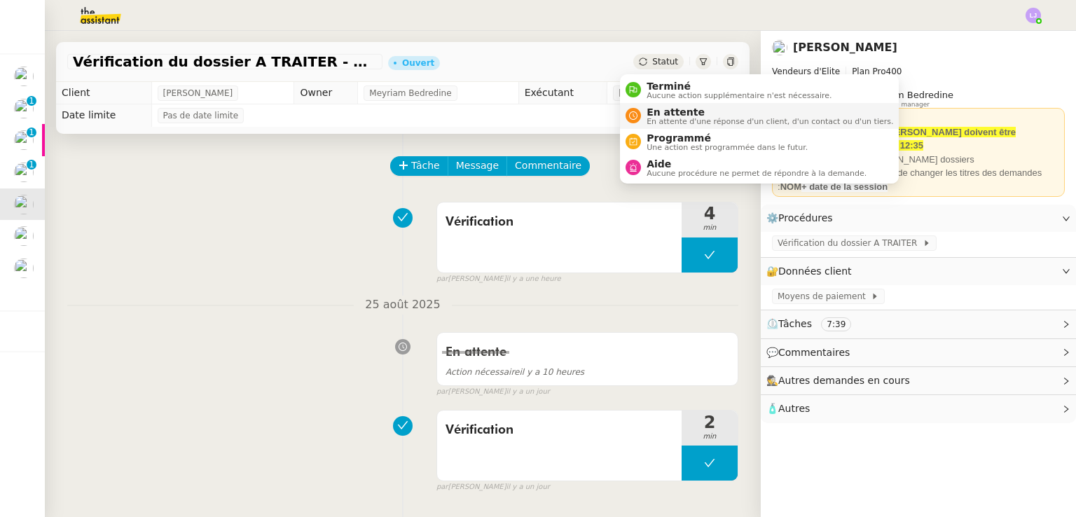
click at [665, 113] on span "En attente" at bounding box center [769, 111] width 246 height 11
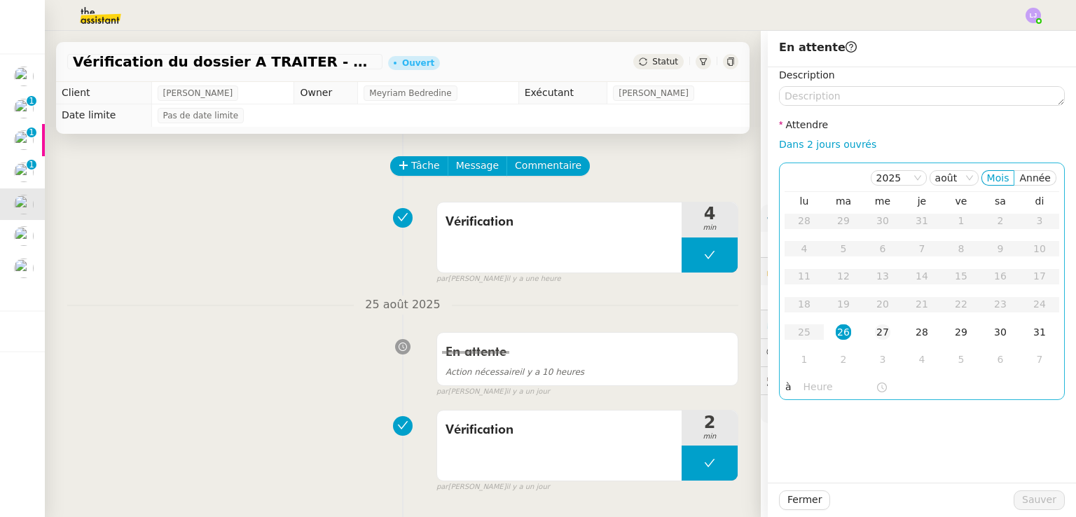
click at [875, 329] on div "27" at bounding box center [882, 331] width 15 height 15
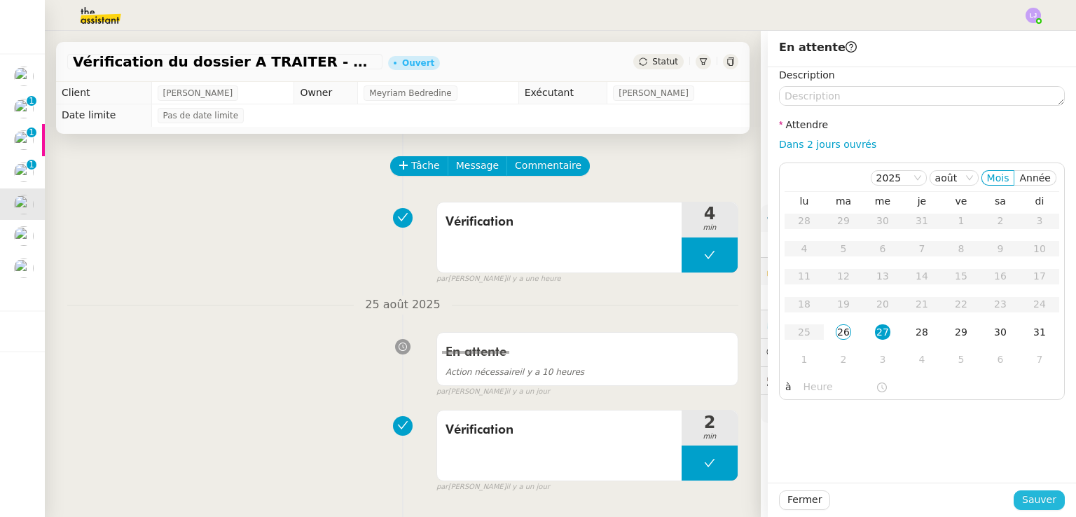
click at [1025, 492] on span "Sauver" at bounding box center [1039, 500] width 34 height 16
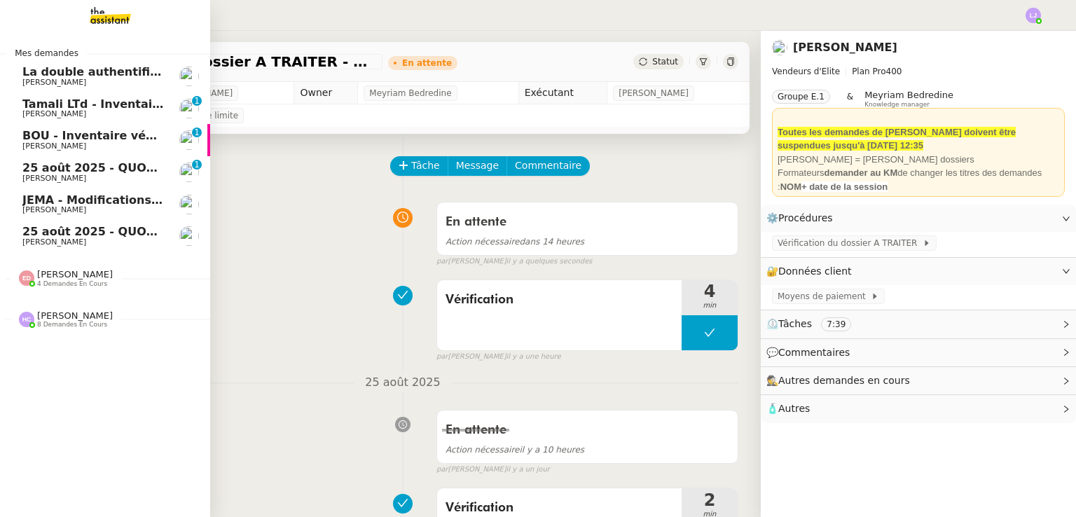
click at [169, 210] on link "JEMA - Modifications procédures [PERSON_NAME]" at bounding box center [105, 204] width 210 height 32
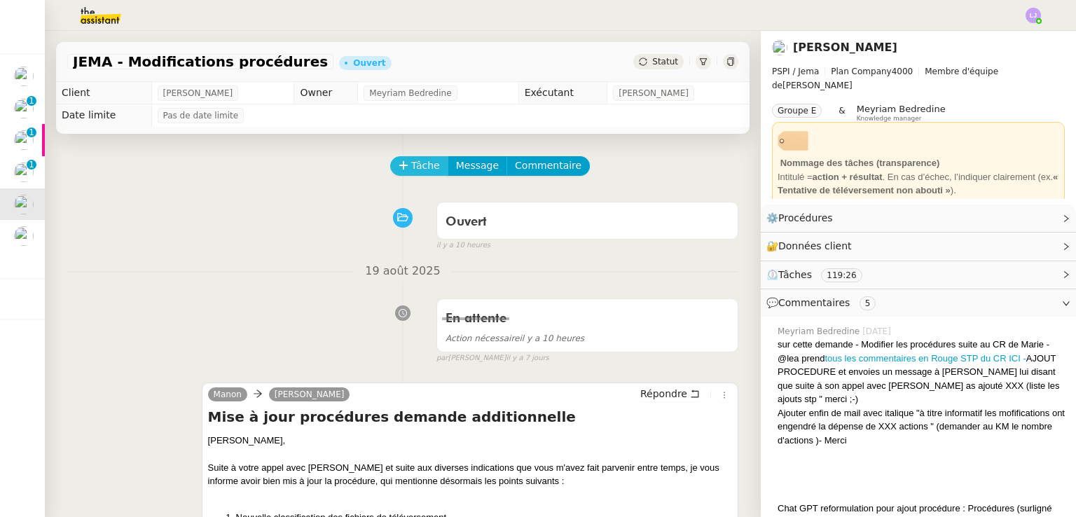
click at [414, 167] on span "Tâche" at bounding box center [425, 166] width 29 height 16
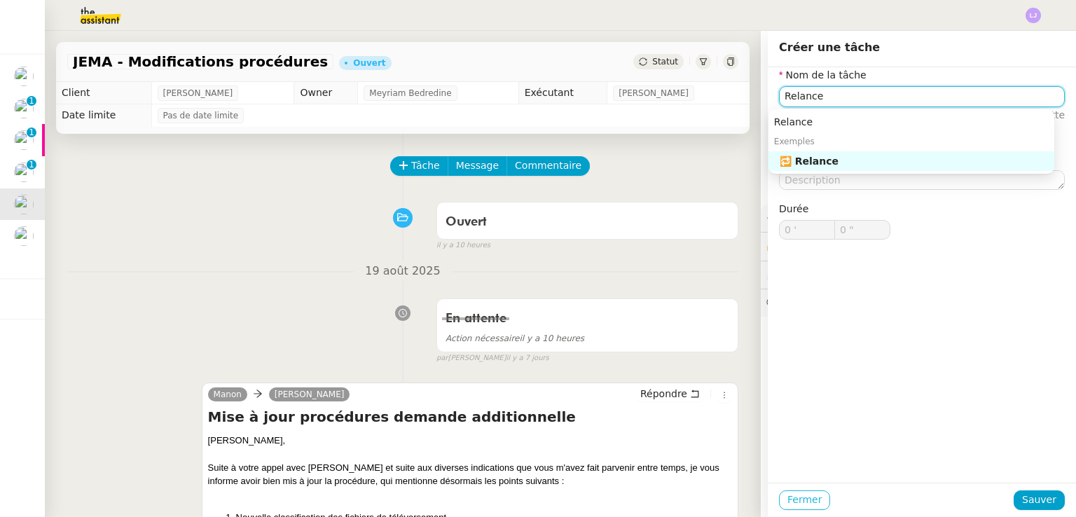
type input "Relance"
click at [790, 494] on span "Fermer" at bounding box center [804, 500] width 34 height 16
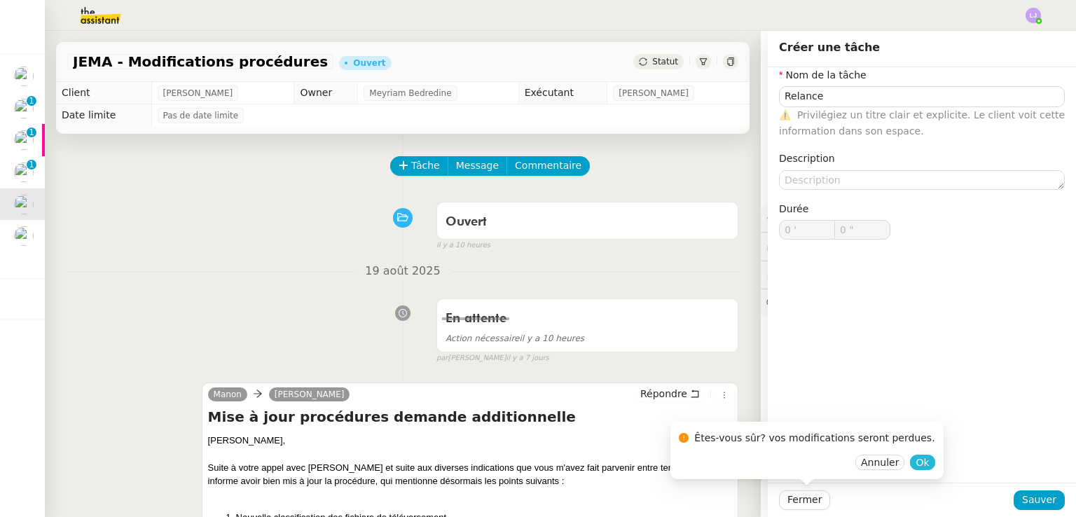
click at [915, 461] on span "Ok" at bounding box center [921, 462] width 13 height 14
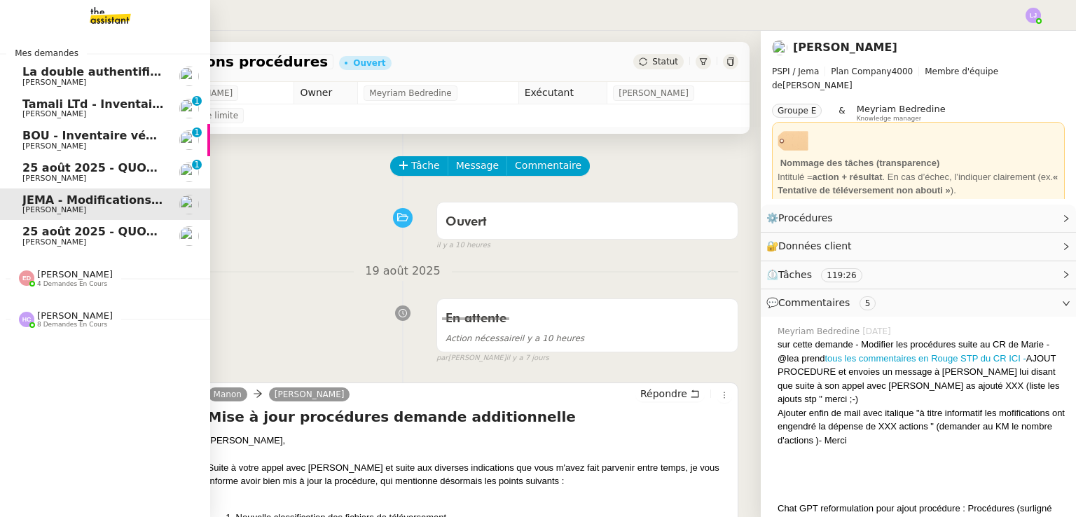
click at [91, 152] on link "BOU - Inventaire véhicule [PERSON_NAME] 0 1 2 3 4 5 6 7 8 9" at bounding box center [105, 140] width 210 height 32
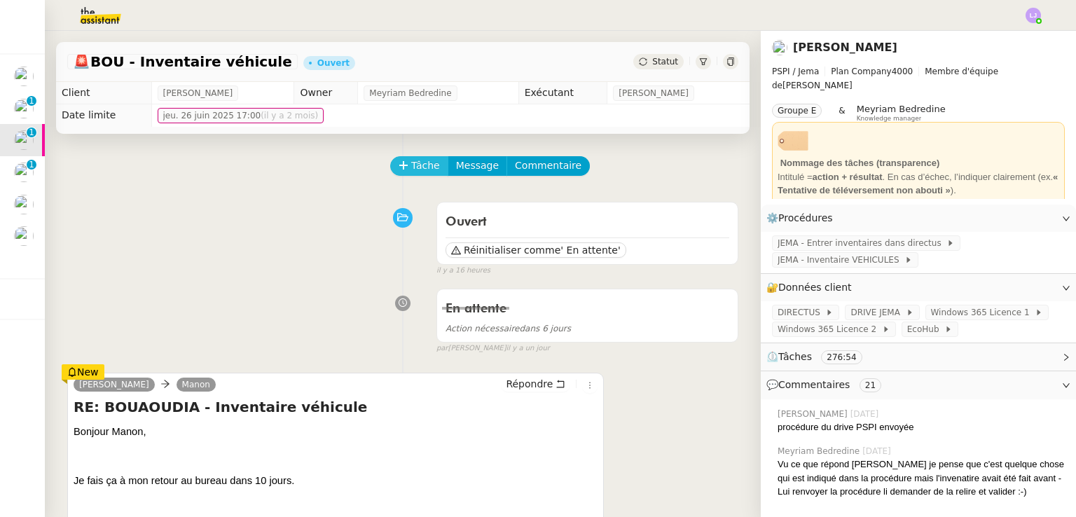
click at [398, 163] on icon at bounding box center [403, 165] width 10 height 10
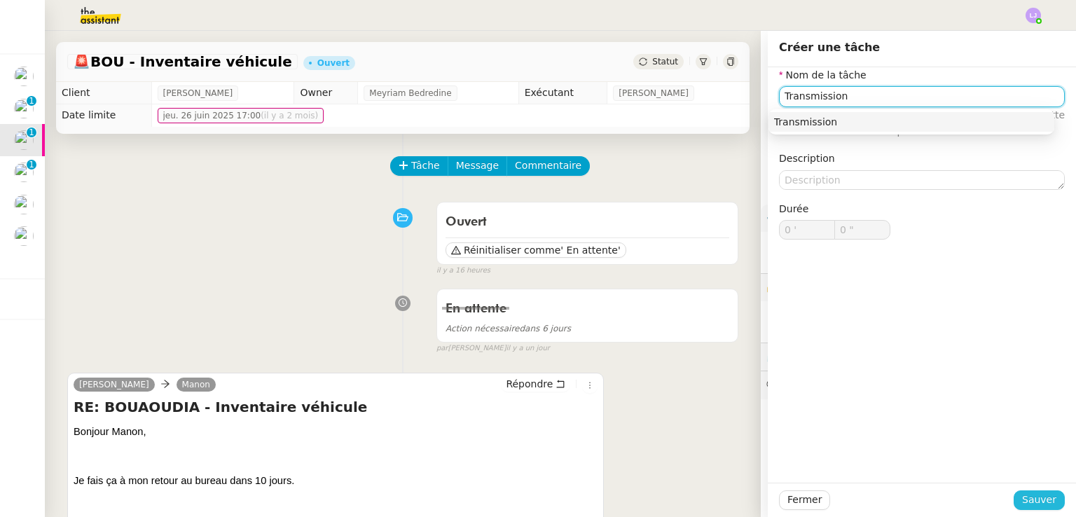
type input "Transmission"
click at [1022, 498] on span "Sauver" at bounding box center [1039, 500] width 34 height 16
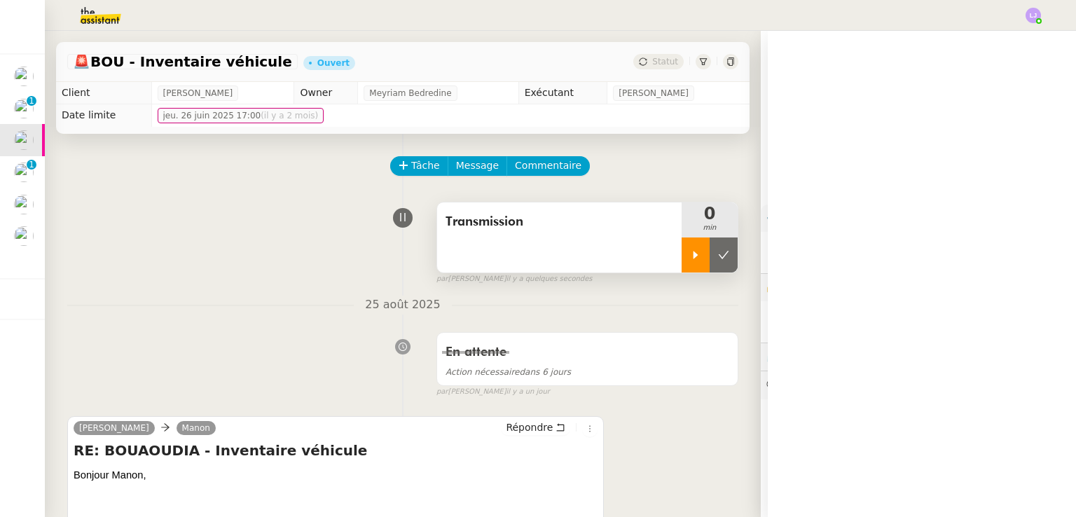
click at [690, 260] on icon at bounding box center [695, 254] width 11 height 11
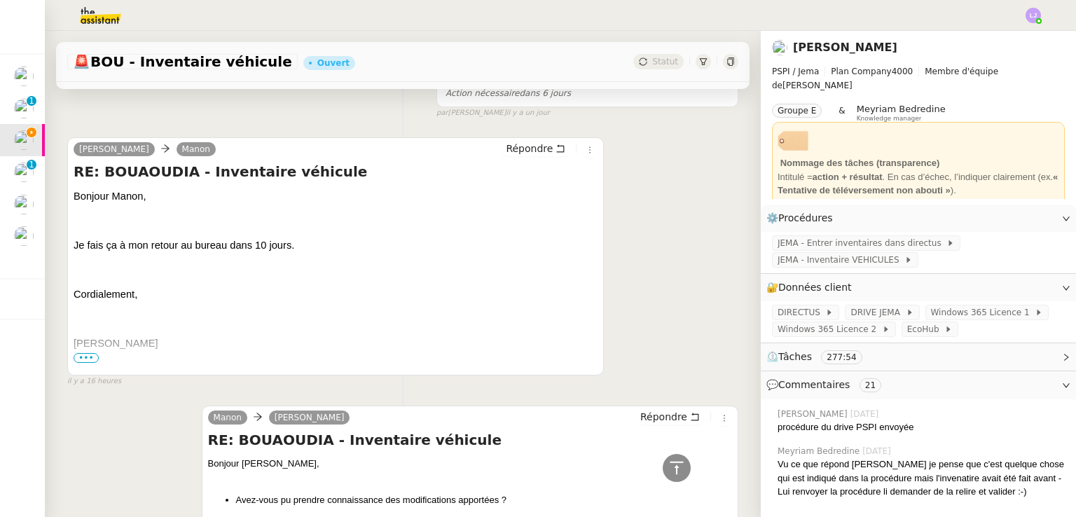
scroll to position [230, 0]
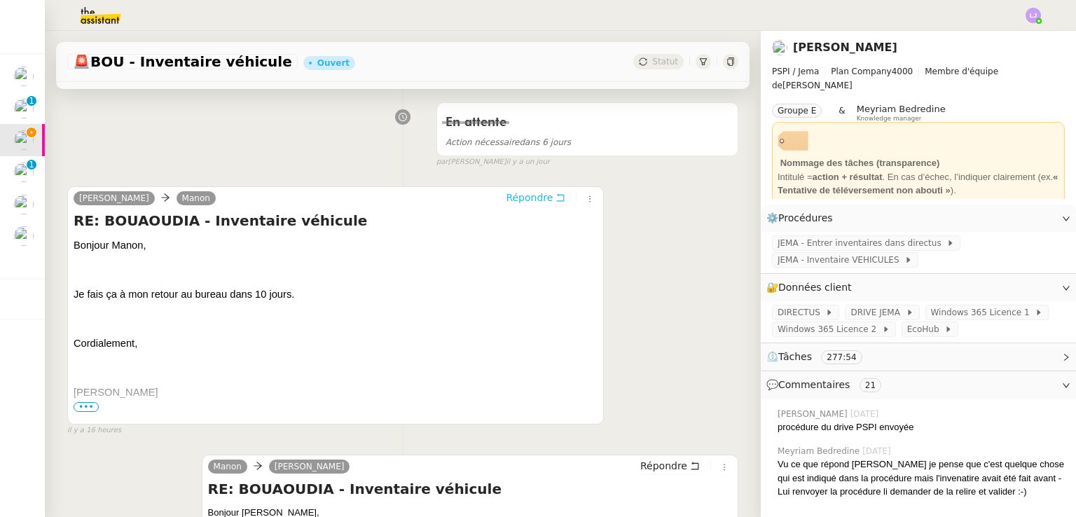
click at [538, 198] on button "Répondre" at bounding box center [535, 197] width 69 height 15
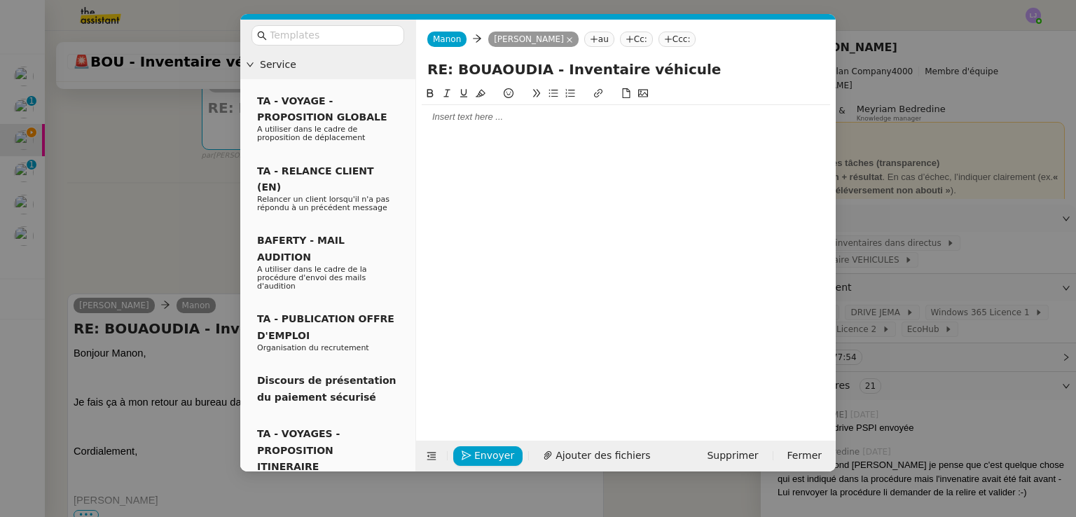
click at [501, 115] on div at bounding box center [626, 117] width 408 height 13
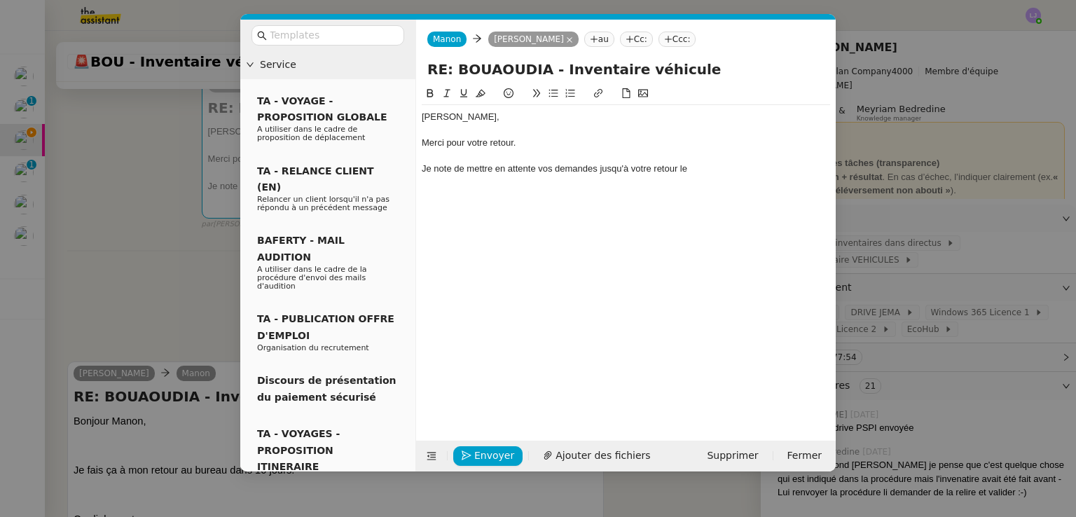
click at [718, 167] on div "Je note de mettre en attente vos demandes jusqu'à votre retour le" at bounding box center [626, 168] width 408 height 13
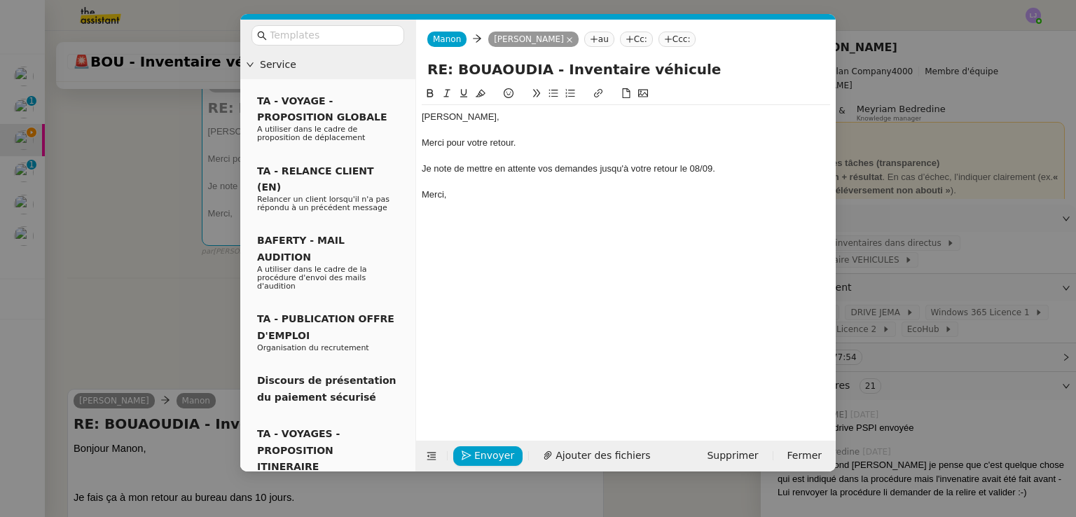
click at [426, 148] on div "Merci pour votre retour." at bounding box center [626, 143] width 408 height 13
click at [485, 454] on span "Envoyer" at bounding box center [494, 455] width 40 height 16
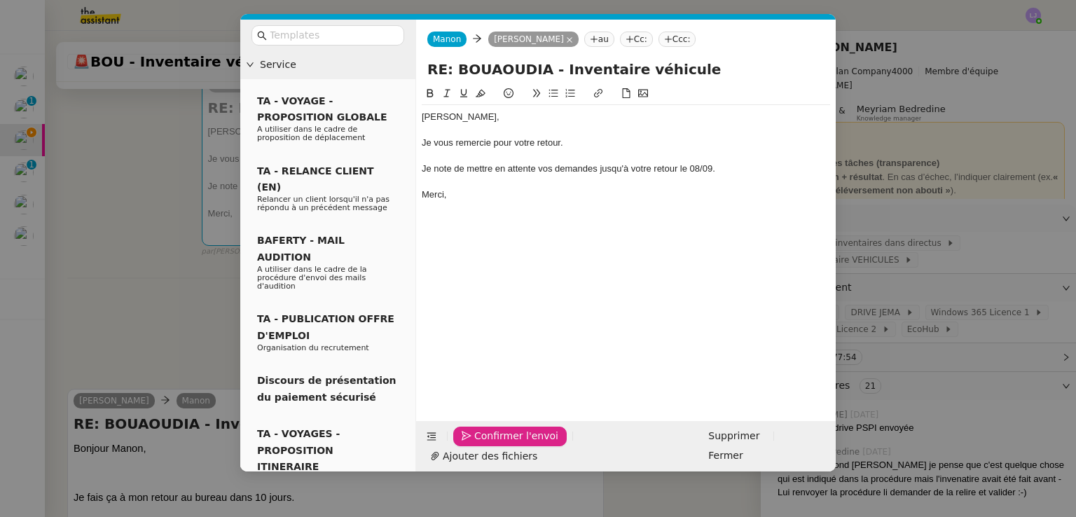
click at [485, 444] on span "Confirmer l'envoi" at bounding box center [516, 436] width 84 height 16
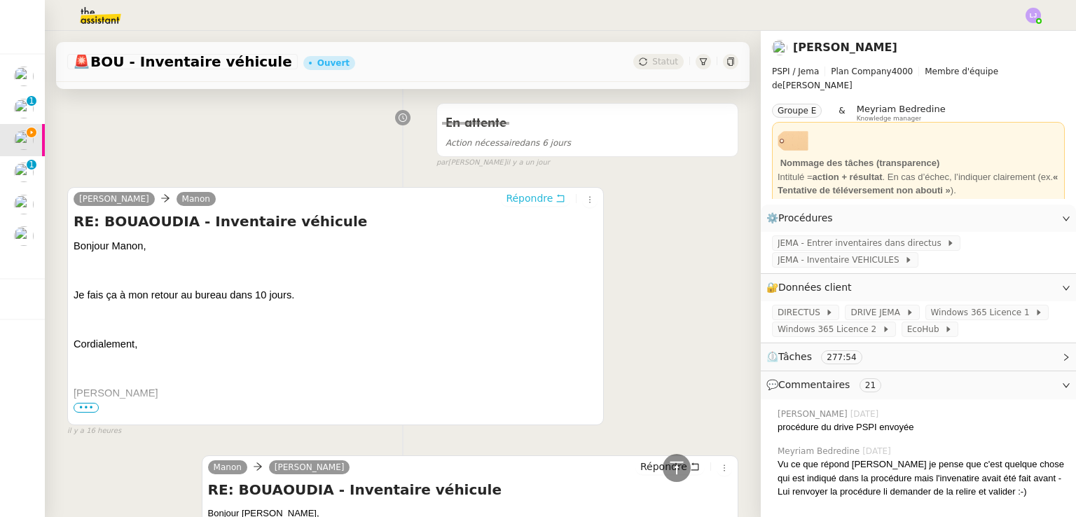
scroll to position [0, 0]
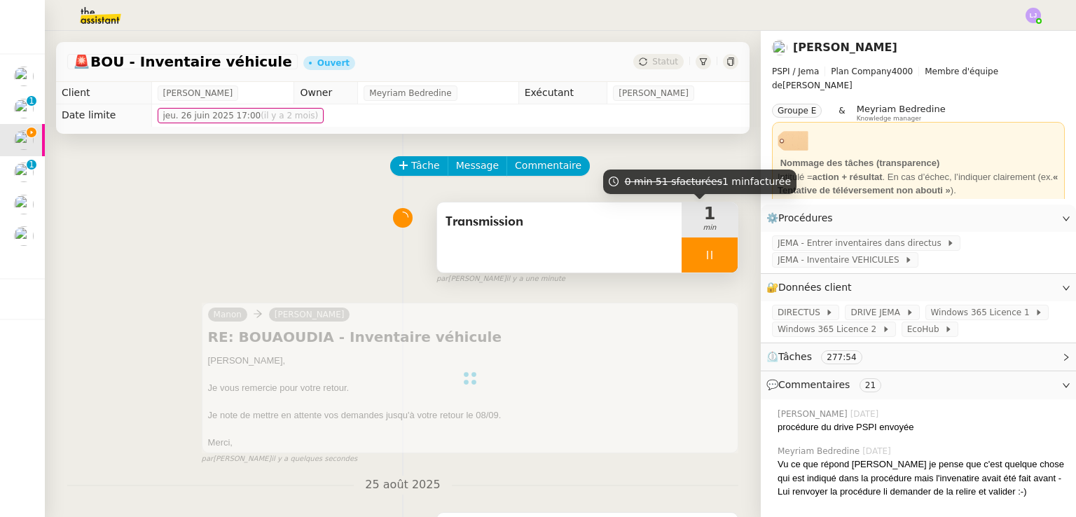
click at [704, 264] on div at bounding box center [709, 254] width 56 height 35
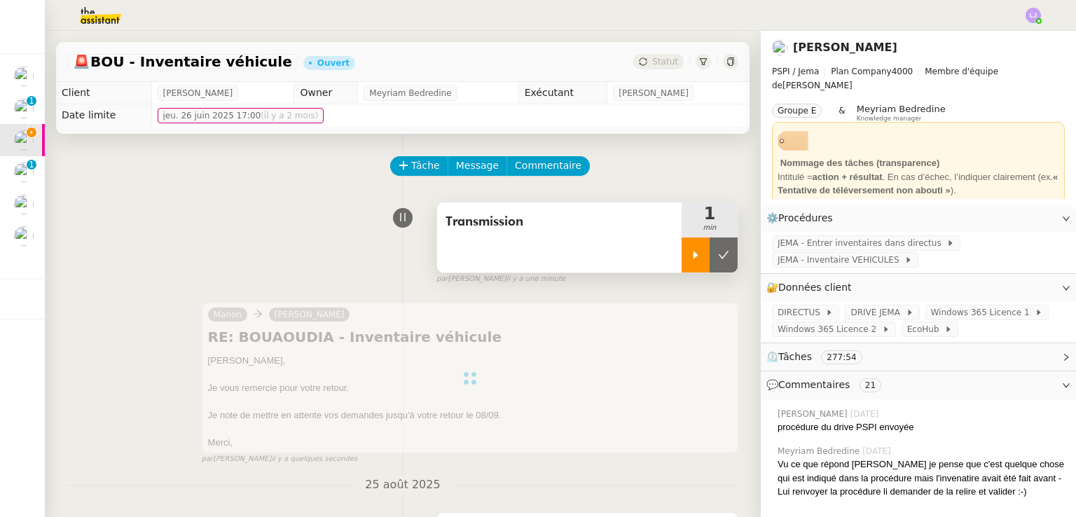
click at [709, 264] on button at bounding box center [723, 254] width 28 height 35
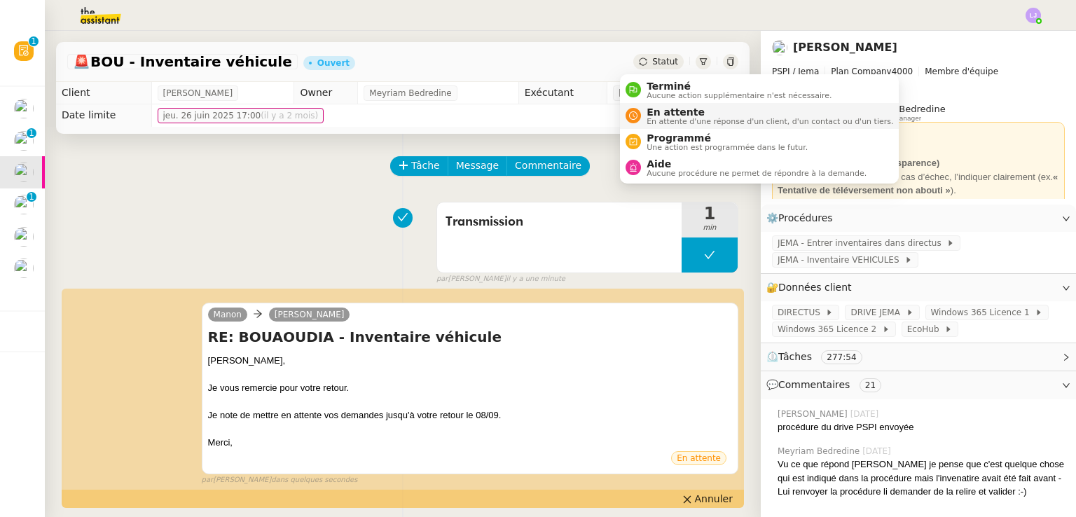
click at [665, 108] on span "En attente" at bounding box center [769, 111] width 246 height 11
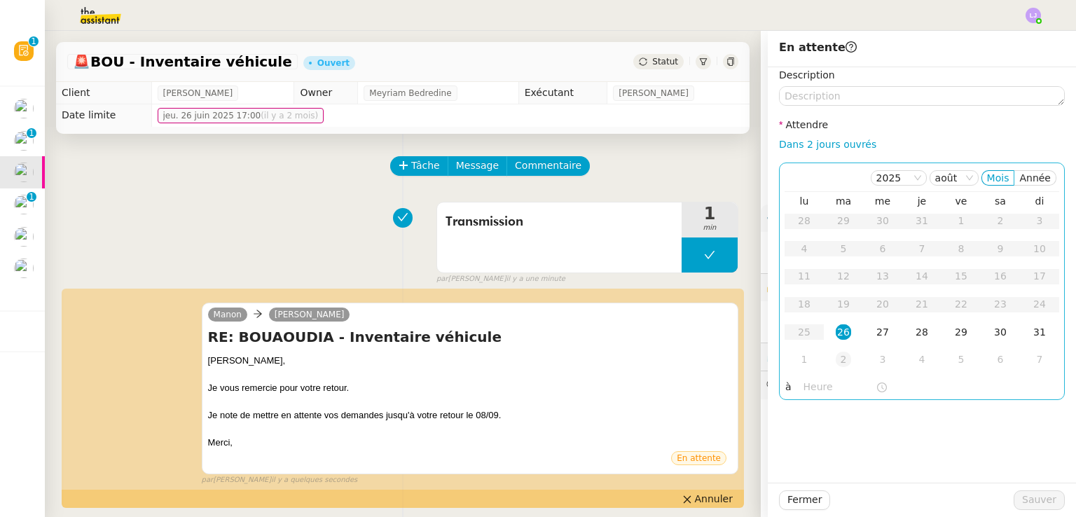
click at [835, 362] on div "2" at bounding box center [842, 359] width 15 height 15
click at [797, 254] on div "8" at bounding box center [803, 248] width 15 height 15
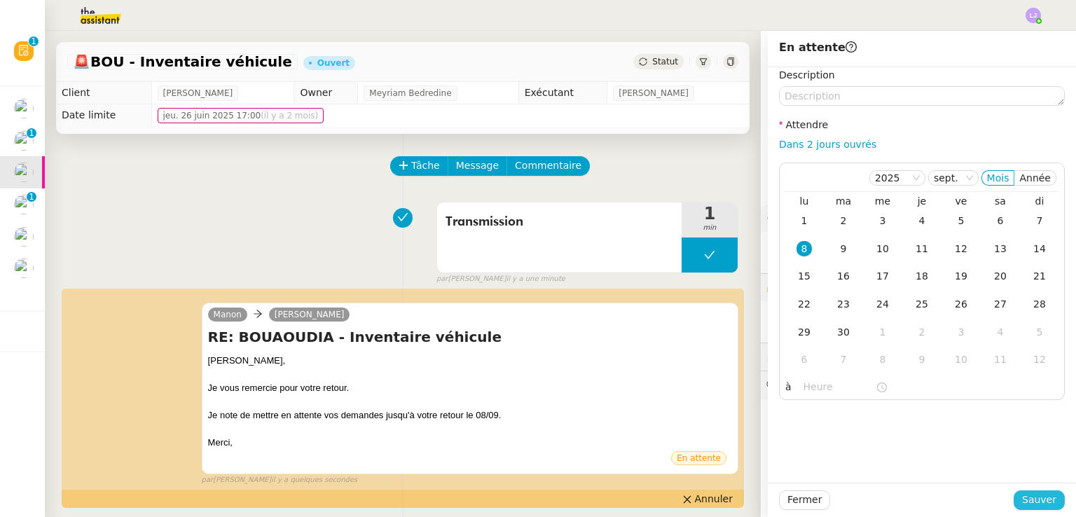
click at [1022, 497] on span "Sauver" at bounding box center [1039, 500] width 34 height 16
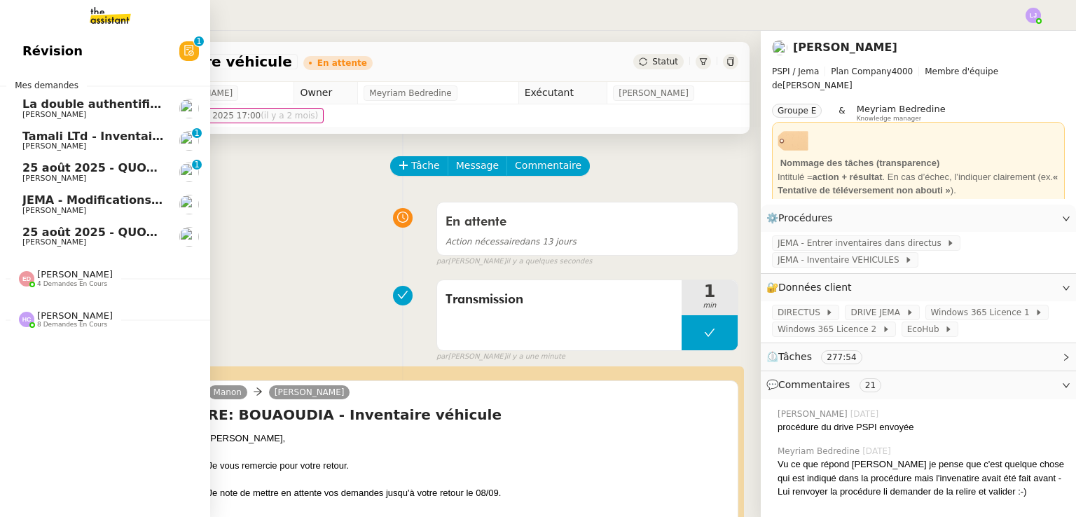
click at [22, 205] on span "JEMA - Modifications procédures" at bounding box center [124, 199] width 204 height 13
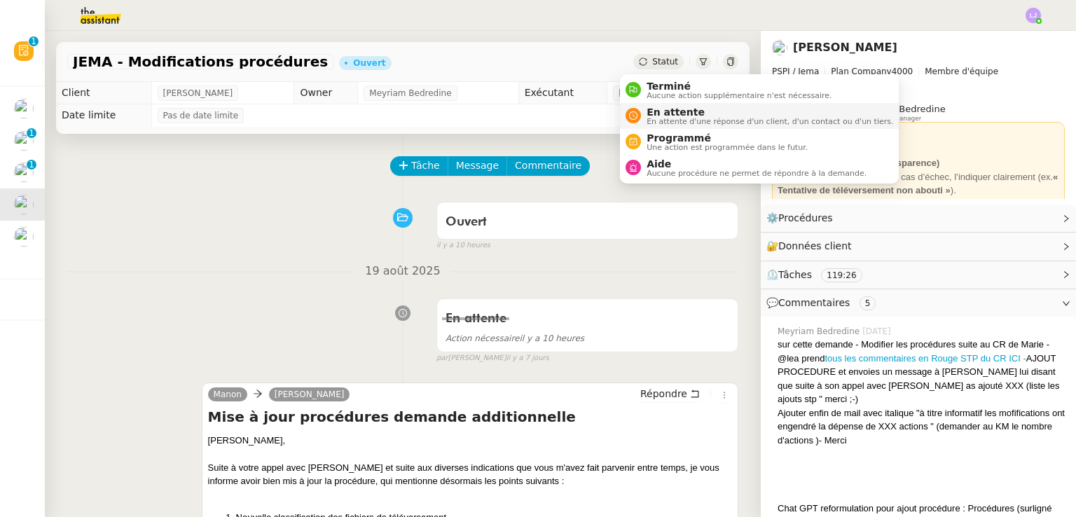
click at [661, 110] on span "En attente" at bounding box center [769, 111] width 246 height 11
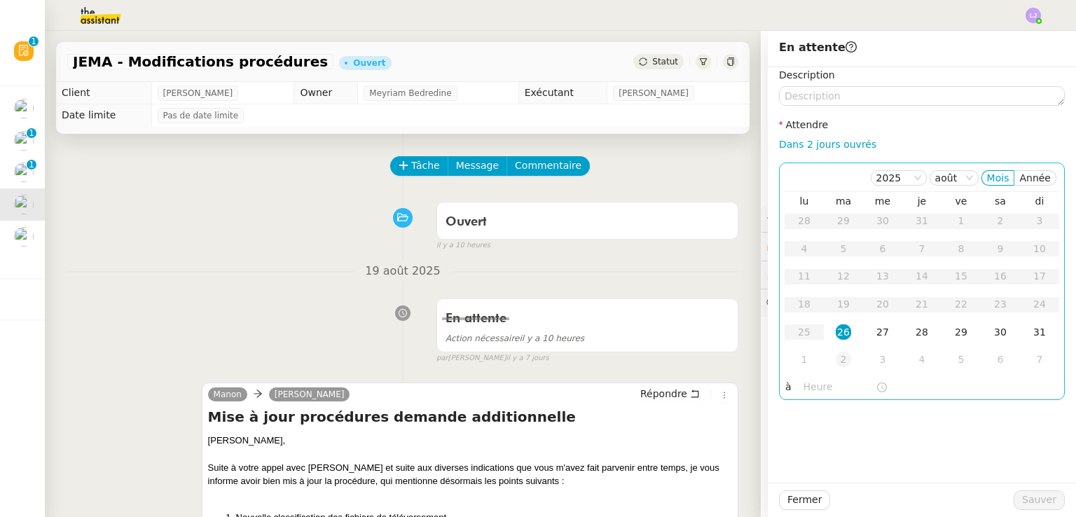
click at [836, 351] on td "2" at bounding box center [843, 360] width 39 height 28
click at [796, 256] on div "8" at bounding box center [803, 248] width 15 height 15
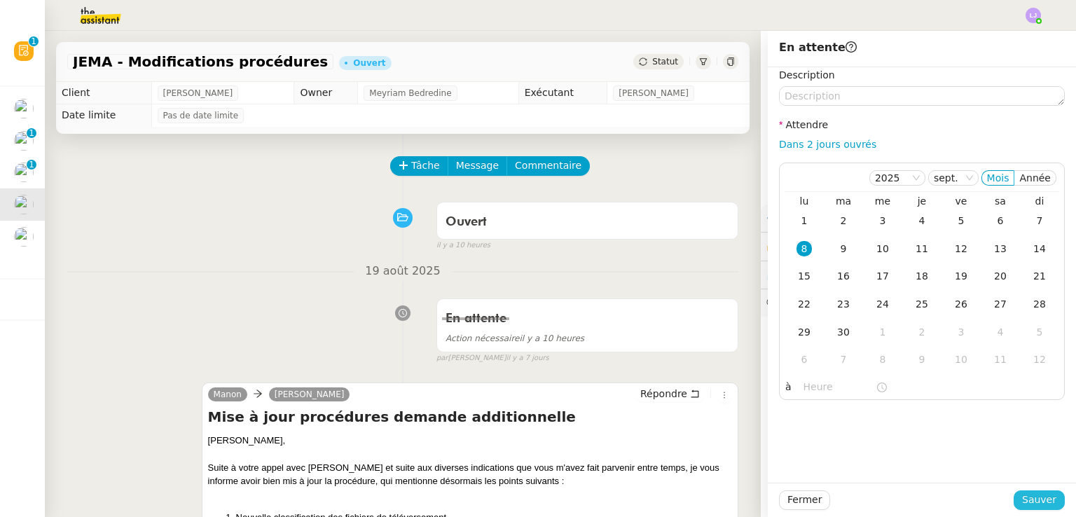
click at [1040, 500] on span "Sauver" at bounding box center [1039, 500] width 34 height 16
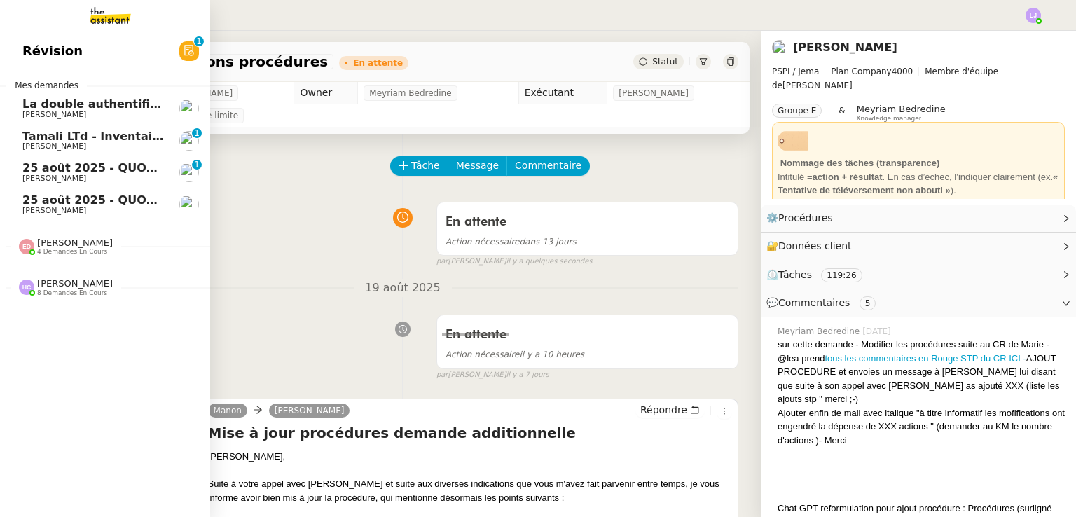
click at [25, 138] on span "Tamali LTd - Inventaire Marine" at bounding box center [117, 136] width 190 height 13
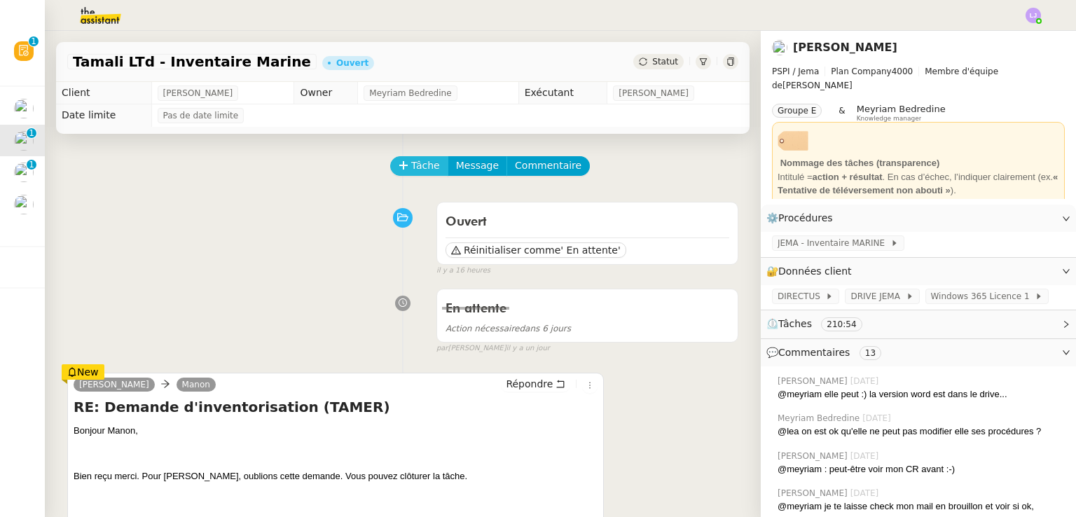
click at [411, 170] on span "Tâche" at bounding box center [425, 166] width 29 height 16
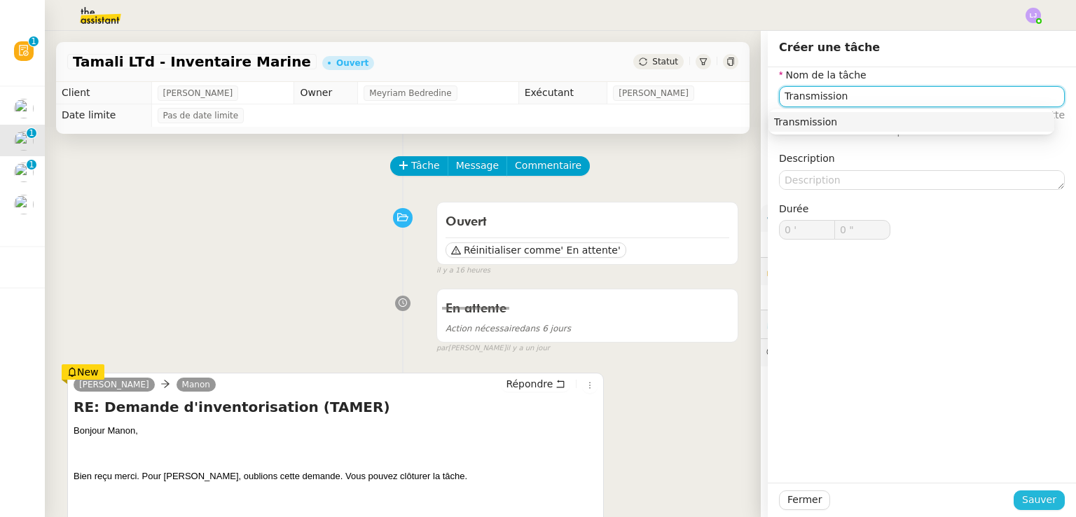
type input "Transmission"
click at [1027, 501] on span "Sauver" at bounding box center [1039, 500] width 34 height 16
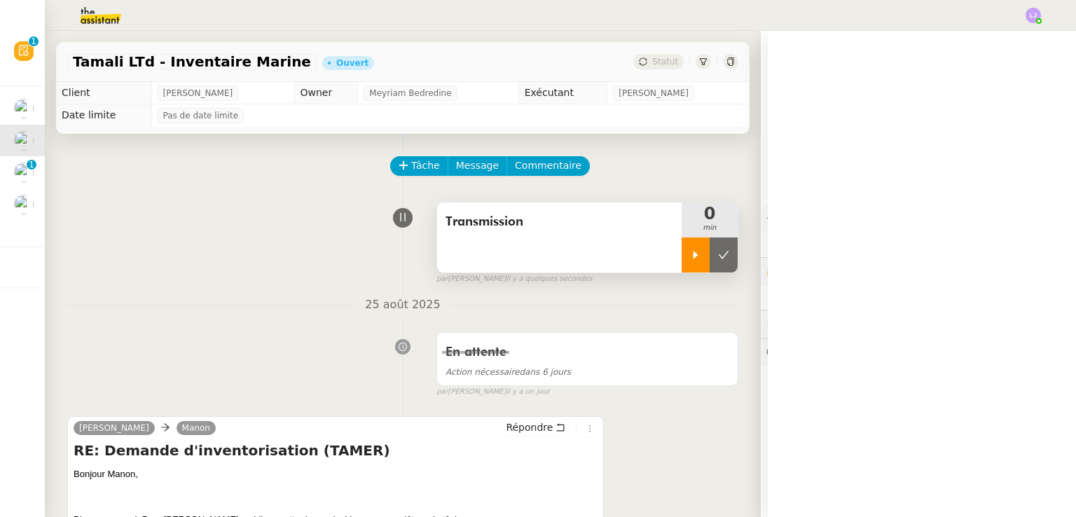
click at [689, 258] on div at bounding box center [695, 254] width 28 height 35
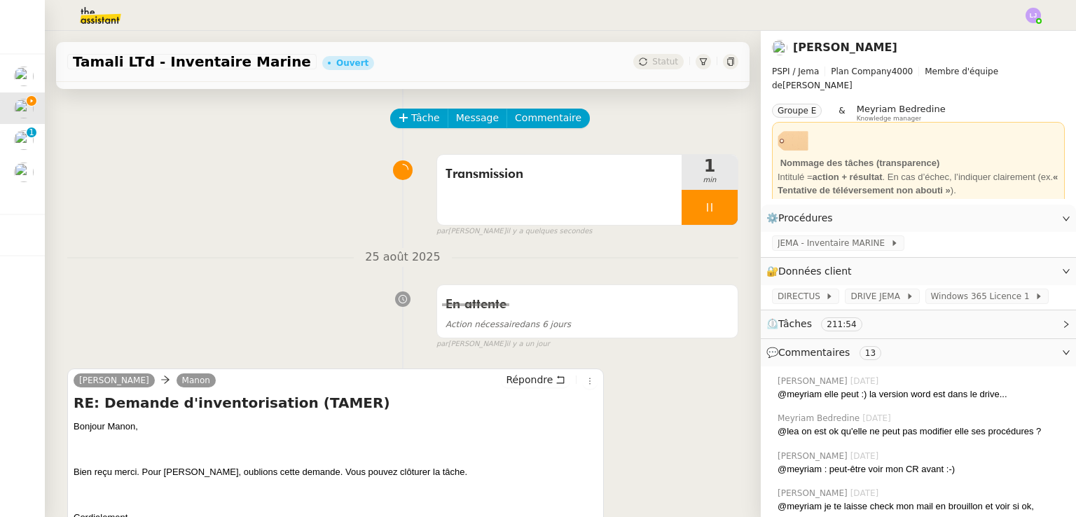
scroll to position [50, 0]
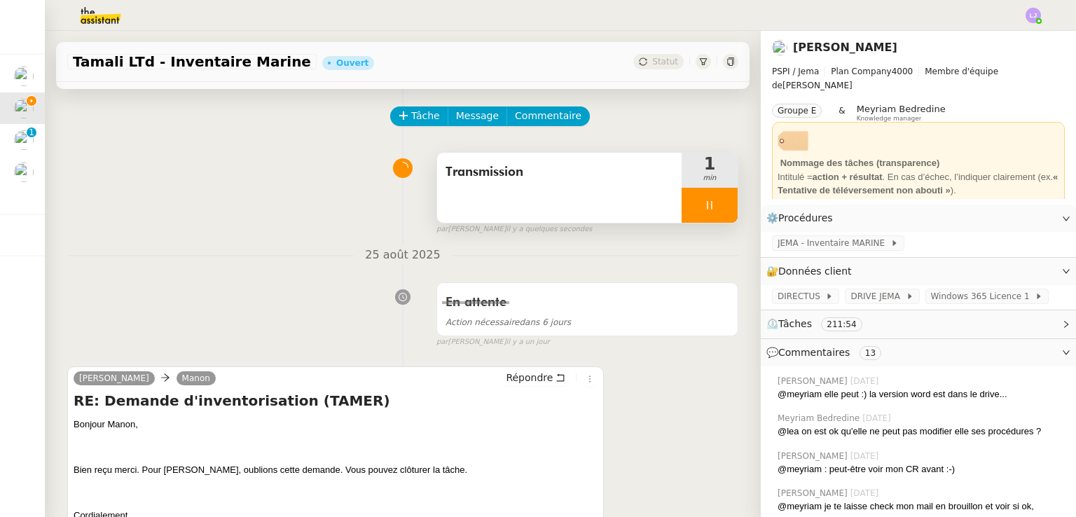
click at [704, 202] on icon at bounding box center [709, 205] width 11 height 11
click at [681, 189] on div at bounding box center [695, 205] width 28 height 35
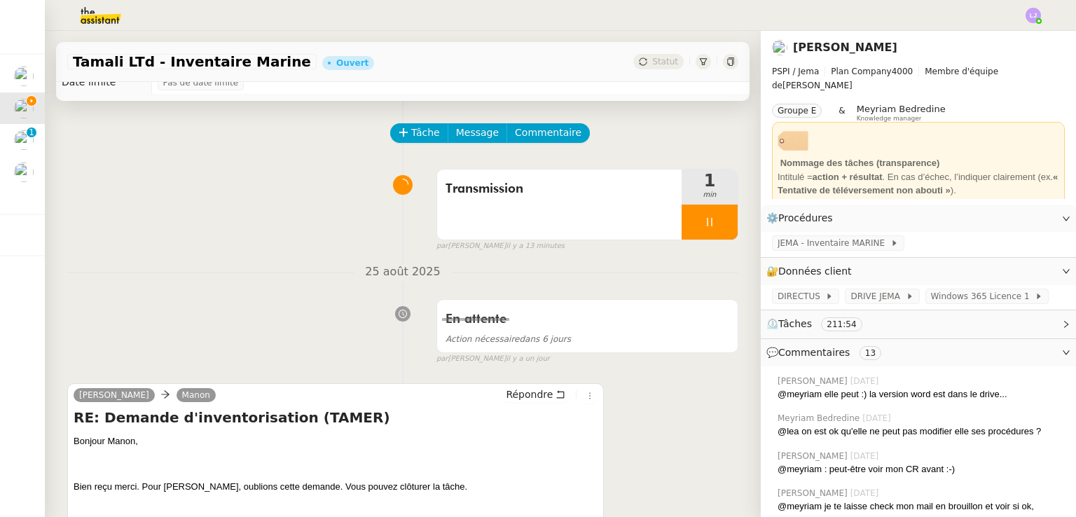
scroll to position [0, 0]
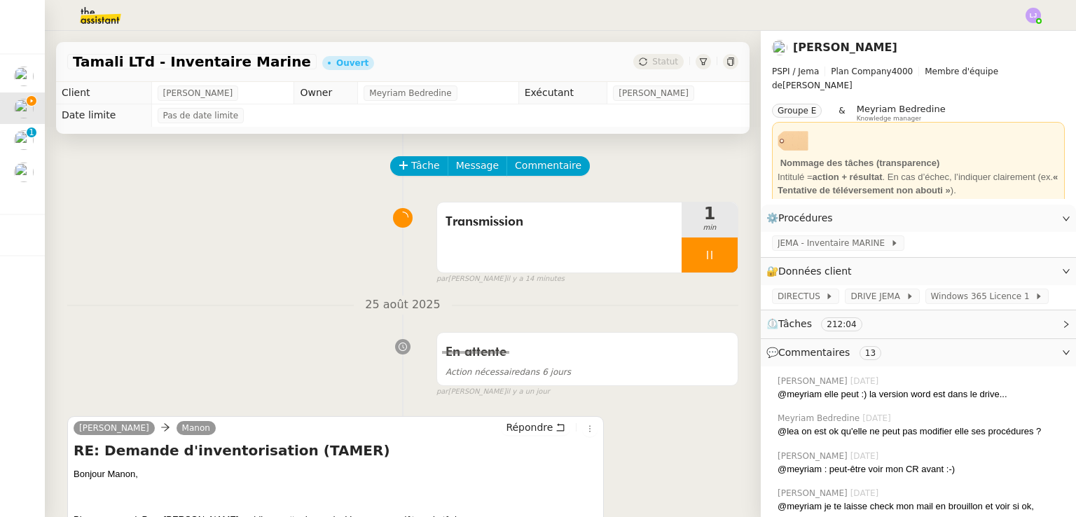
click at [106, 4] on img at bounding box center [89, 15] width 109 height 31
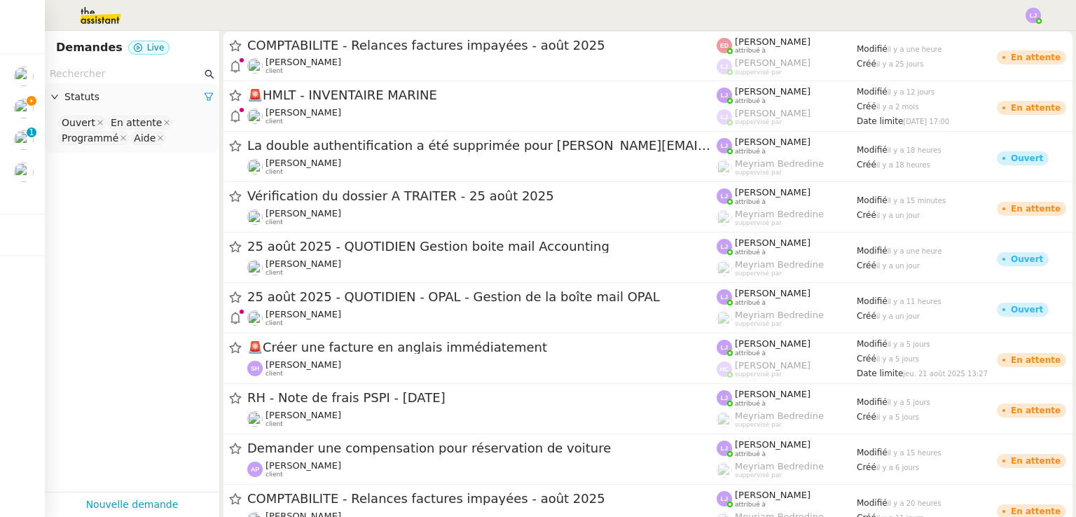
click at [129, 70] on input "text" at bounding box center [126, 74] width 152 height 16
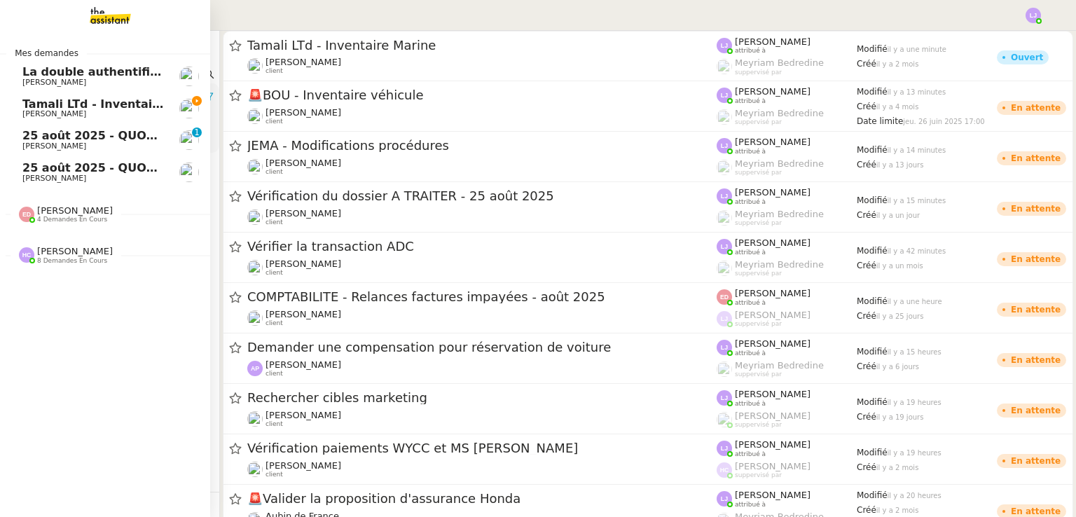
type input "t"
click at [45, 110] on span "[PERSON_NAME]" at bounding box center [54, 113] width 64 height 9
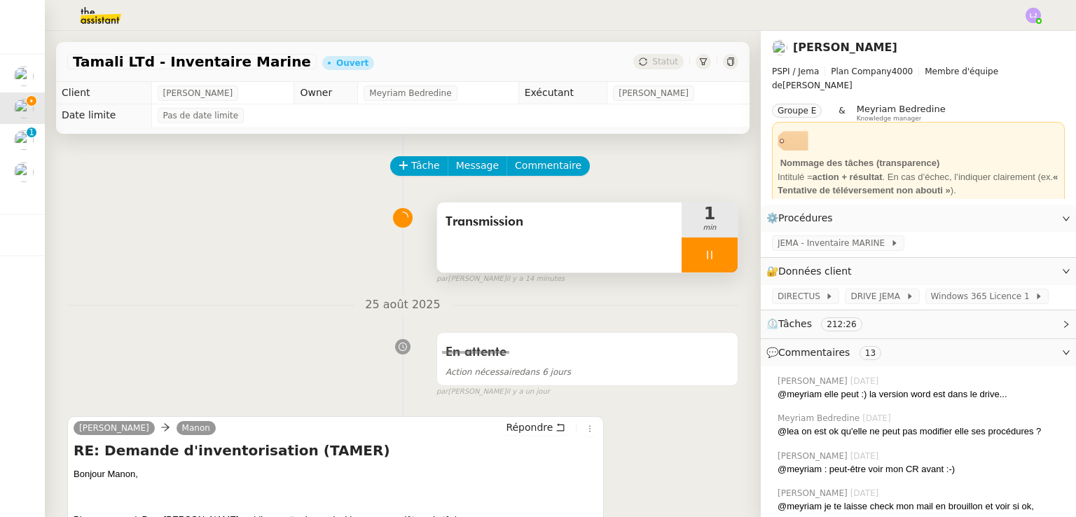
click at [704, 256] on icon at bounding box center [709, 254] width 11 height 11
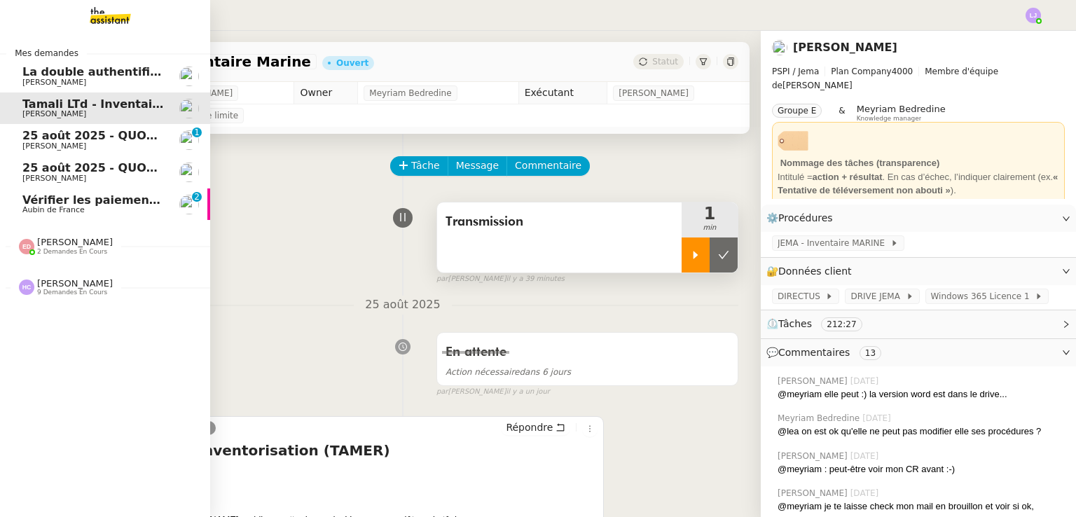
click at [73, 214] on span "Aubin de France" at bounding box center [92, 210] width 141 height 8
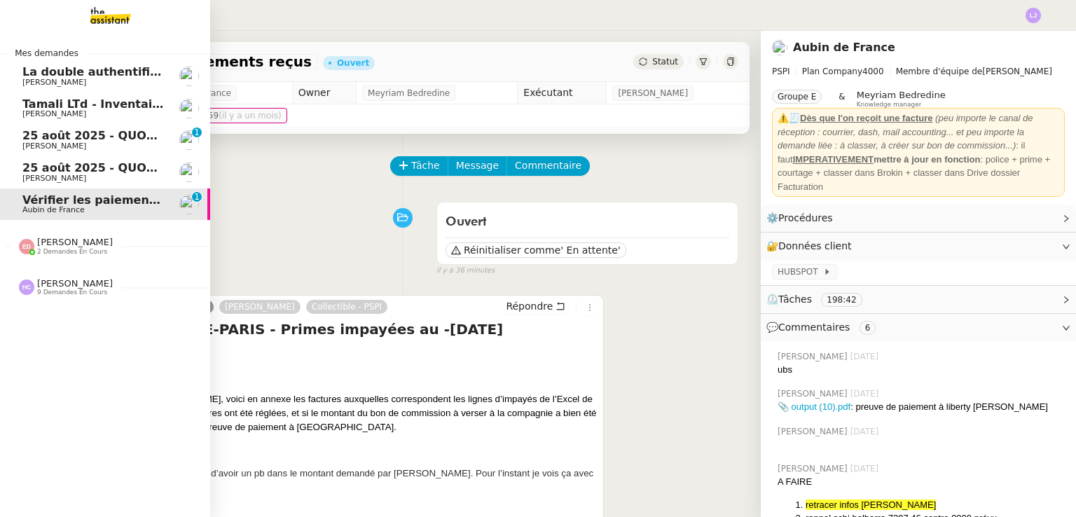
click at [158, 76] on link "La double authentification a été supprimée pour [PERSON_NAME][EMAIL_ADDRESS][DO…" at bounding box center [105, 76] width 210 height 32
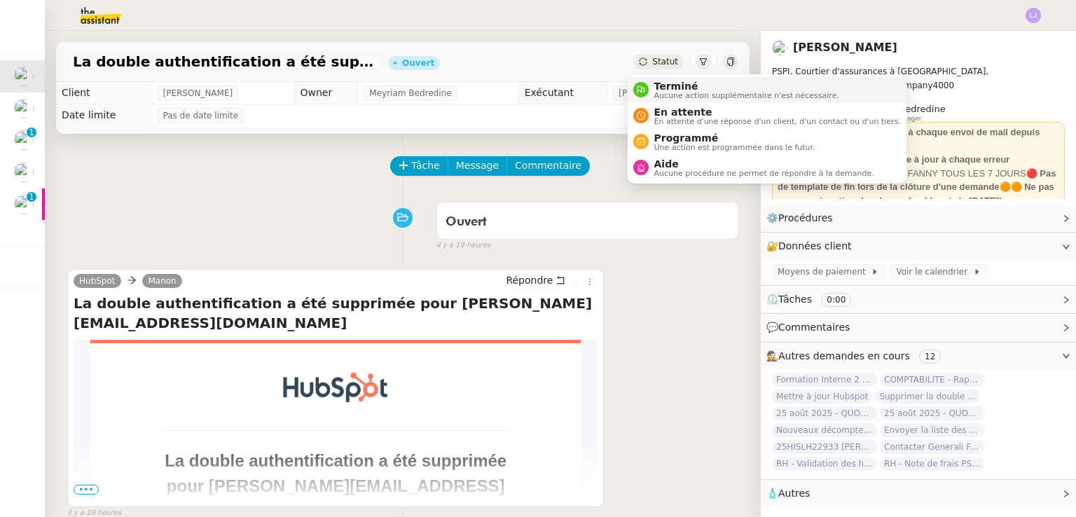
click at [664, 89] on span "Terminé" at bounding box center [746, 86] width 185 height 11
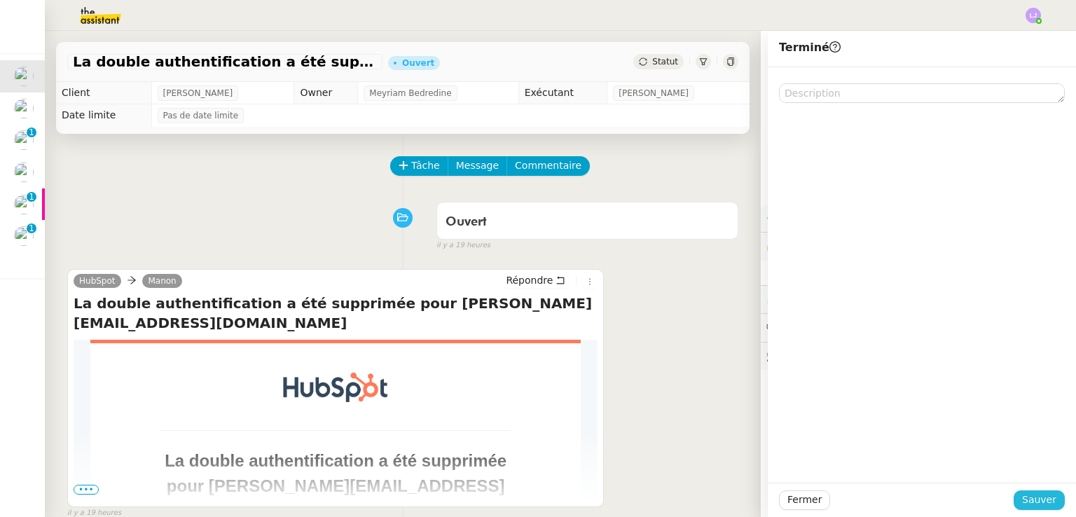
click at [1028, 499] on span "Sauver" at bounding box center [1039, 500] width 34 height 16
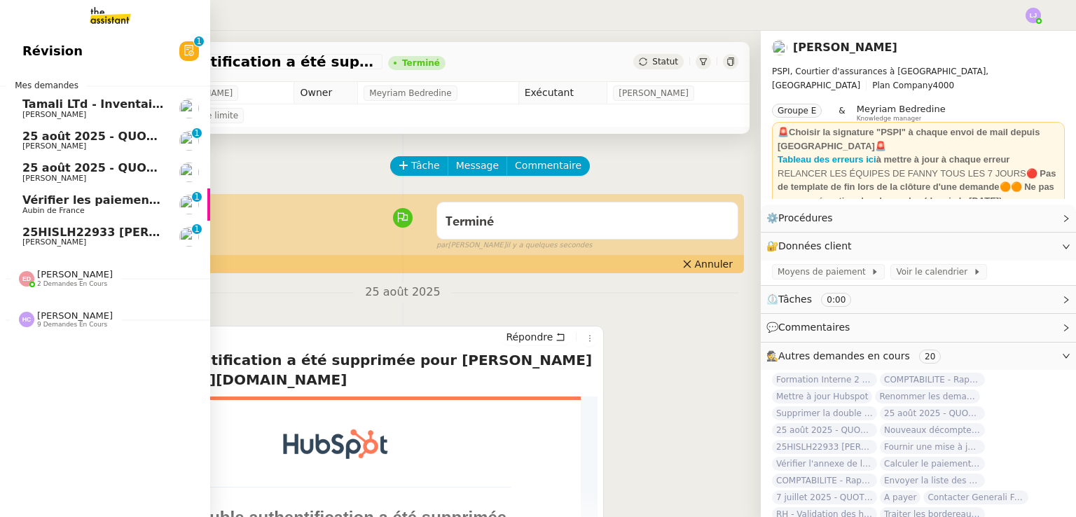
click at [101, 229] on span "25HISLH22933 [PERSON_NAME] & 25HISLJ23032 [PERSON_NAME]" at bounding box center [229, 231] width 414 height 13
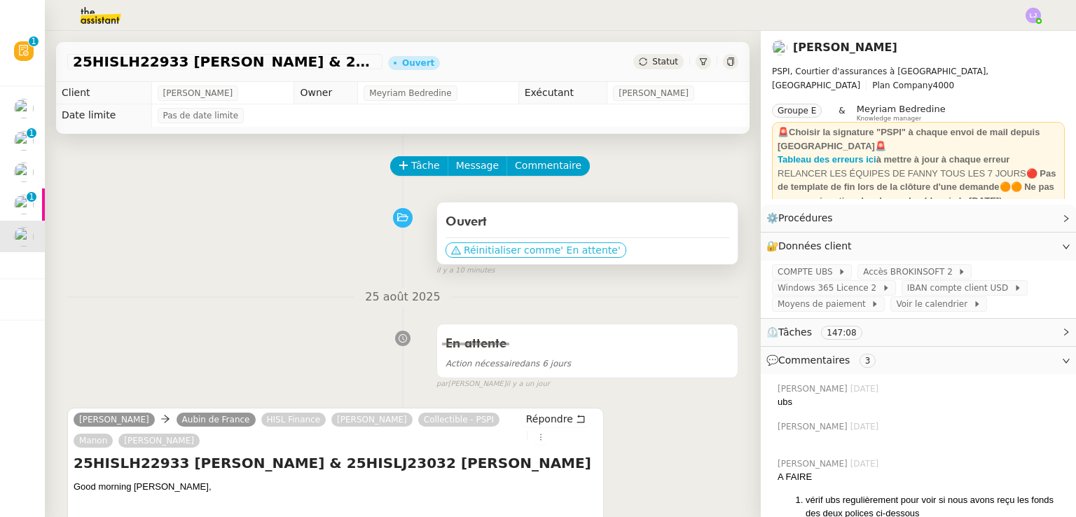
click at [577, 253] on span "' En attente'" at bounding box center [590, 250] width 60 height 14
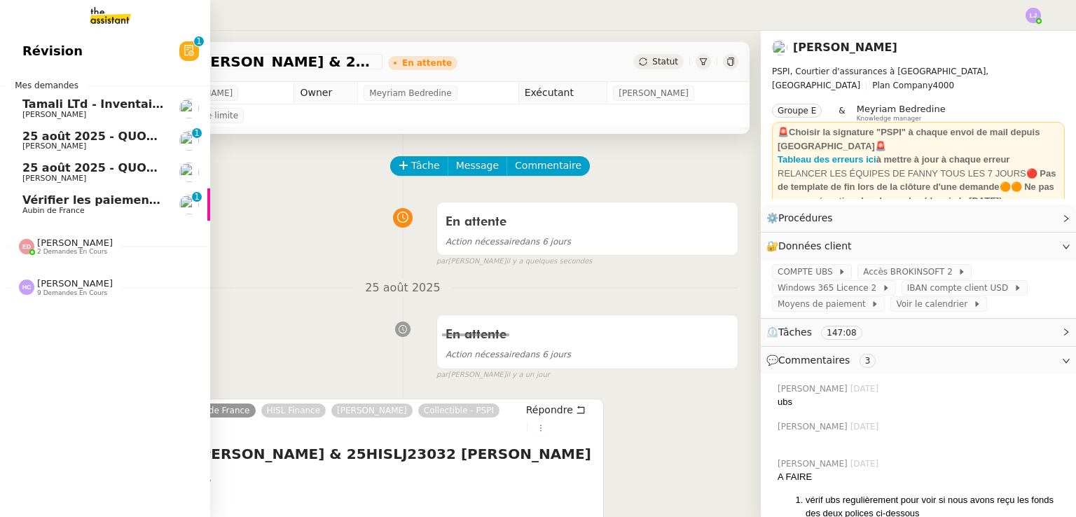
click at [134, 106] on span "Tamali LTd - Inventaire Marine" at bounding box center [117, 103] width 190 height 13
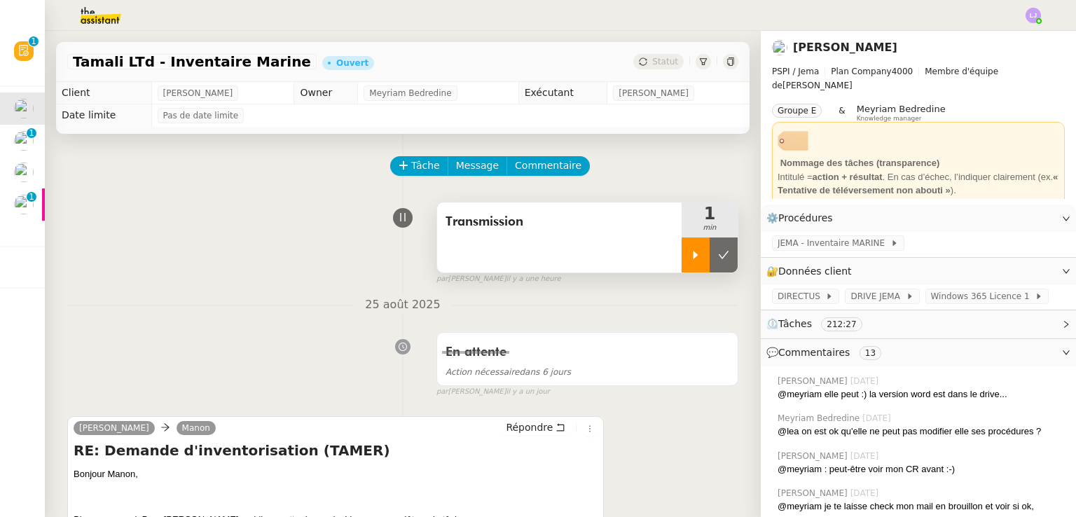
click at [690, 253] on icon at bounding box center [695, 254] width 11 height 11
click at [112, 26] on img at bounding box center [89, 15] width 109 height 31
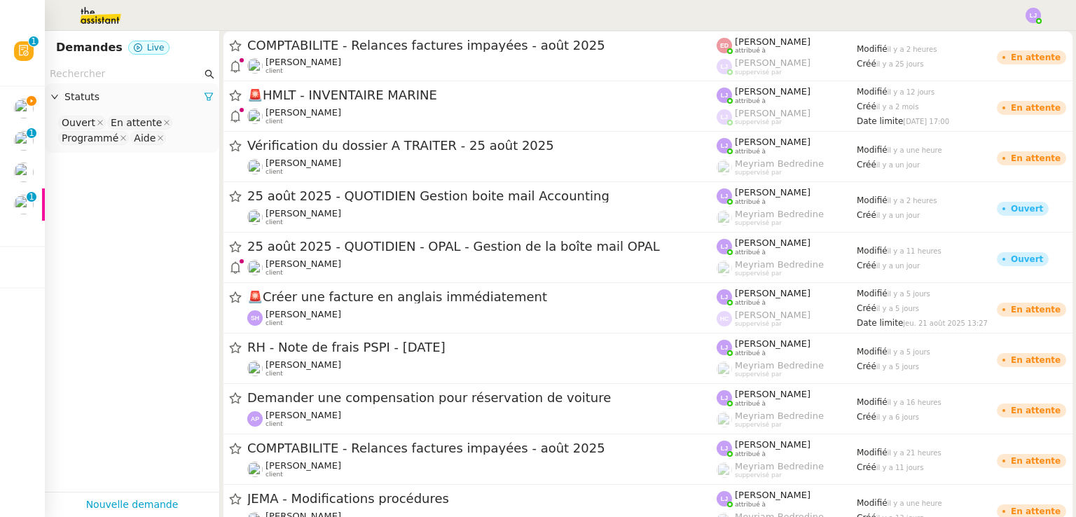
click at [137, 68] on input "text" at bounding box center [126, 74] width 152 height 16
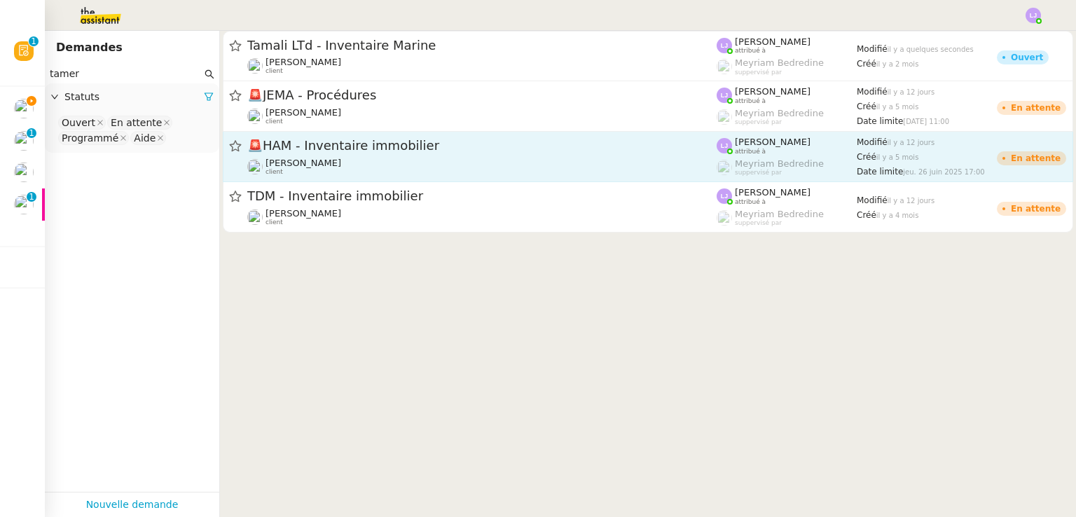
type input "tamer"
click at [325, 150] on span "🚨 HAM - Inventaire immobilier" at bounding box center [481, 145] width 469 height 13
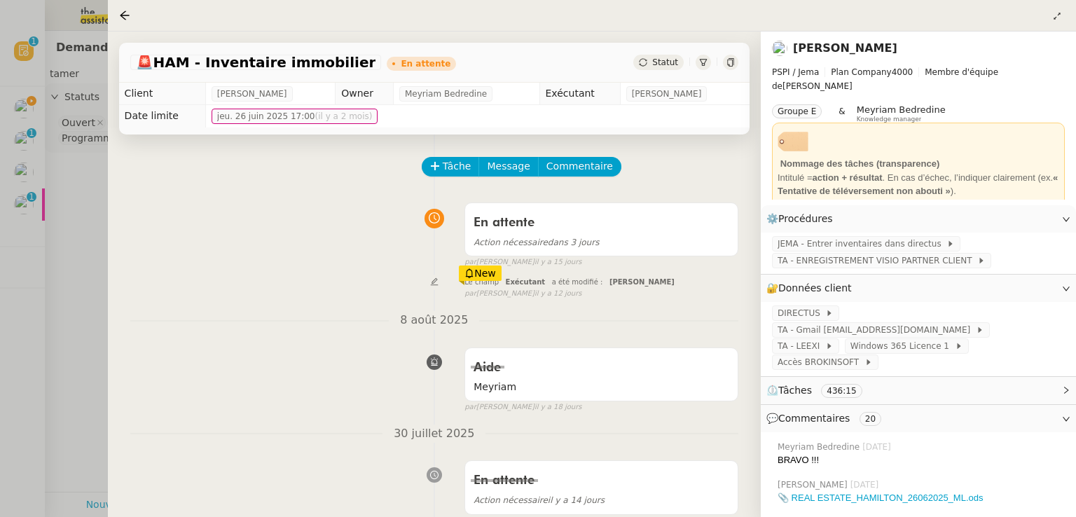
click at [32, 253] on div at bounding box center [538, 258] width 1076 height 517
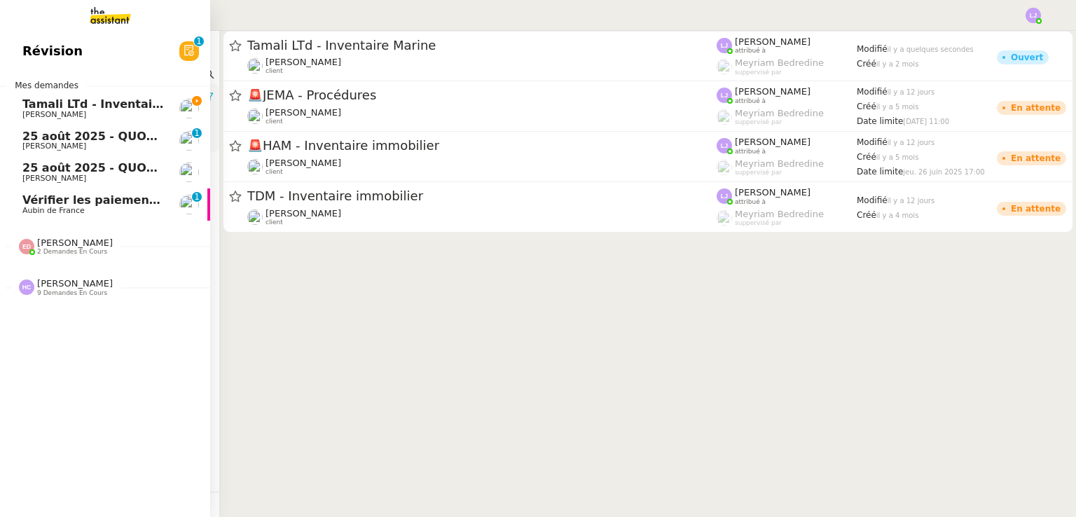
click at [107, 103] on span "Tamali LTd - Inventaire Marine" at bounding box center [117, 103] width 190 height 13
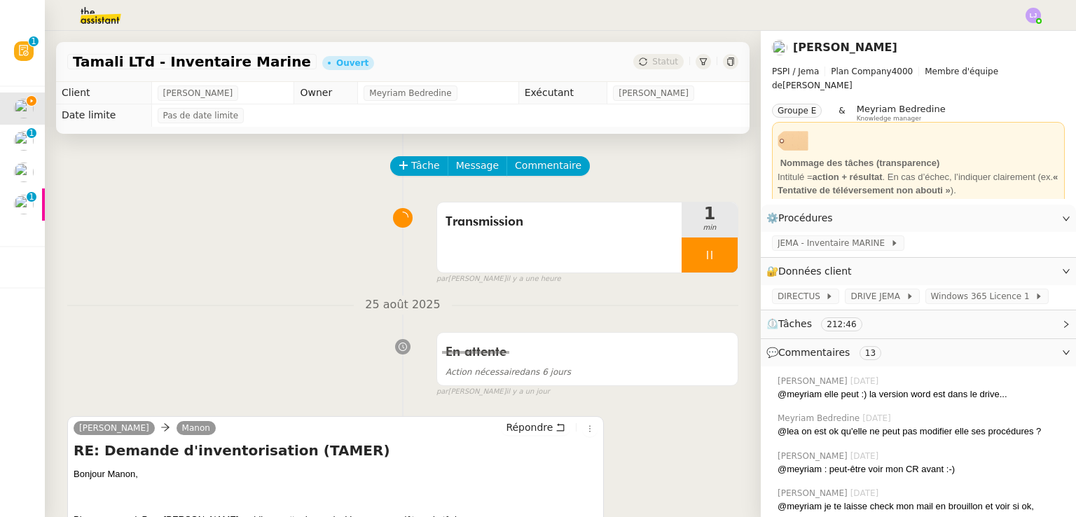
scroll to position [374, 0]
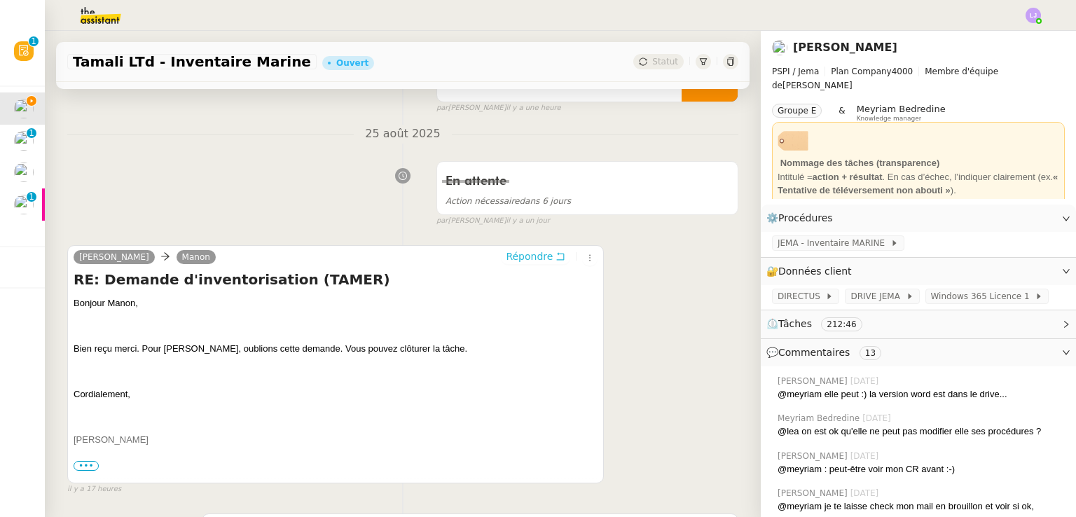
click at [514, 258] on span "Répondre" at bounding box center [529, 256] width 47 height 14
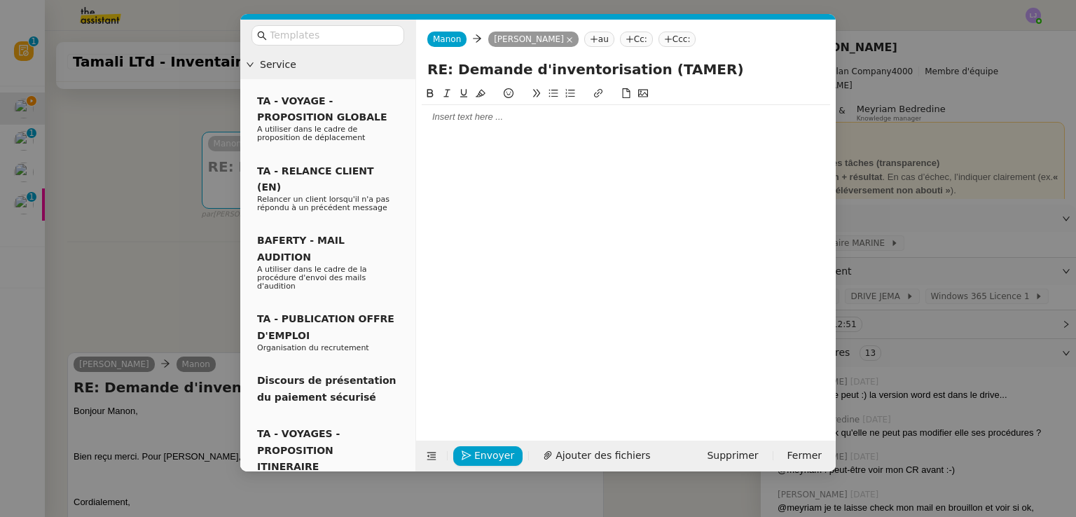
click at [505, 116] on div at bounding box center [626, 117] width 408 height 13
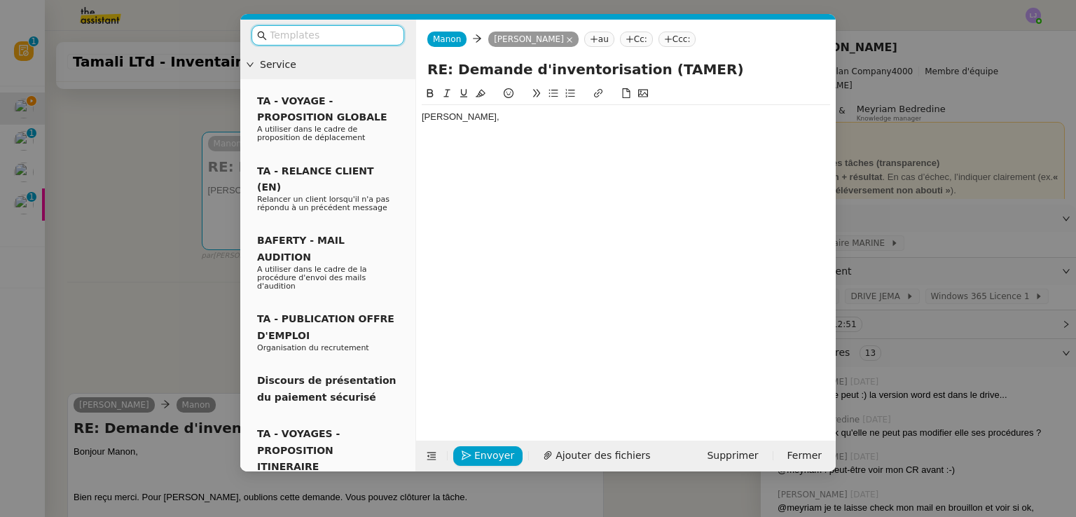
click at [342, 34] on input "text" at bounding box center [333, 35] width 126 height 16
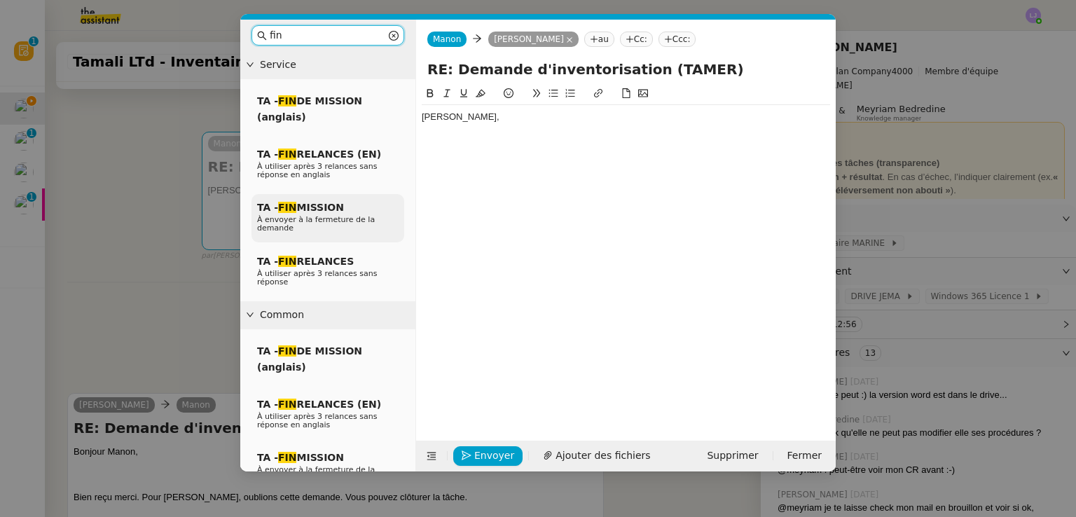
type input "fin"
click at [388, 212] on div "TA - FIN MISSION À envoyer à la fermeture de la demande" at bounding box center [327, 218] width 153 height 48
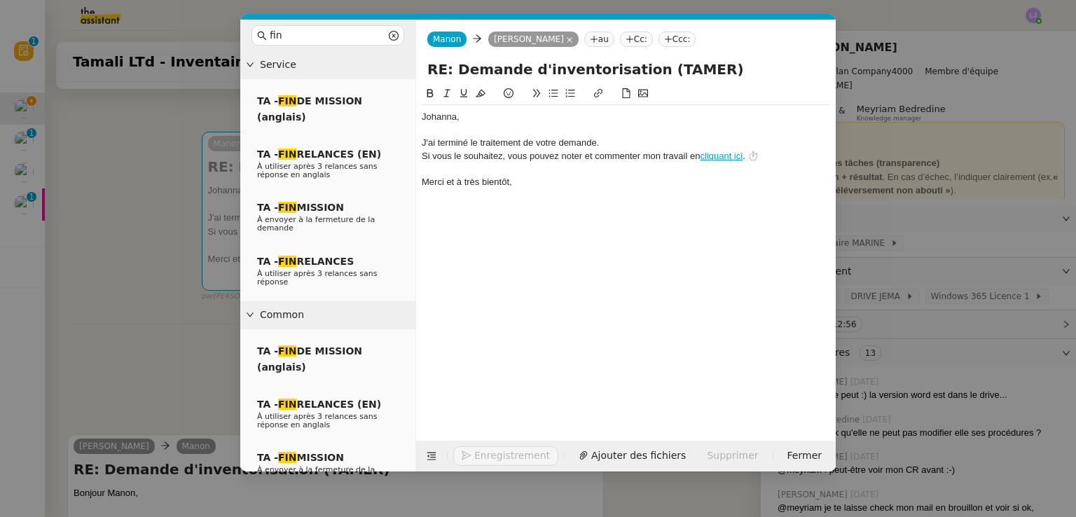
click at [518, 121] on div "﻿Johanna﻿," at bounding box center [626, 117] width 408 height 13
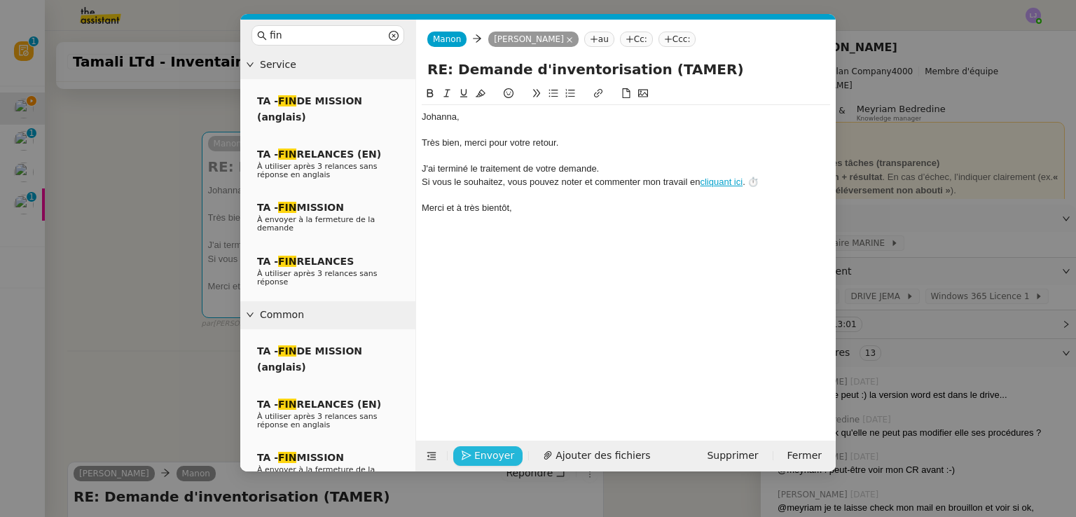
click at [482, 457] on span "Envoyer" at bounding box center [494, 455] width 40 height 16
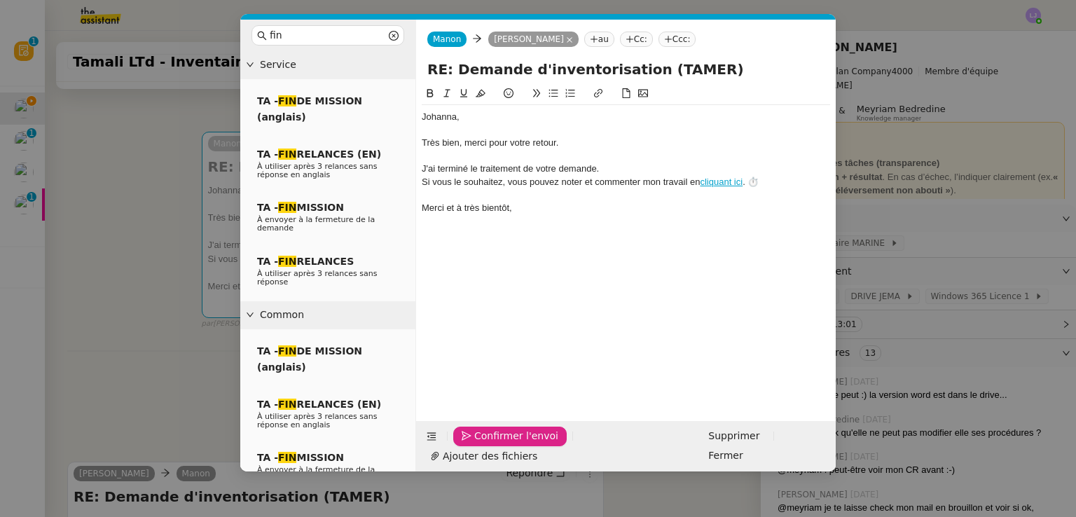
click at [482, 444] on span "Confirmer l'envoi" at bounding box center [516, 436] width 84 height 16
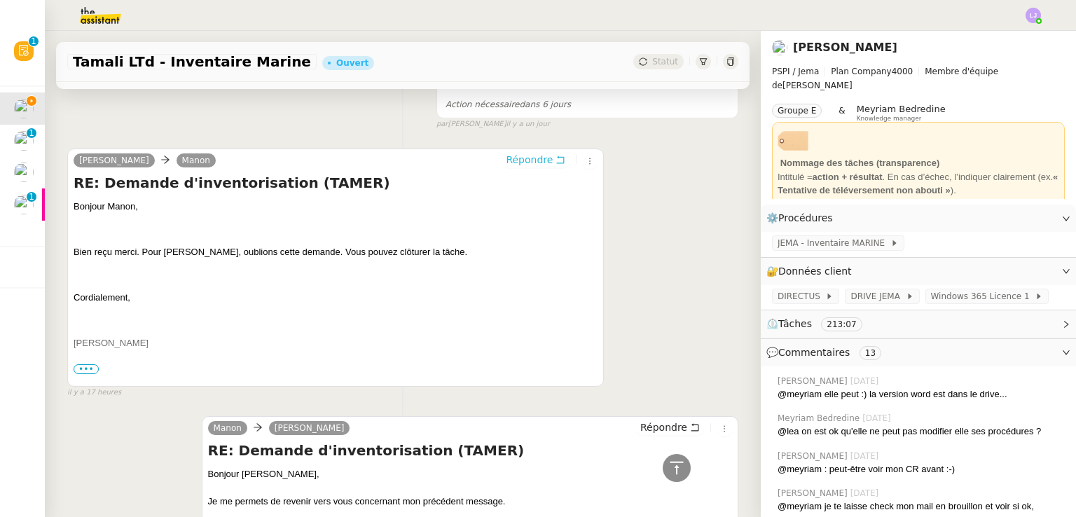
scroll to position [0, 0]
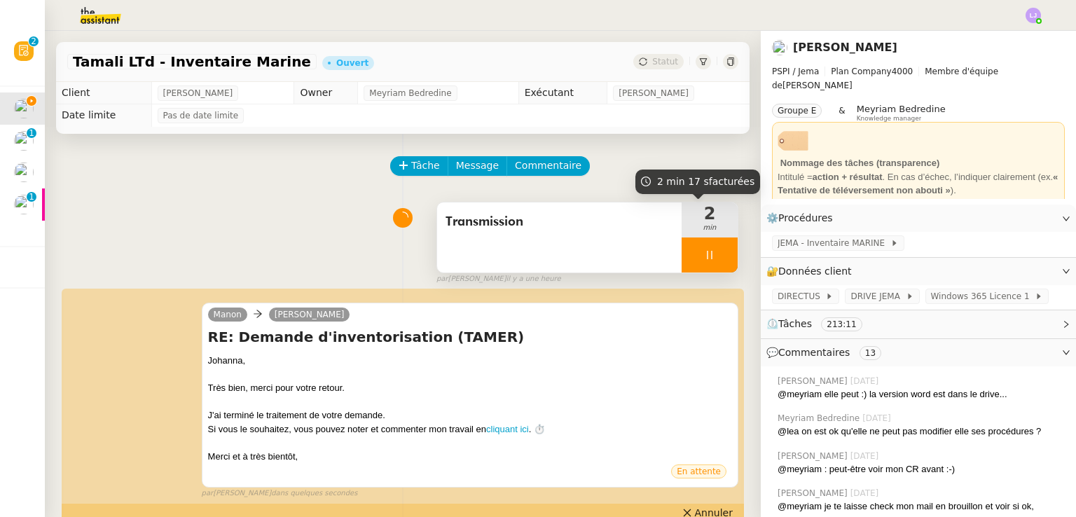
click at [711, 249] on div at bounding box center [709, 254] width 56 height 35
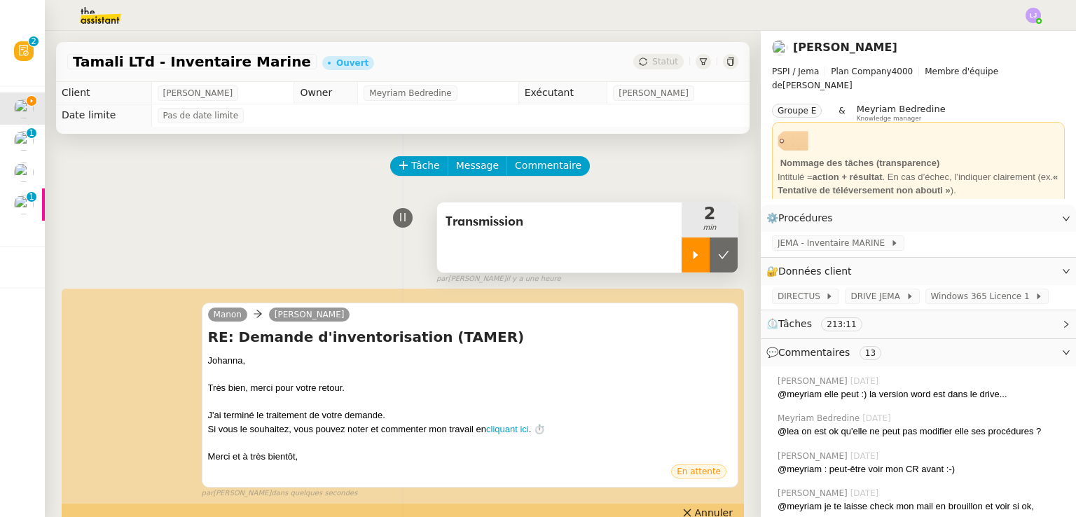
click at [711, 249] on button at bounding box center [723, 254] width 28 height 35
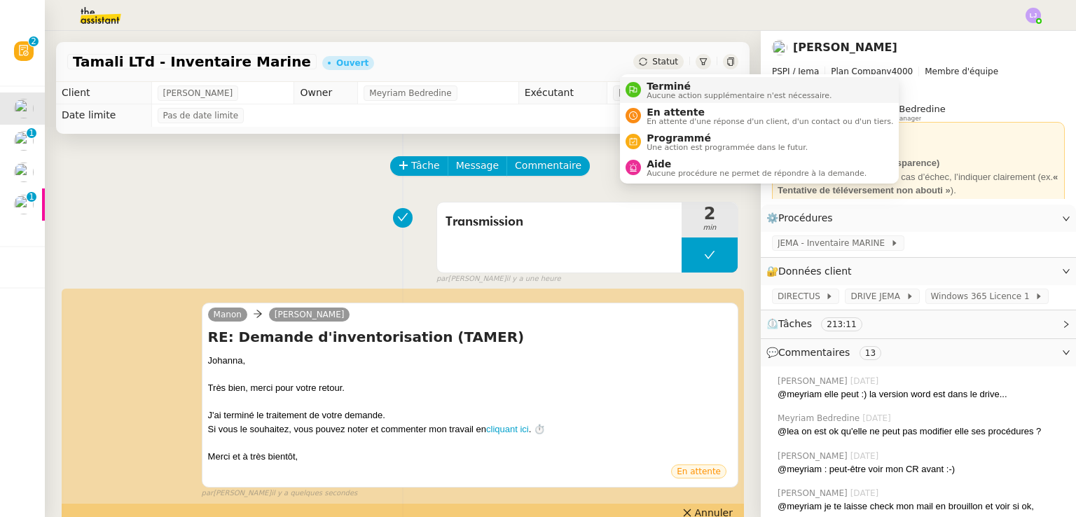
click at [658, 86] on span "Terminé" at bounding box center [738, 86] width 185 height 11
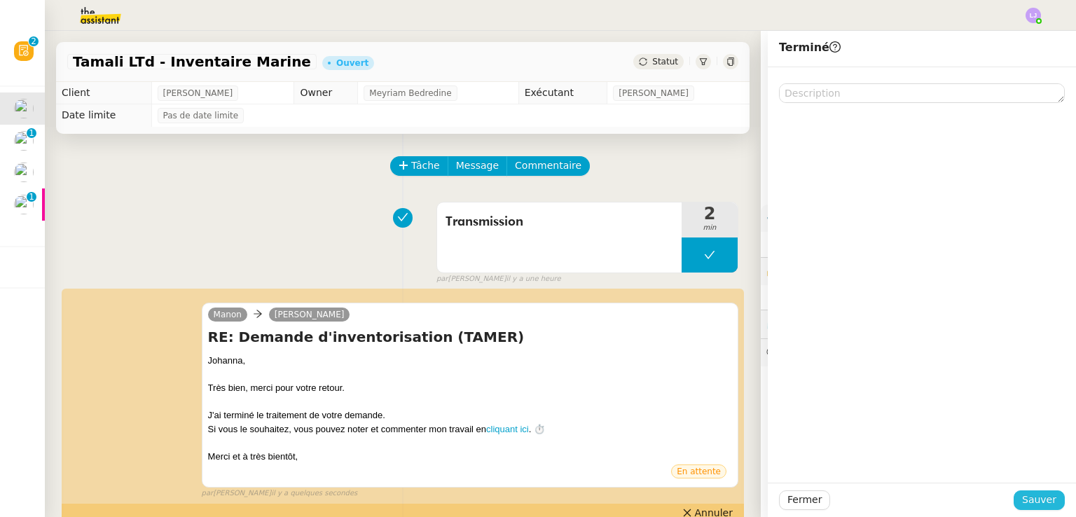
click at [1022, 492] on span "Sauver" at bounding box center [1039, 500] width 34 height 16
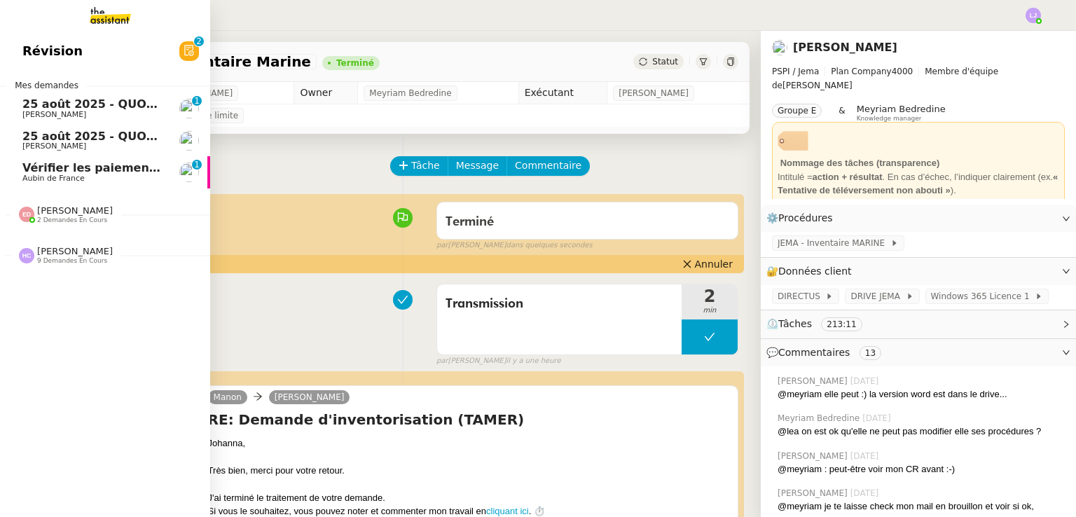
click at [84, 99] on span "25 août 2025 - QUOTIDIEN - OPAL - Gestion de la boîte mail OPAL" at bounding box center [227, 103] width 410 height 13
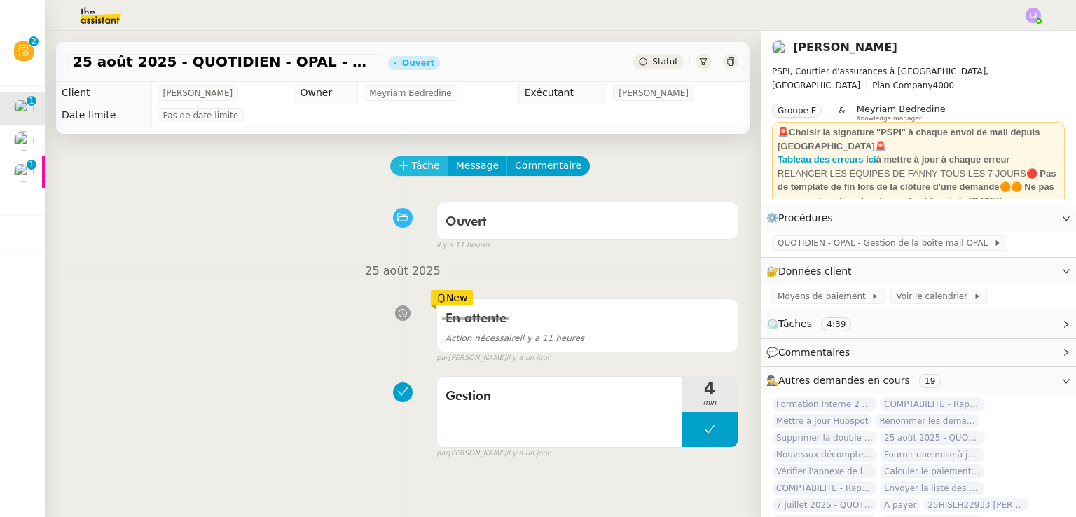
click at [400, 165] on button "Tâche" at bounding box center [419, 166] width 58 height 20
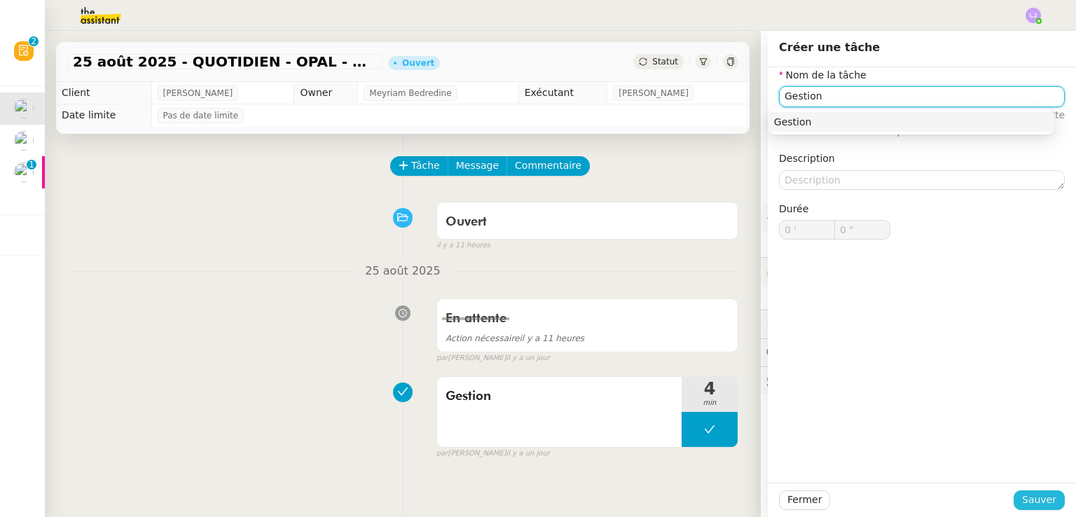
type input "Gestion"
click at [1043, 496] on span "Sauver" at bounding box center [1039, 500] width 34 height 16
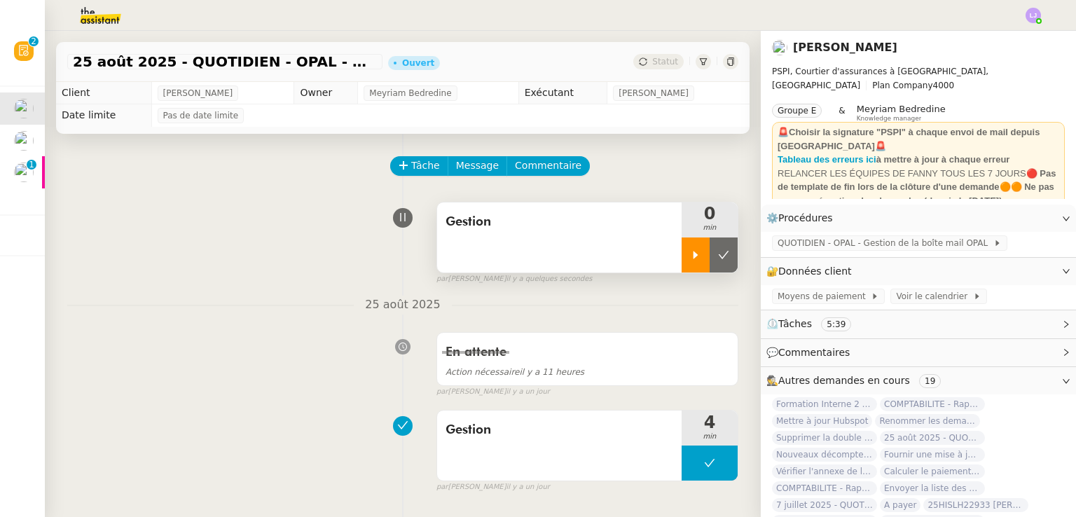
click at [681, 267] on div at bounding box center [695, 254] width 28 height 35
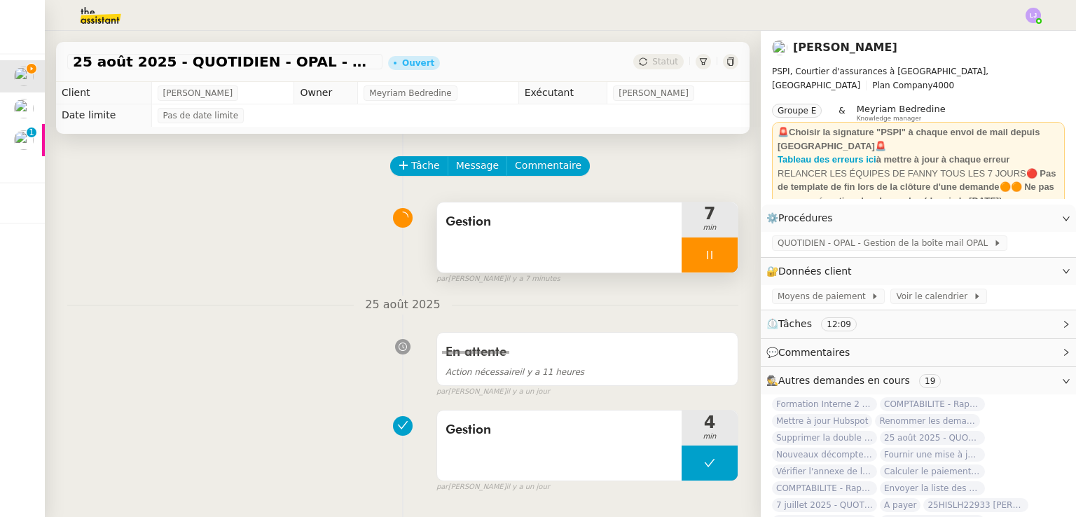
click at [701, 249] on div at bounding box center [709, 254] width 56 height 35
click at [709, 249] on button at bounding box center [723, 254] width 28 height 35
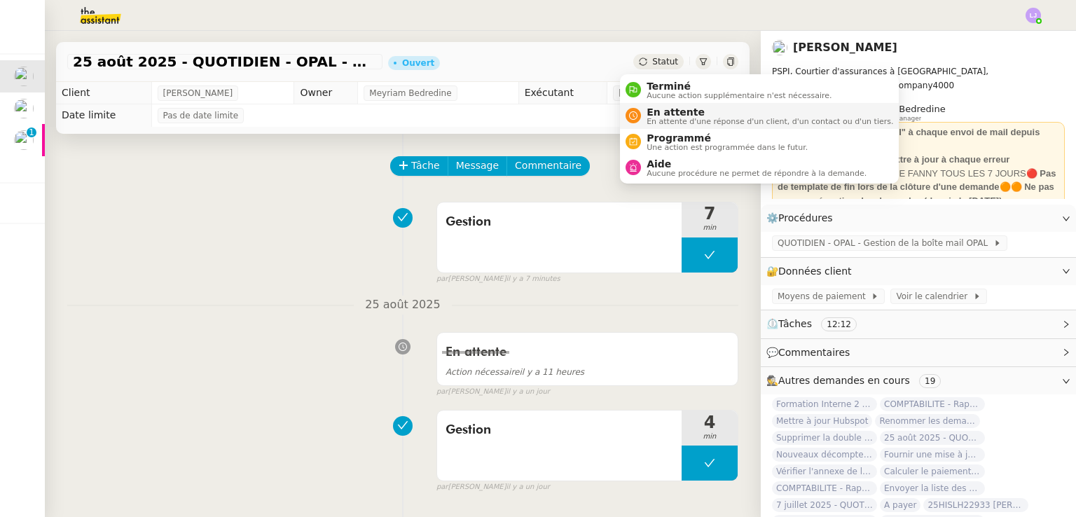
click at [646, 113] on span "En attente" at bounding box center [769, 111] width 246 height 11
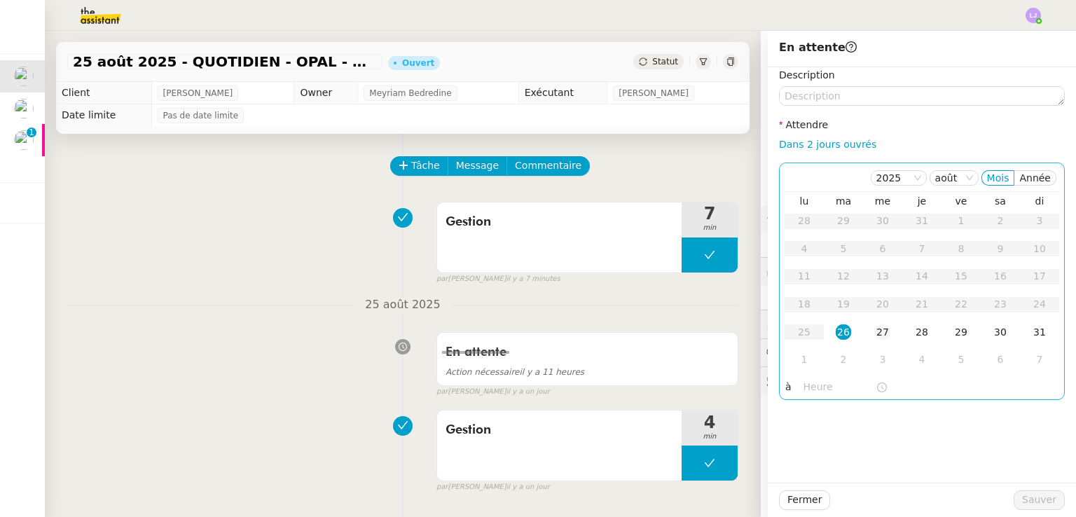
click at [863, 330] on td "27" at bounding box center [882, 333] width 39 height 28
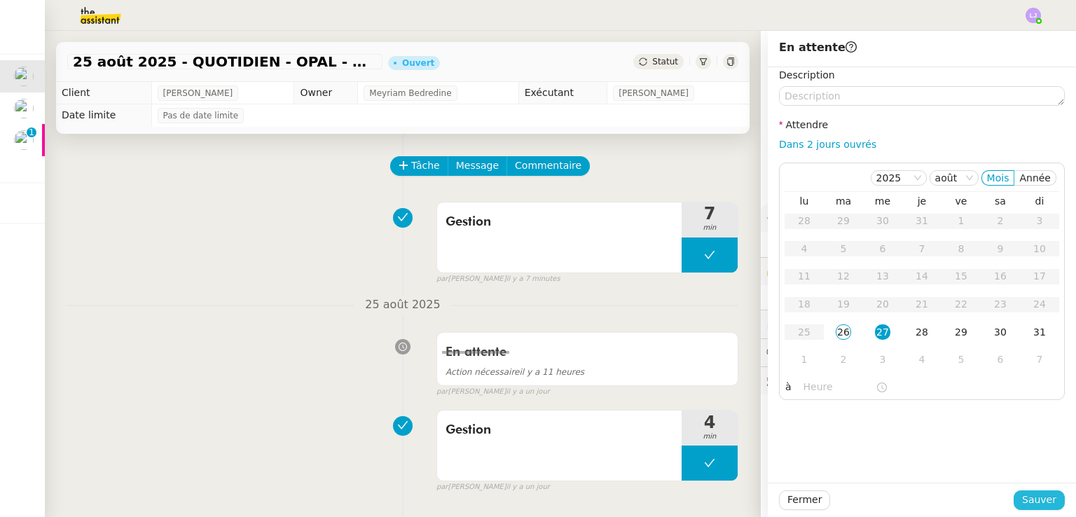
click at [1038, 499] on span "Sauver" at bounding box center [1039, 500] width 34 height 16
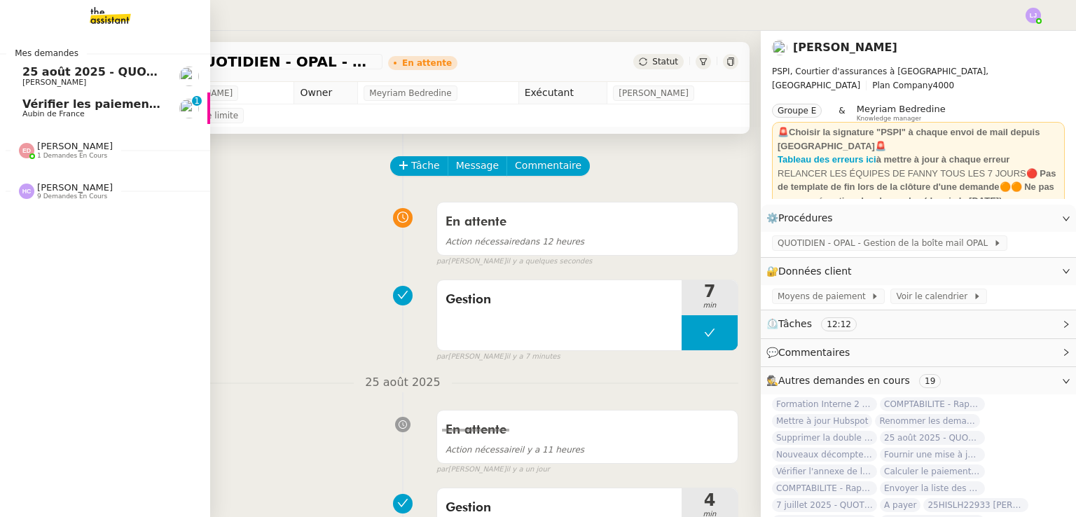
click at [62, 77] on span "25 août 2025 - QUOTIDIEN Gestion boite mail Accounting" at bounding box center [202, 71] width 360 height 13
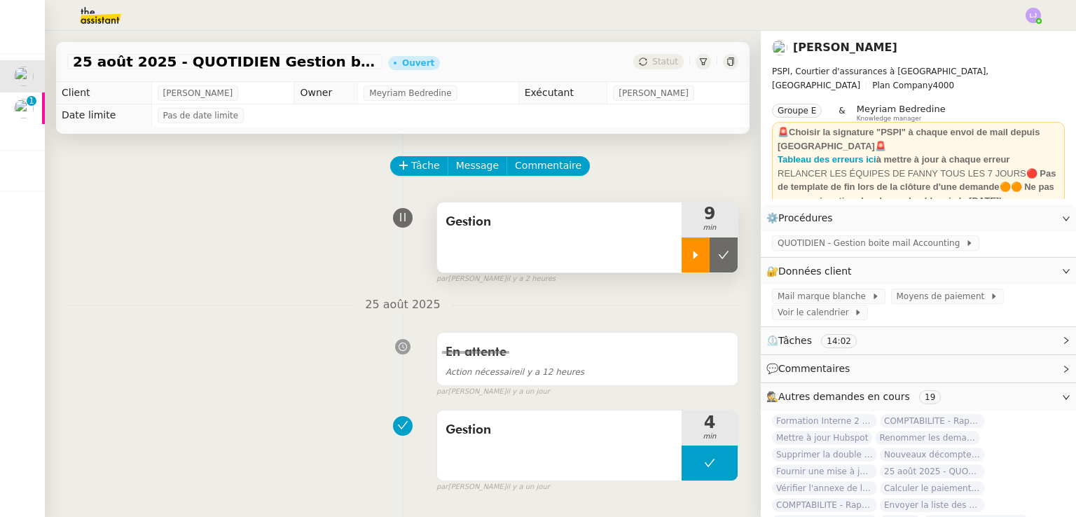
click at [690, 255] on icon at bounding box center [695, 254] width 11 height 11
click at [704, 253] on div at bounding box center [709, 254] width 56 height 35
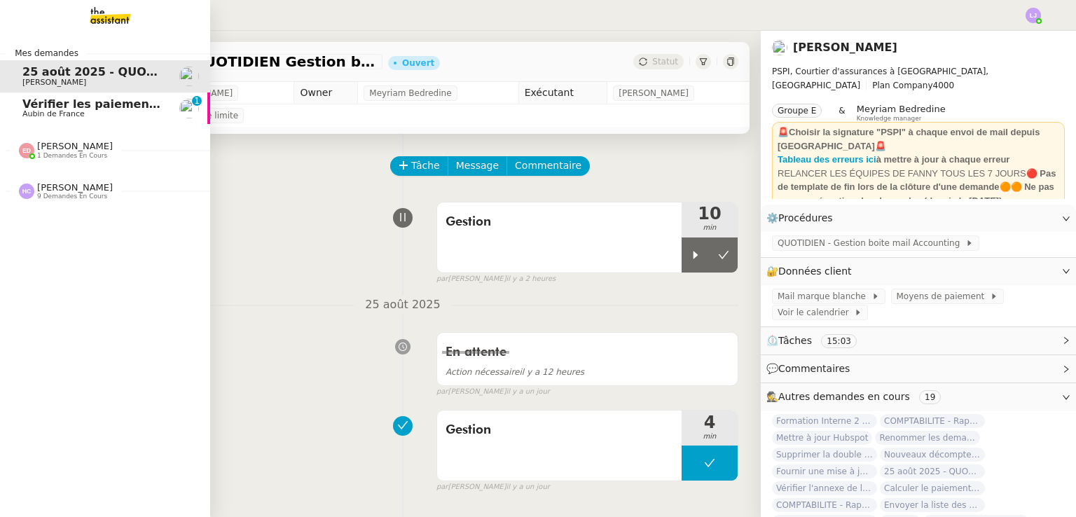
click at [32, 102] on span "Vérifier les paiements reçus" at bounding box center [110, 103] width 177 height 13
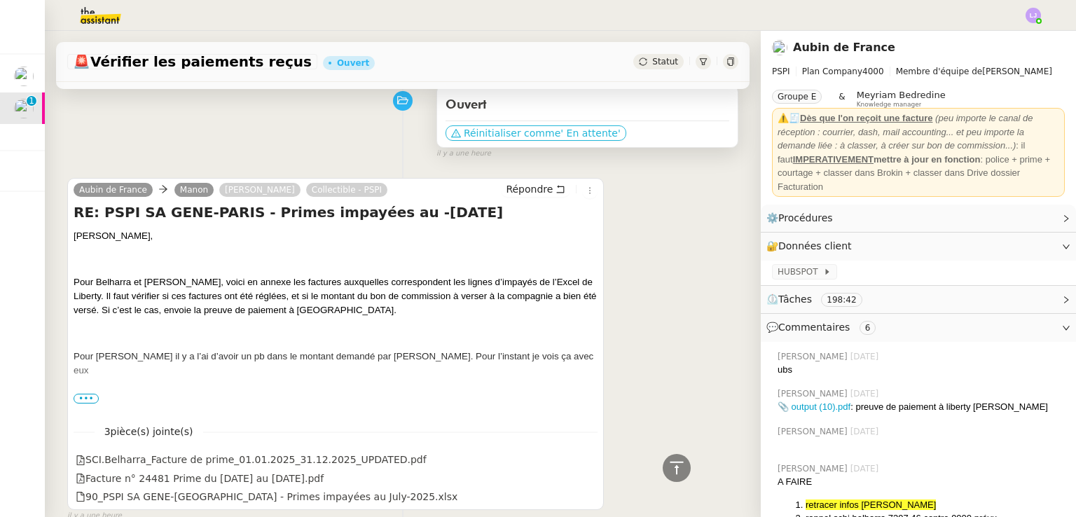
scroll to position [8, 0]
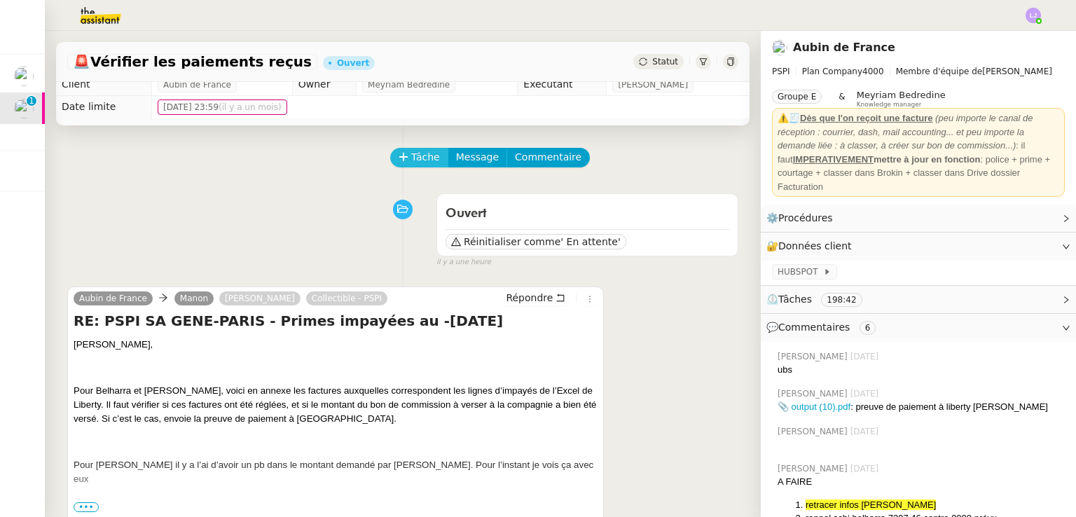
click at [423, 158] on span "Tâche" at bounding box center [425, 157] width 29 height 16
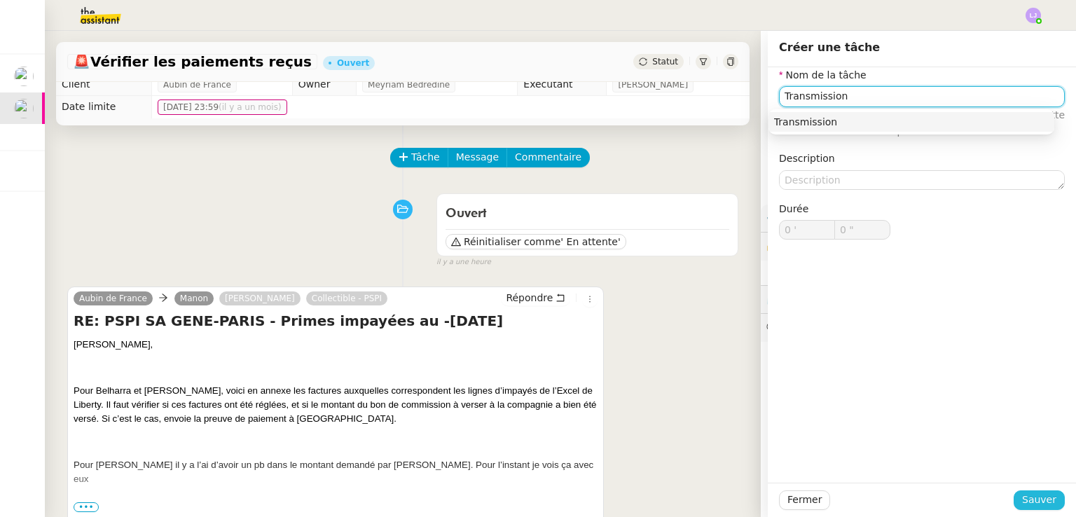
type input "Transmission"
click at [1033, 492] on span "Sauver" at bounding box center [1039, 500] width 34 height 16
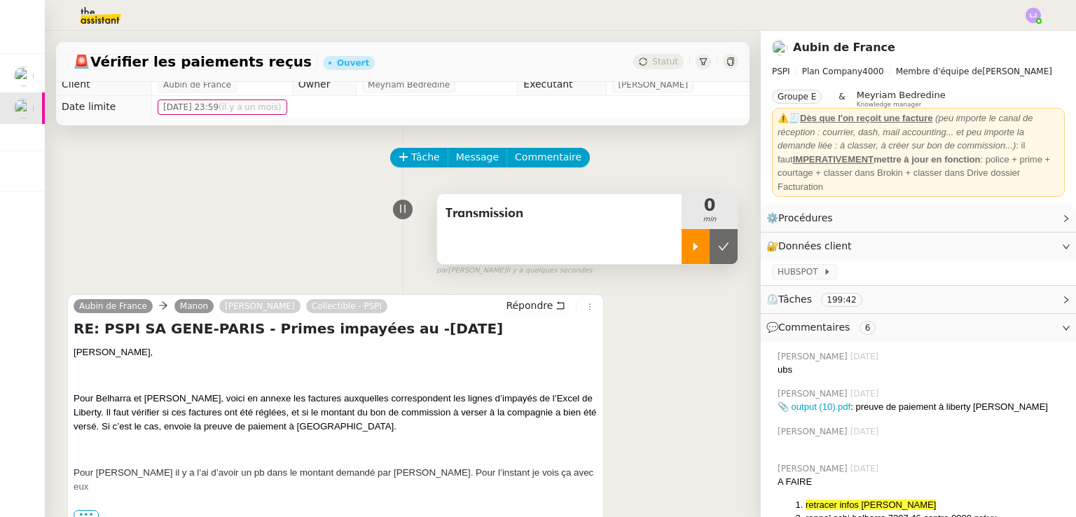
click at [690, 249] on icon at bounding box center [695, 246] width 11 height 11
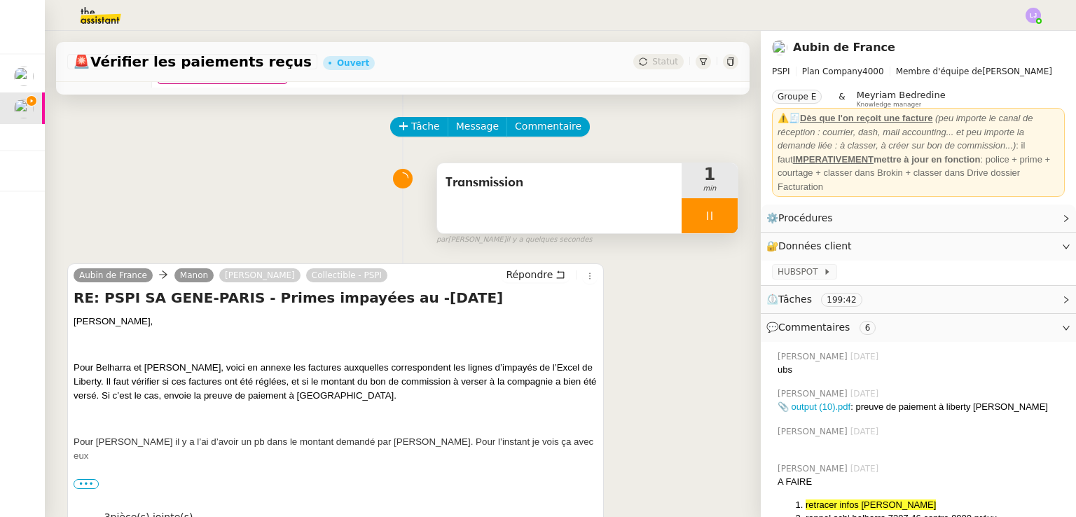
scroll to position [39, 0]
click at [711, 207] on div at bounding box center [709, 216] width 56 height 35
